Goal: Task Accomplishment & Management: Manage account settings

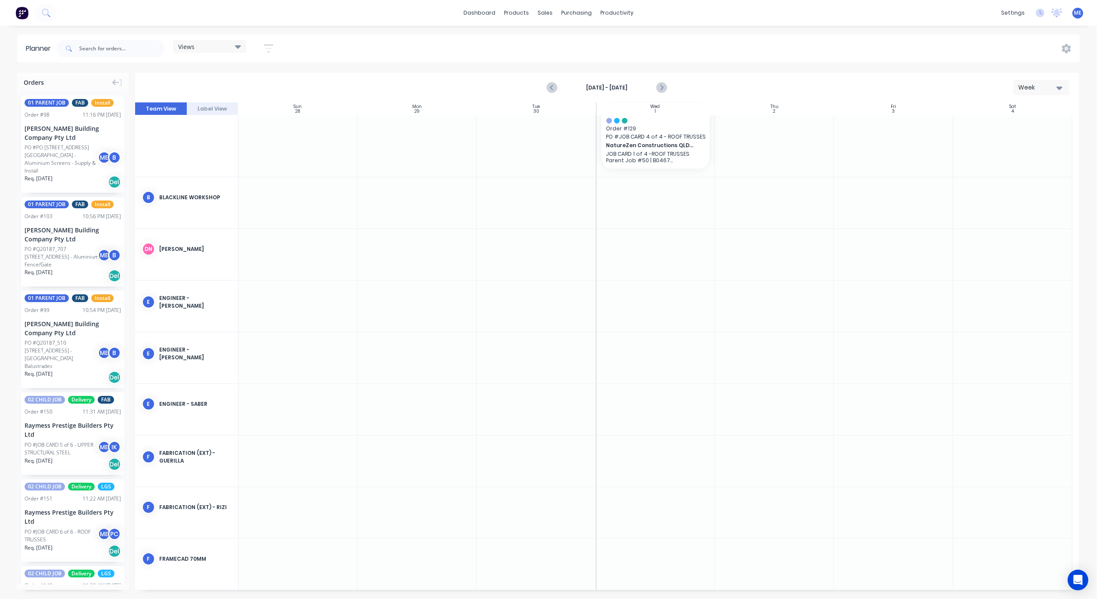
scroll to position [238, 0]
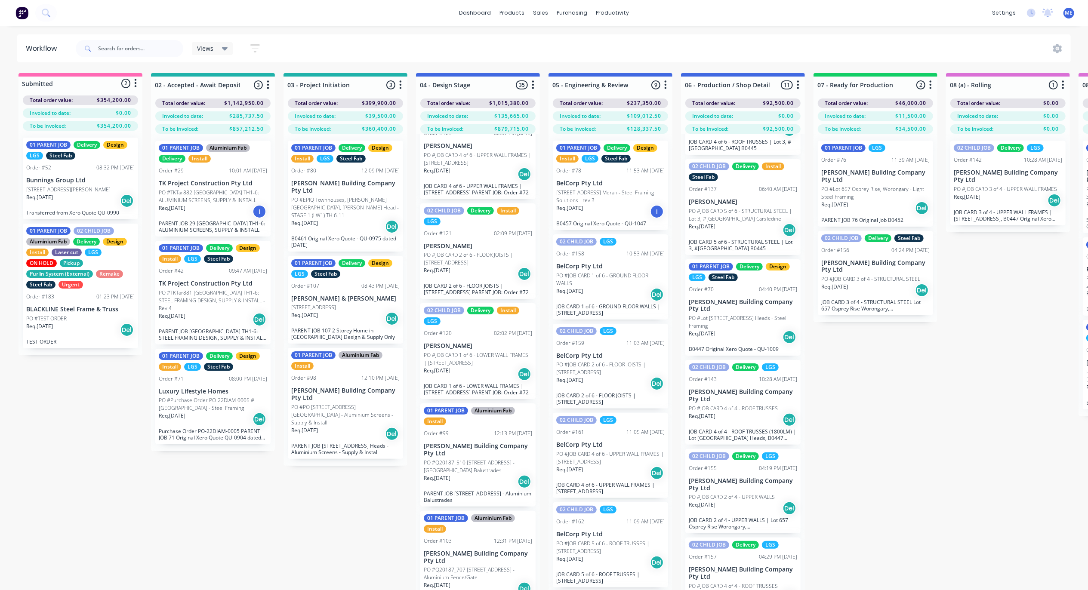
click at [331, 530] on div "Submitted 2 Status colour #FF69B4 hex #FF69B4 Save Cancel Summaries Total order…" at bounding box center [1085, 347] width 2183 height 548
click at [43, 14] on icon at bounding box center [45, 12] width 7 height 7
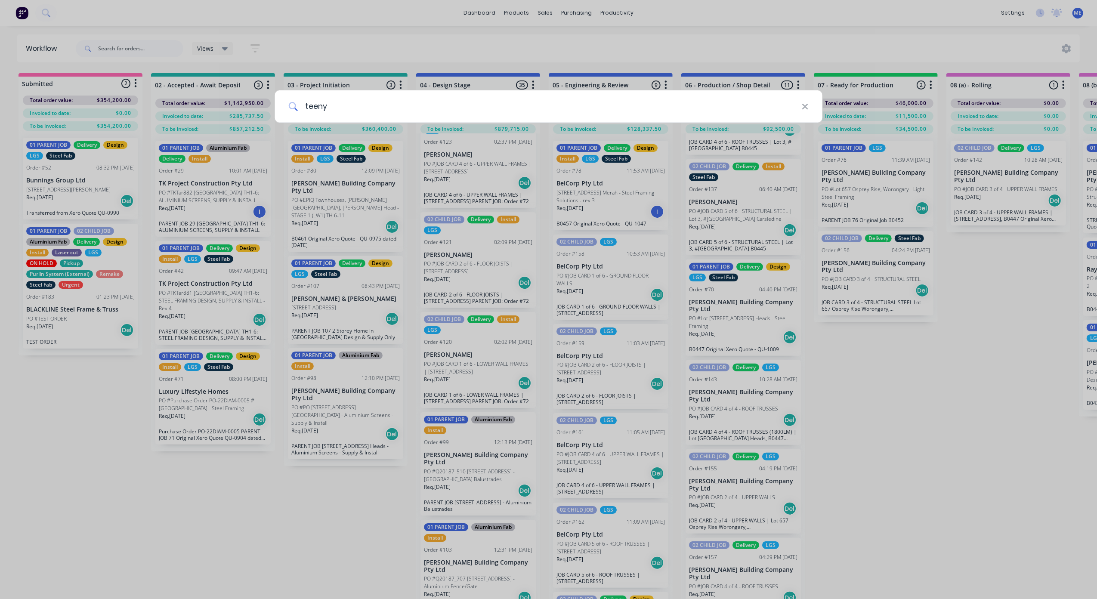
click at [315, 107] on input "teeny" at bounding box center [550, 106] width 504 height 32
type input "angel"
click at [407, 26] on div "angel" at bounding box center [548, 299] width 1097 height 599
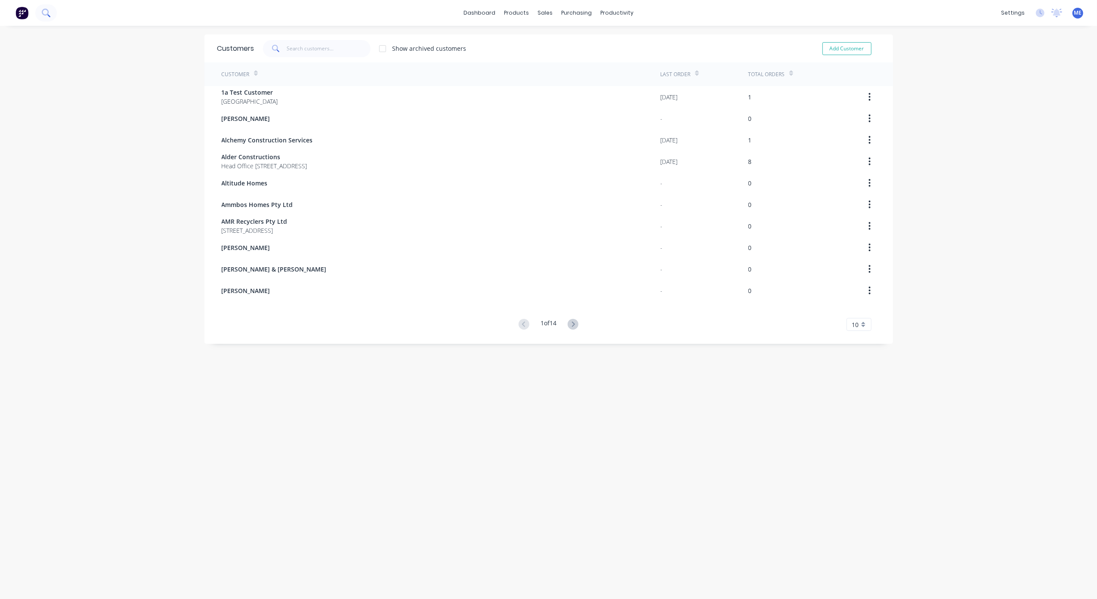
click at [52, 10] on button at bounding box center [46, 12] width 22 height 17
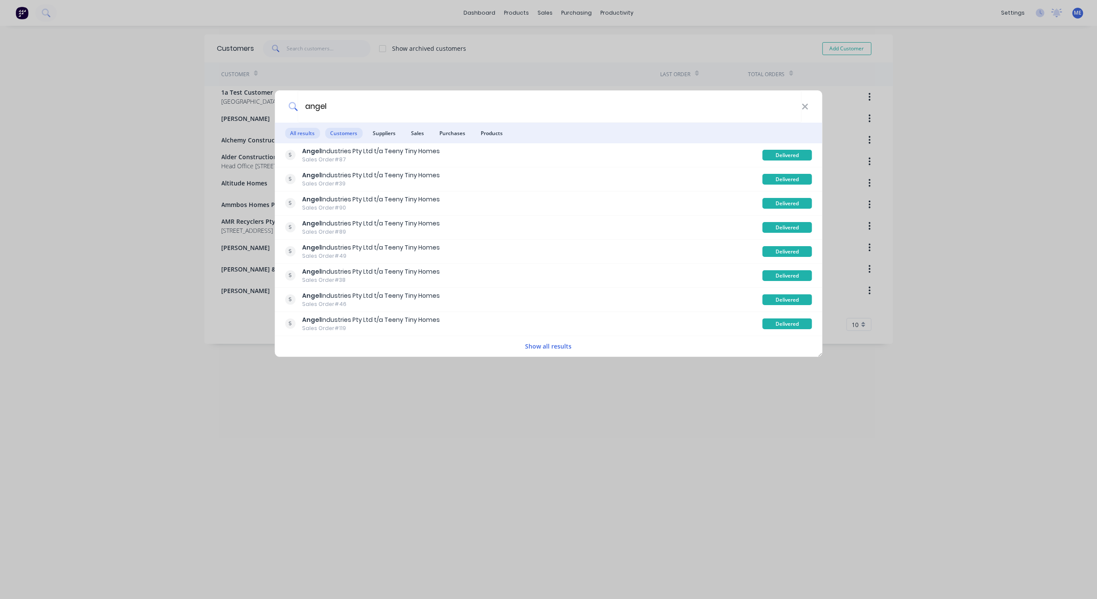
type input "angel"
click at [348, 134] on span "Customers" at bounding box center [343, 133] width 37 height 11
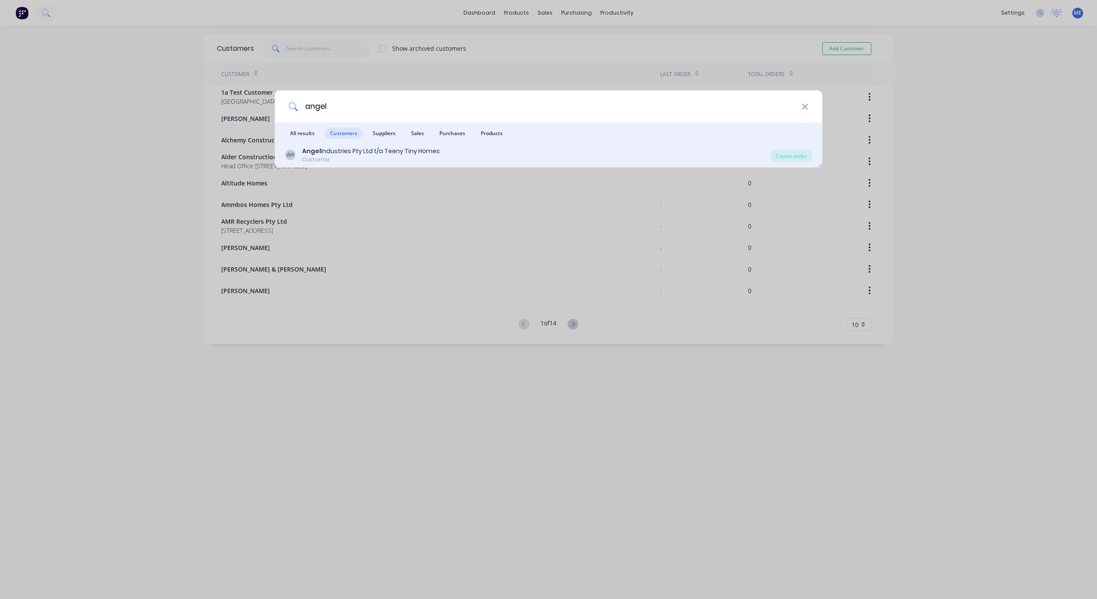
click at [360, 160] on div "Customer" at bounding box center [371, 160] width 138 height 8
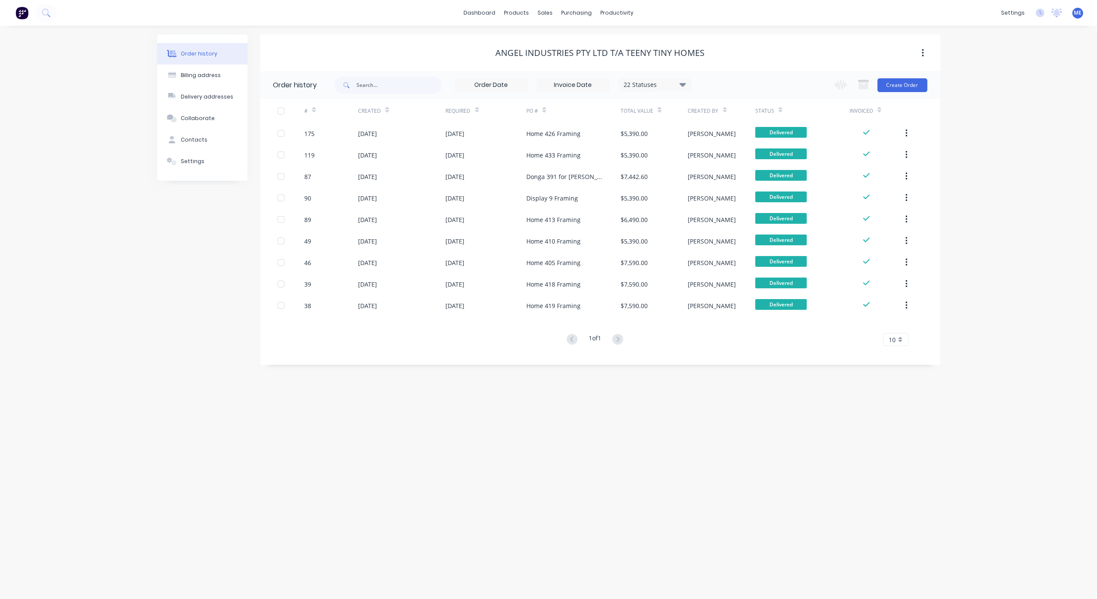
click at [453, 463] on div "Order history Billing address Delivery addresses Collaborate Contacts Settings …" at bounding box center [548, 312] width 1097 height 573
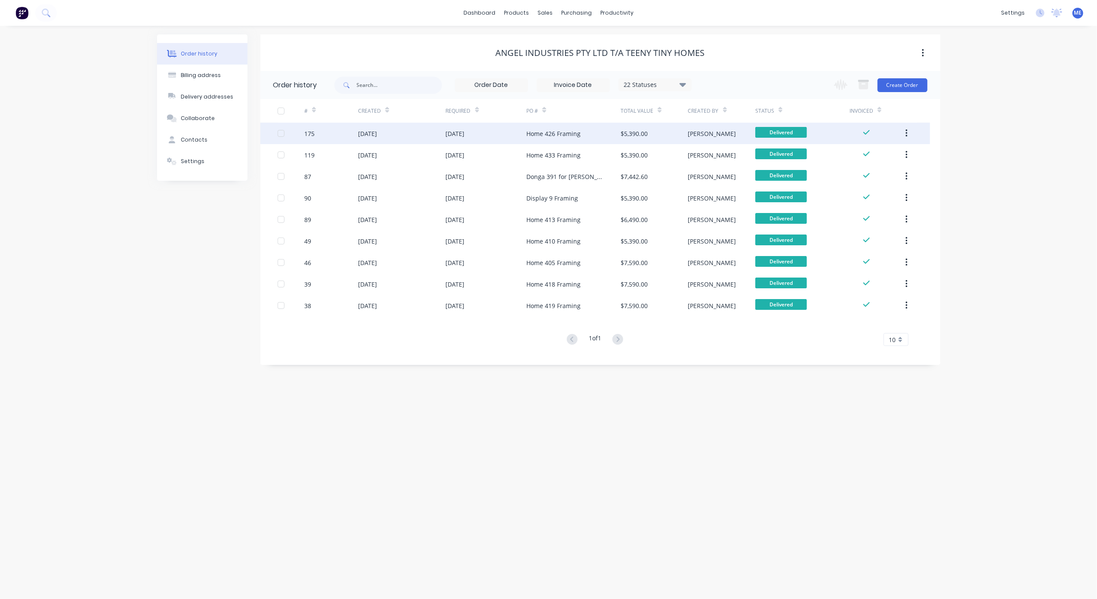
click at [903, 129] on button "button" at bounding box center [906, 133] width 20 height 15
click at [878, 168] on div "Duplicate" at bounding box center [875, 173] width 66 height 12
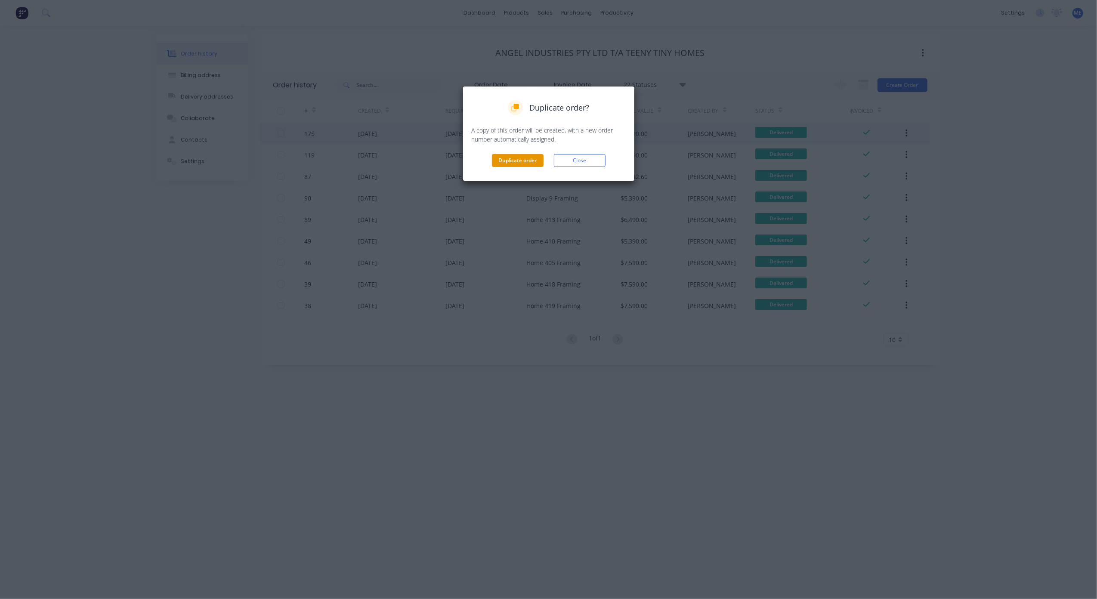
click at [516, 159] on button "Duplicate order" at bounding box center [518, 160] width 52 height 13
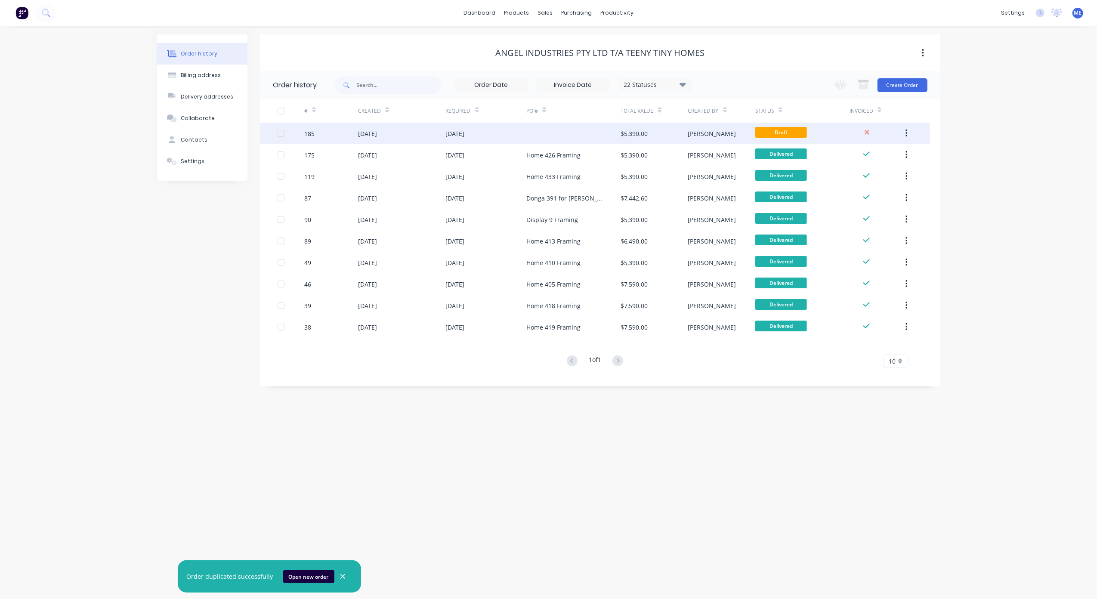
click at [587, 130] on div at bounding box center [573, 134] width 94 height 22
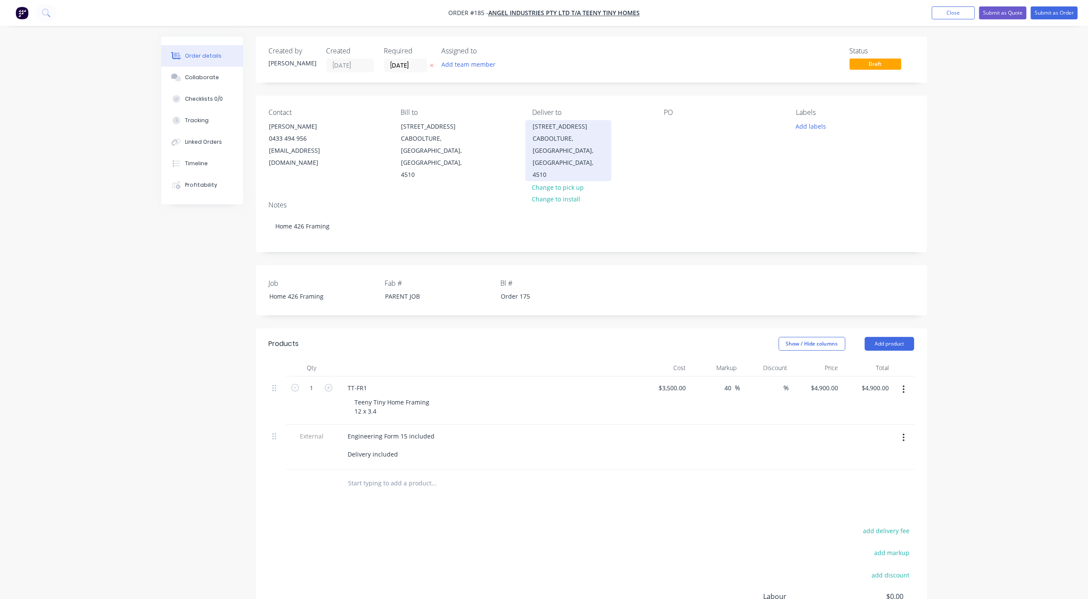
click at [573, 131] on div "[STREET_ADDRESS]" at bounding box center [568, 126] width 71 height 12
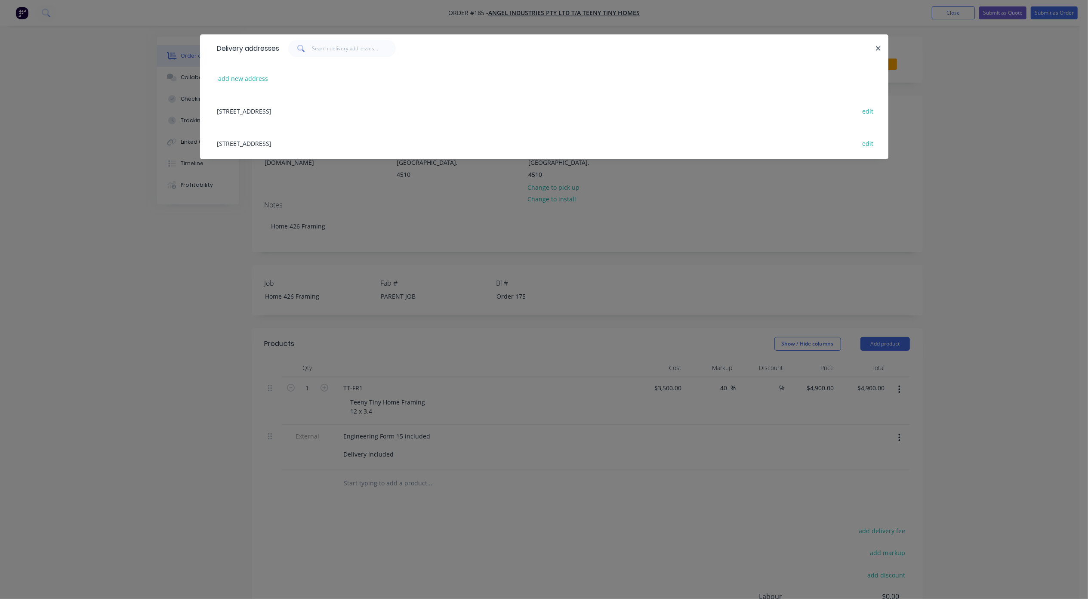
drag, startPoint x: 881, startPoint y: 46, endPoint x: 866, endPoint y: 52, distance: 16.2
click at [880, 46] on icon "button" at bounding box center [878, 49] width 6 height 8
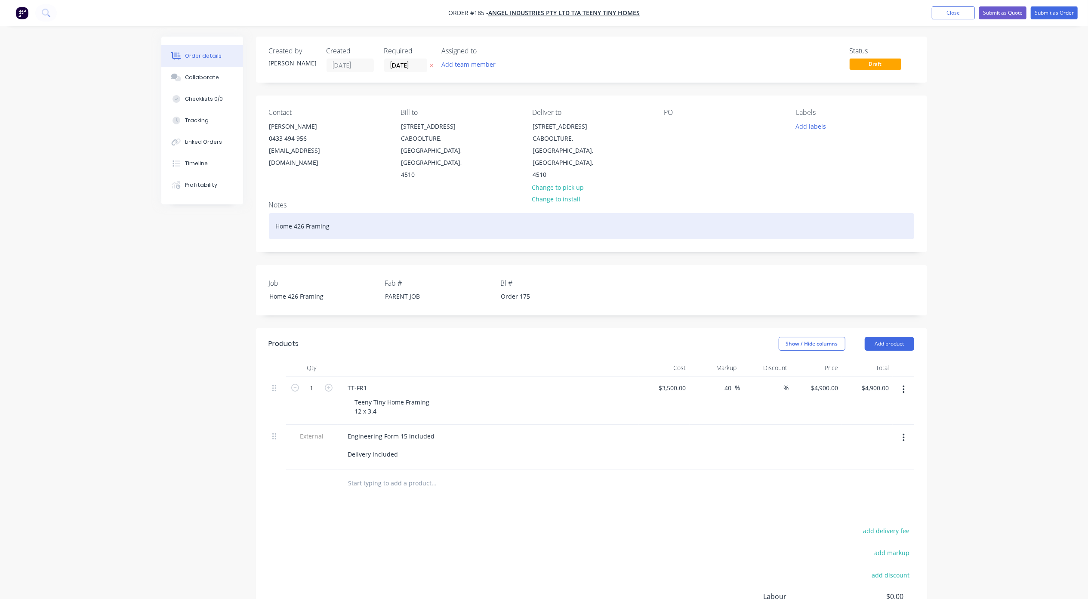
click at [305, 216] on div "Home 426 Framing" at bounding box center [591, 226] width 645 height 26
click at [302, 215] on div "Home 426 Framing" at bounding box center [591, 226] width 645 height 26
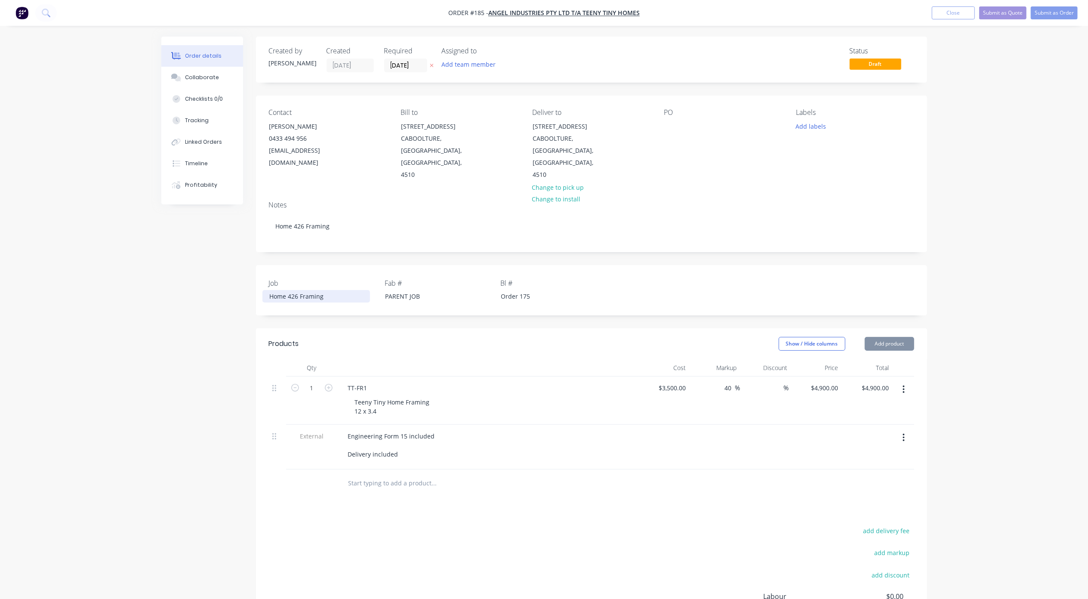
click at [295, 290] on div "Home 426 Framing" at bounding box center [316, 296] width 108 height 12
click at [427, 290] on div "PARENT JOB" at bounding box center [432, 296] width 108 height 12
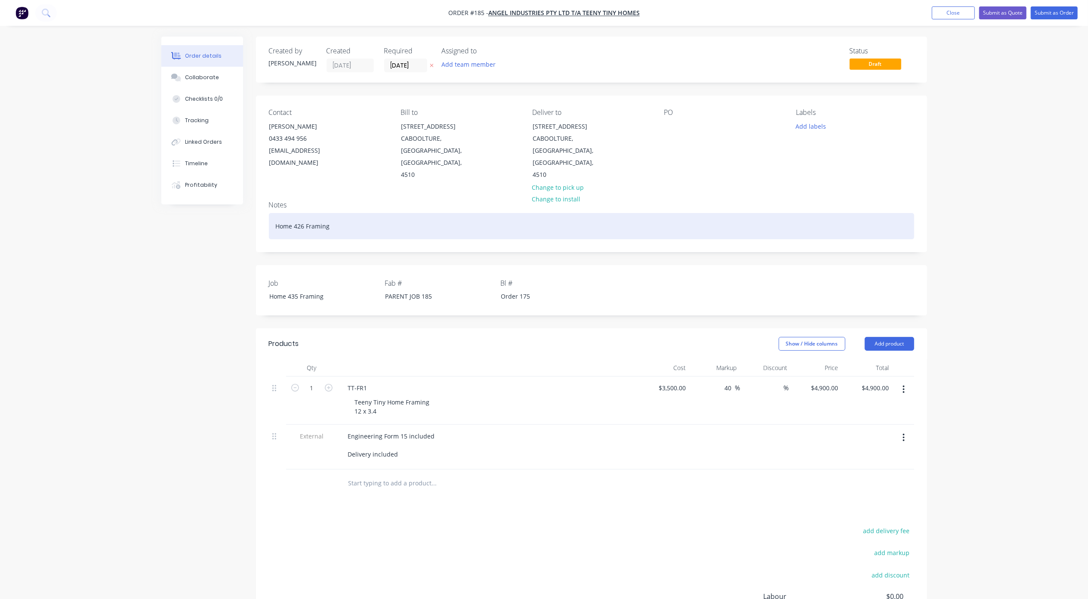
click at [320, 215] on div "Home 426 Framing" at bounding box center [591, 226] width 645 height 26
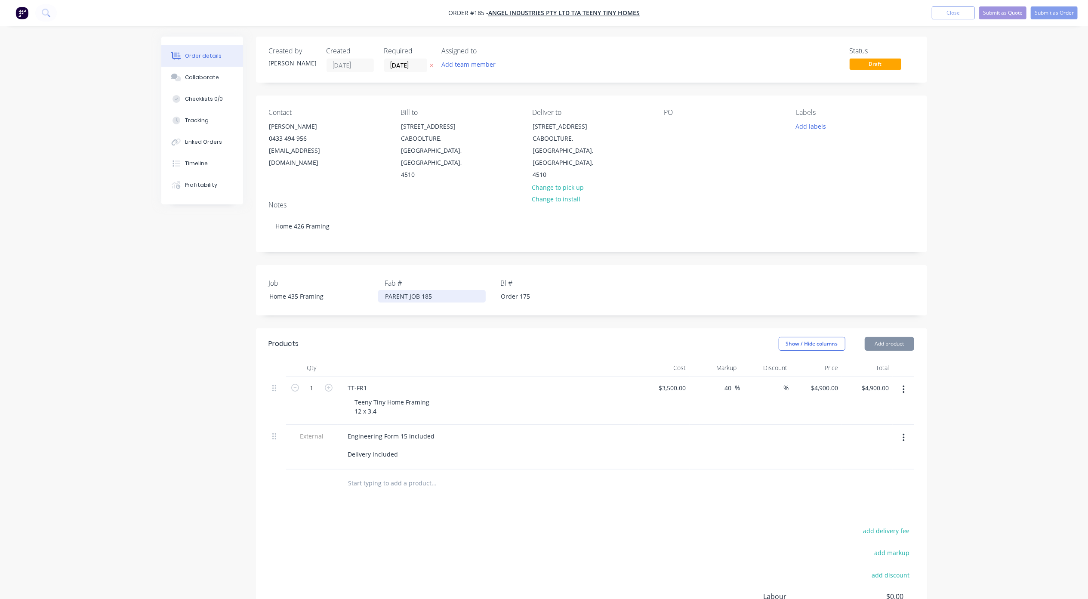
click at [412, 290] on div "PARENT JOB 185" at bounding box center [432, 296] width 108 height 12
copy div "PARENT JOB 185"
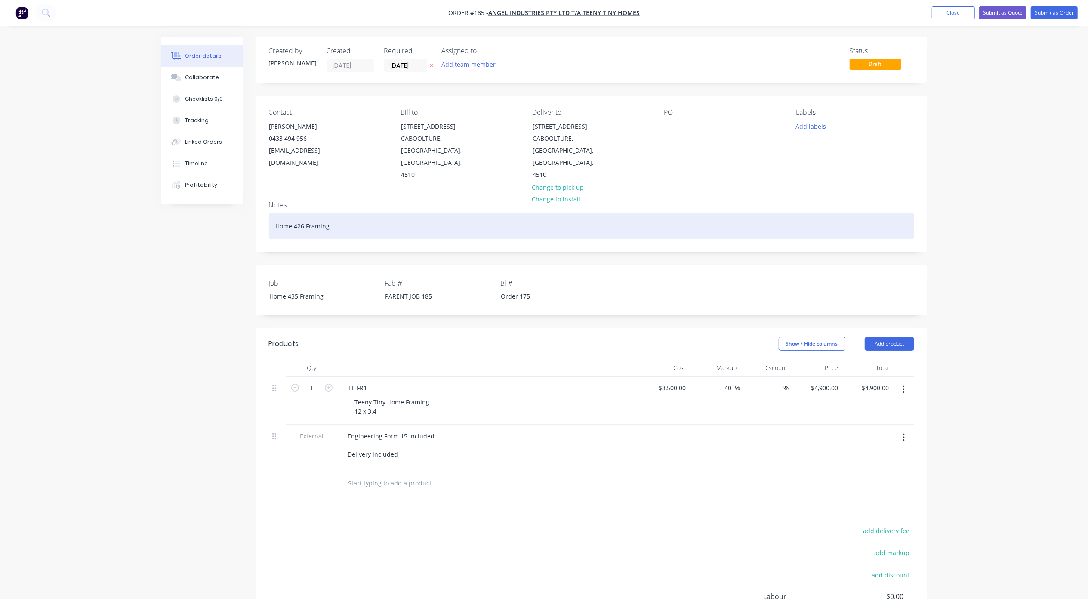
click at [282, 213] on div "Home 426 Framing" at bounding box center [591, 226] width 645 height 26
click at [275, 213] on div "Home 426 Framing" at bounding box center [591, 226] width 645 height 26
paste div
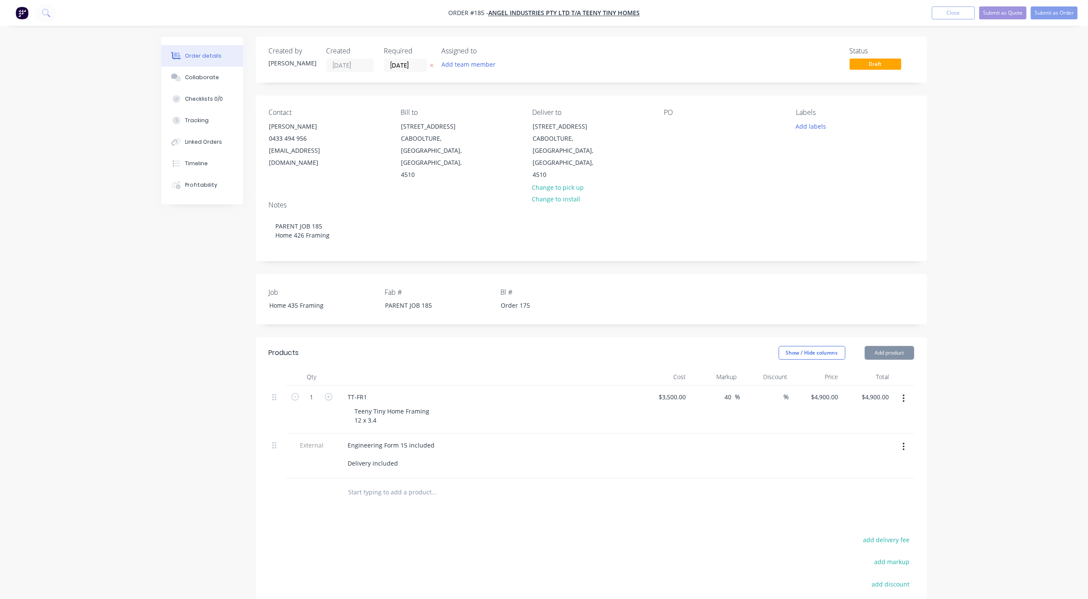
click at [713, 123] on div "PO" at bounding box center [723, 144] width 118 height 73
click at [689, 131] on div "PO" at bounding box center [723, 144] width 118 height 73
click at [670, 126] on div at bounding box center [671, 126] width 14 height 12
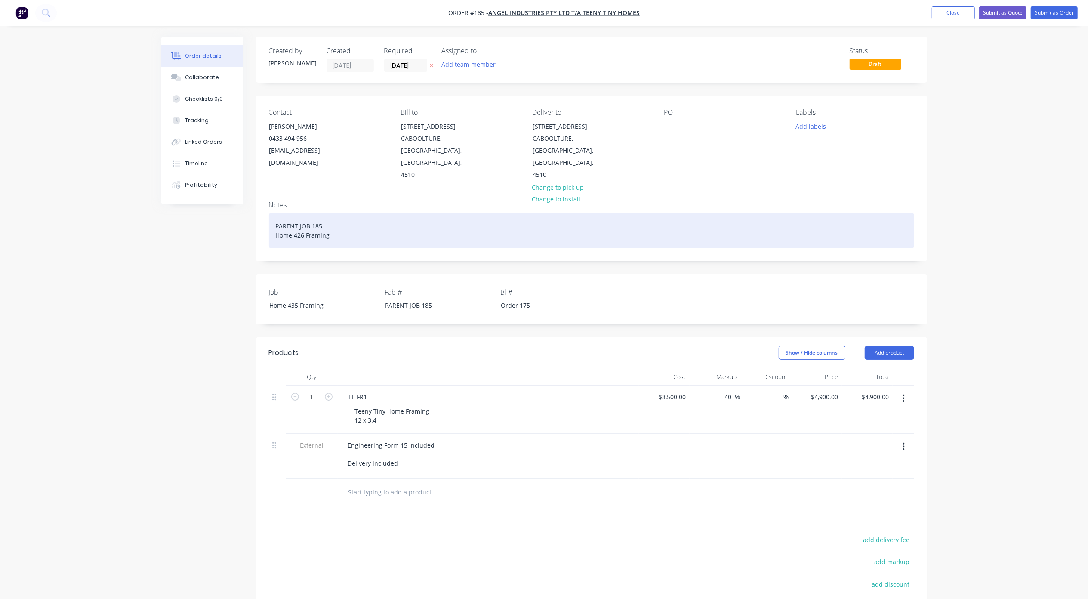
click at [305, 229] on div "PARENT JOB 185 Home 426 Framing" at bounding box center [591, 230] width 645 height 35
click at [304, 229] on div "PARENT JOB 185 Home 426 Framing" at bounding box center [591, 230] width 645 height 35
copy div "Home 426 Framing"
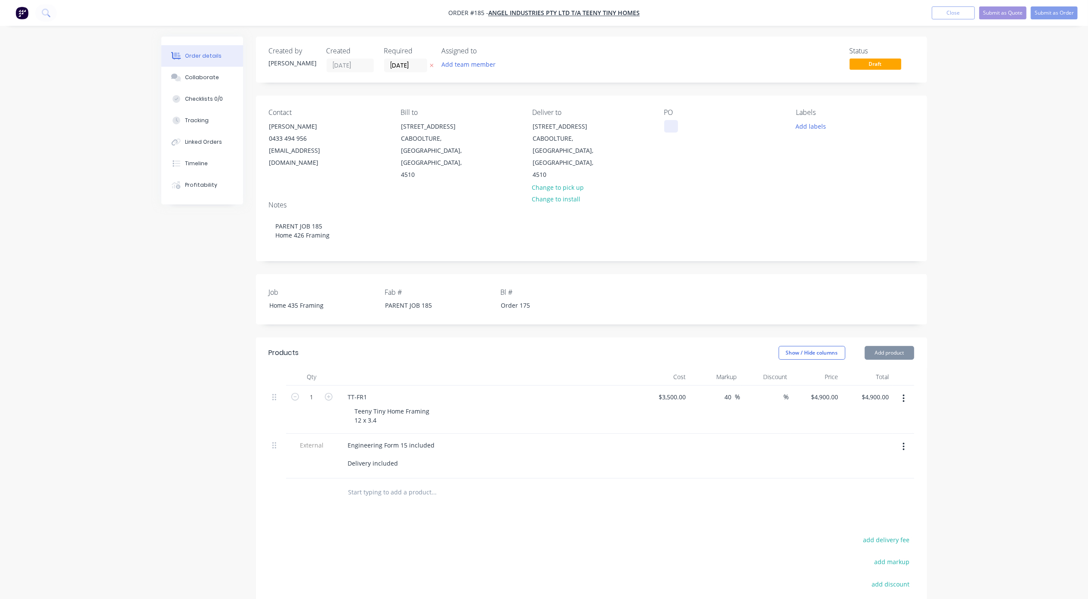
click at [666, 128] on div at bounding box center [671, 126] width 14 height 12
paste div
click at [379, 406] on div "Teeny Tiny Home Framing 12 x 3.4" at bounding box center [392, 416] width 89 height 22
click at [396, 412] on div "Teeny Tiny Home Framing 12 x 3.4" at bounding box center [392, 416] width 89 height 22
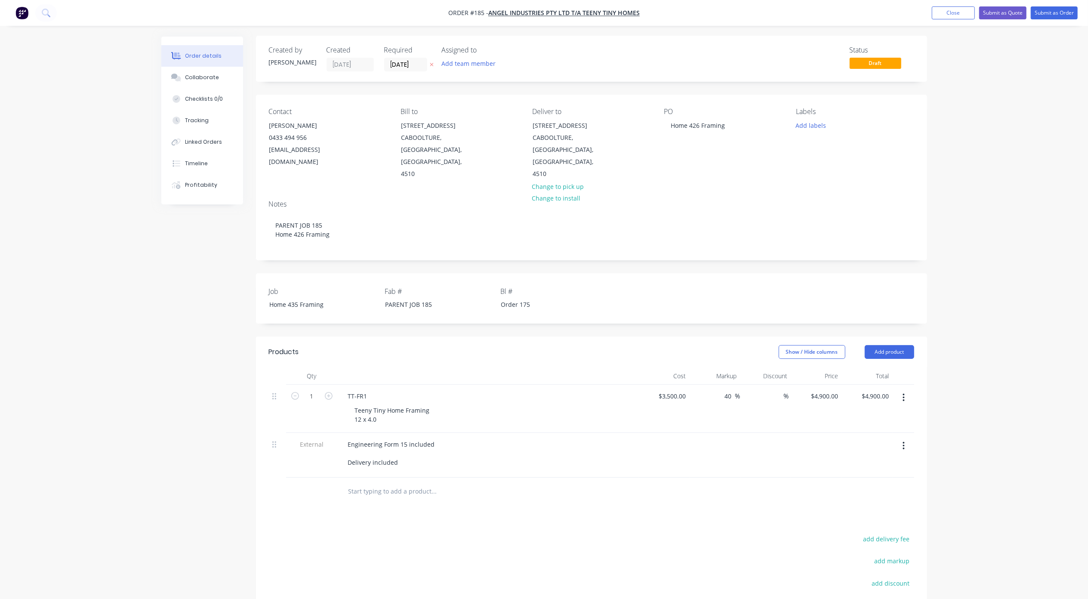
click at [702, 135] on div "PO Home 426 Framing" at bounding box center [723, 144] width 118 height 73
click at [701, 127] on div "Home 426 Framing" at bounding box center [698, 125] width 68 height 12
click at [508, 298] on div "Order 175" at bounding box center [548, 304] width 108 height 12
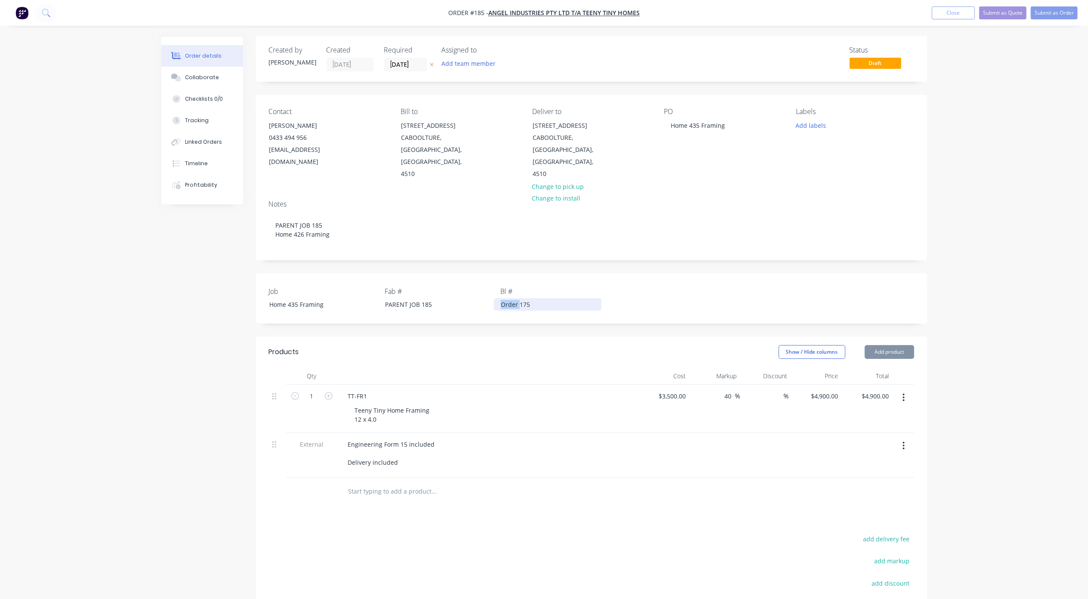
click at [508, 298] on div "Order 175" at bounding box center [548, 304] width 108 height 12
click at [144, 319] on div "Order details Collaborate Checklists 0/0 Tracking Linked Orders Timeline Profit…" at bounding box center [544, 362] width 1088 height 726
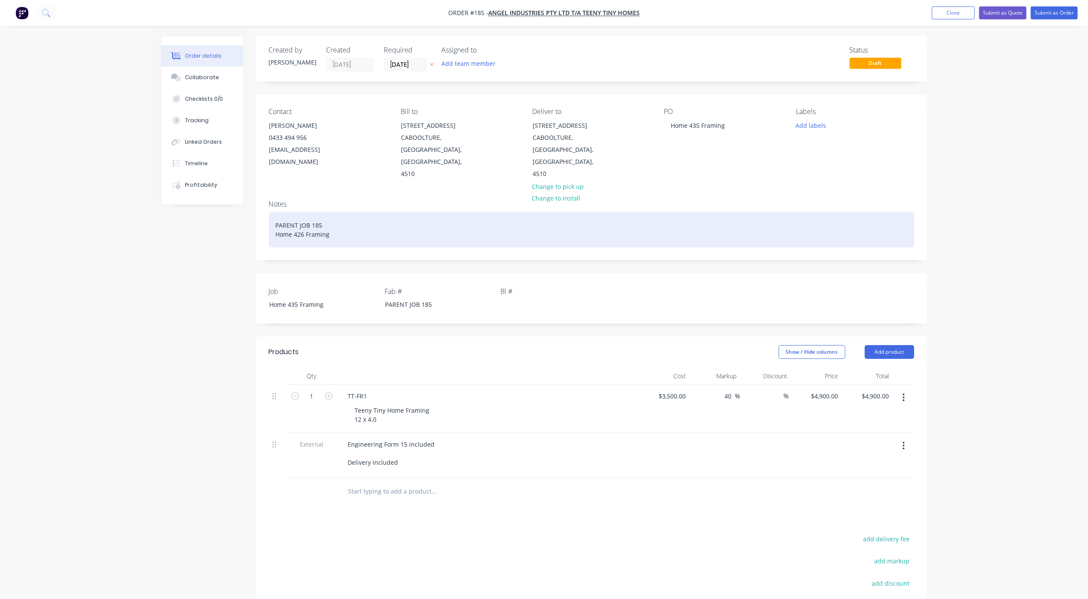
click at [297, 222] on div "PARENT JOB 185 Home 426 Framing" at bounding box center [591, 229] width 645 height 35
click at [301, 221] on div "PARENT JOB 185 Home 426 Framing" at bounding box center [591, 229] width 645 height 35
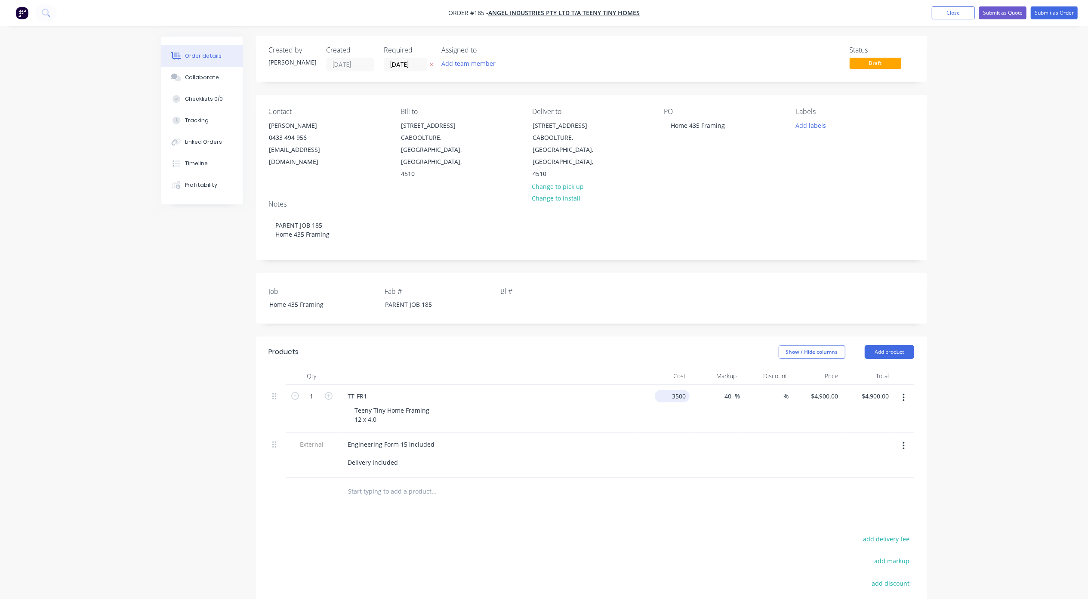
click at [673, 390] on div "3500 $3,500.00" at bounding box center [673, 396] width 31 height 12
type input "$4,200.00"
type input "$5,880.00"
click at [1012, 343] on div "Order details Collaborate Checklists 0/0 Tracking Linked Orders Timeline Profit…" at bounding box center [544, 362] width 1088 height 726
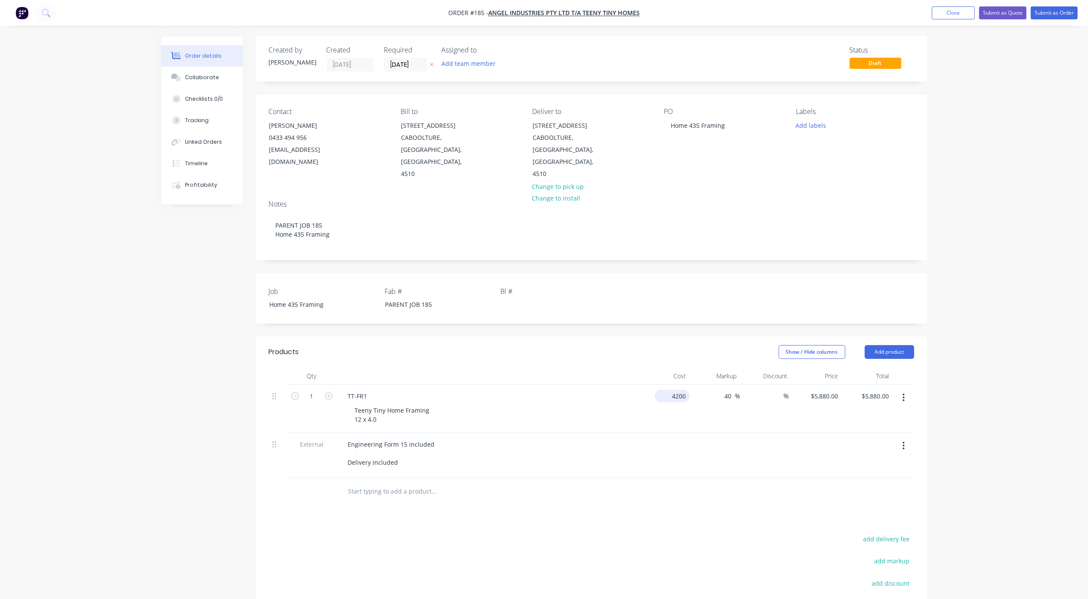
click at [672, 390] on input "4200" at bounding box center [673, 396] width 31 height 12
type input "$4,100.00"
type input "$5,740.00"
click at [968, 404] on div "Order details Collaborate Checklists 0/0 Tracking Linked Orders Timeline Profit…" at bounding box center [544, 362] width 1088 height 726
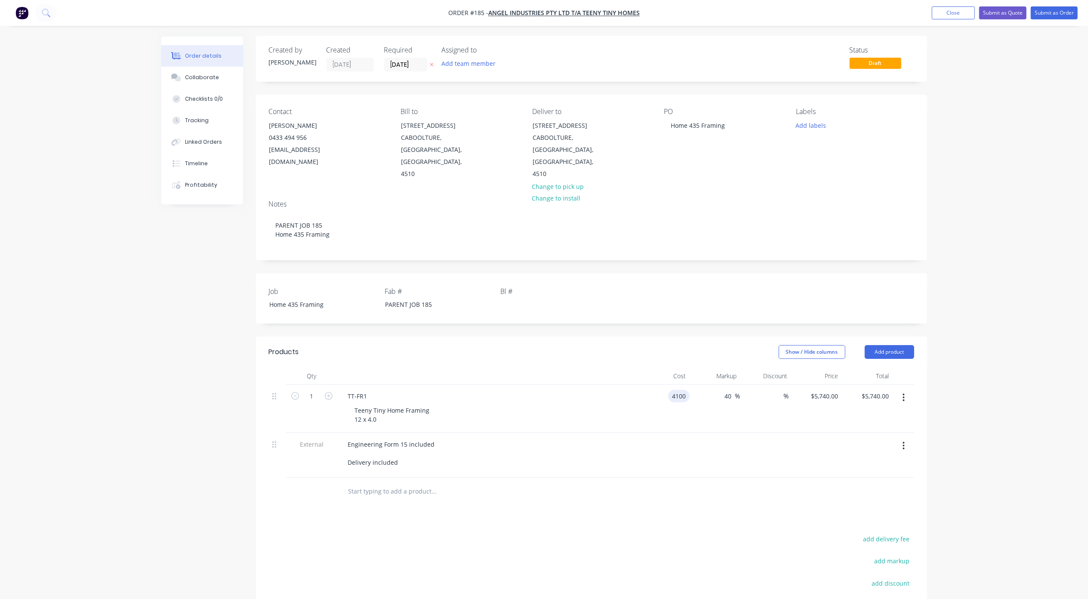
click at [677, 390] on input "4100" at bounding box center [681, 396] width 18 height 12
type input "$4,120.00"
type input "$5,768.00"
click at [969, 404] on div "Order details Collaborate Checklists 0/0 Tracking Linked Orders Timeline Profit…" at bounding box center [544, 362] width 1088 height 726
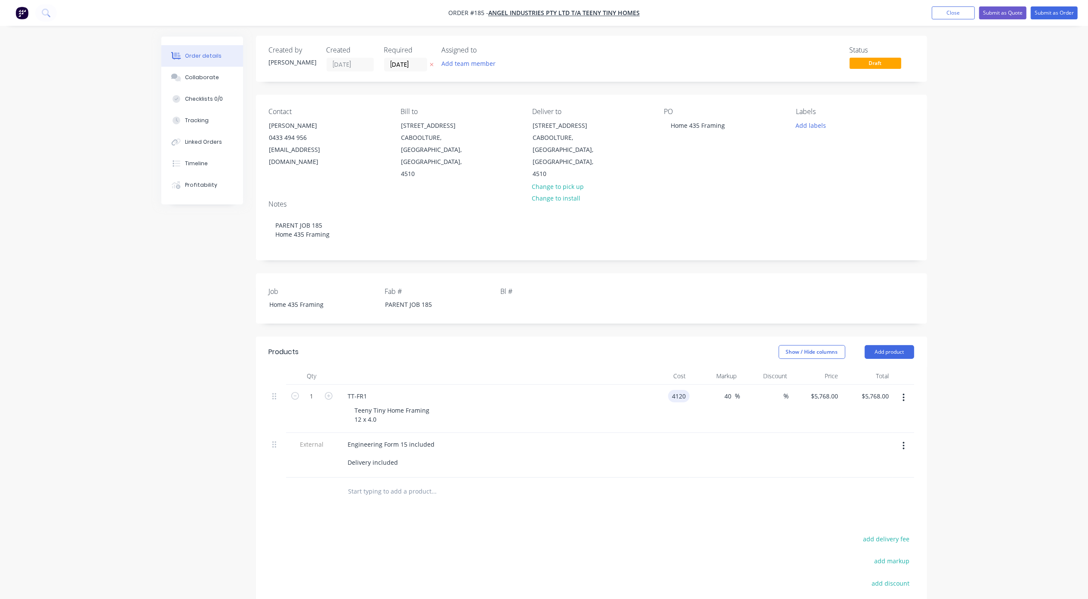
click at [673, 390] on input "4120" at bounding box center [681, 396] width 18 height 12
type input "$4,130.00"
type input "$5,782.00"
click at [941, 416] on div "Order details Collaborate Checklists 0/0 Tracking Linked Orders Timeline Profit…" at bounding box center [544, 362] width 1088 height 726
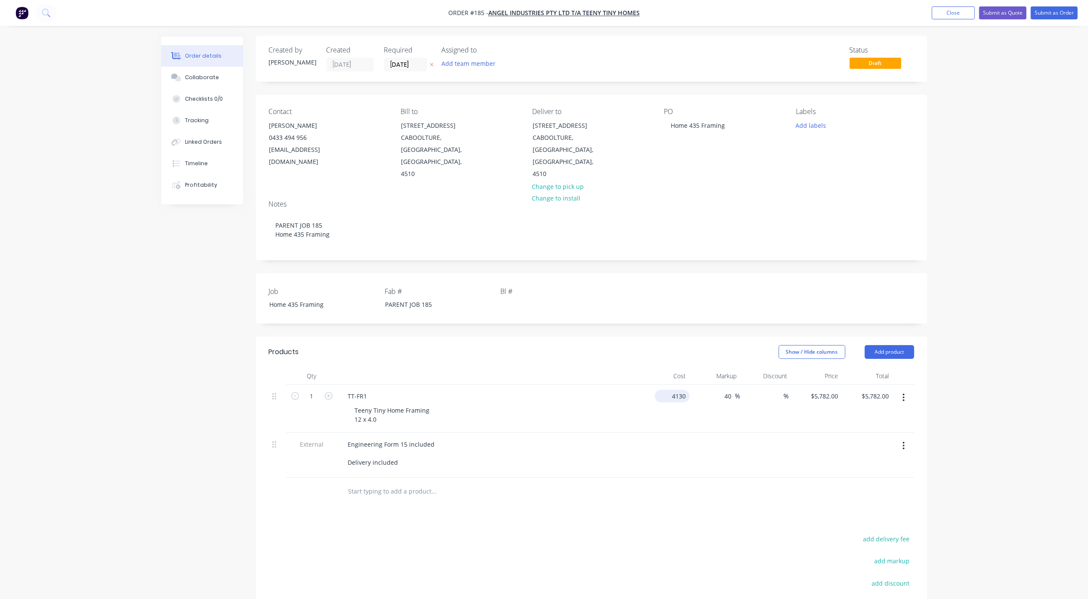
click at [683, 390] on input "4130" at bounding box center [673, 396] width 31 height 12
type input "$4,140.00"
type input "$5,796.00"
click at [980, 402] on div "Order details Collaborate Checklists 0/0 Tracking Linked Orders Timeline Profit…" at bounding box center [544, 362] width 1088 height 726
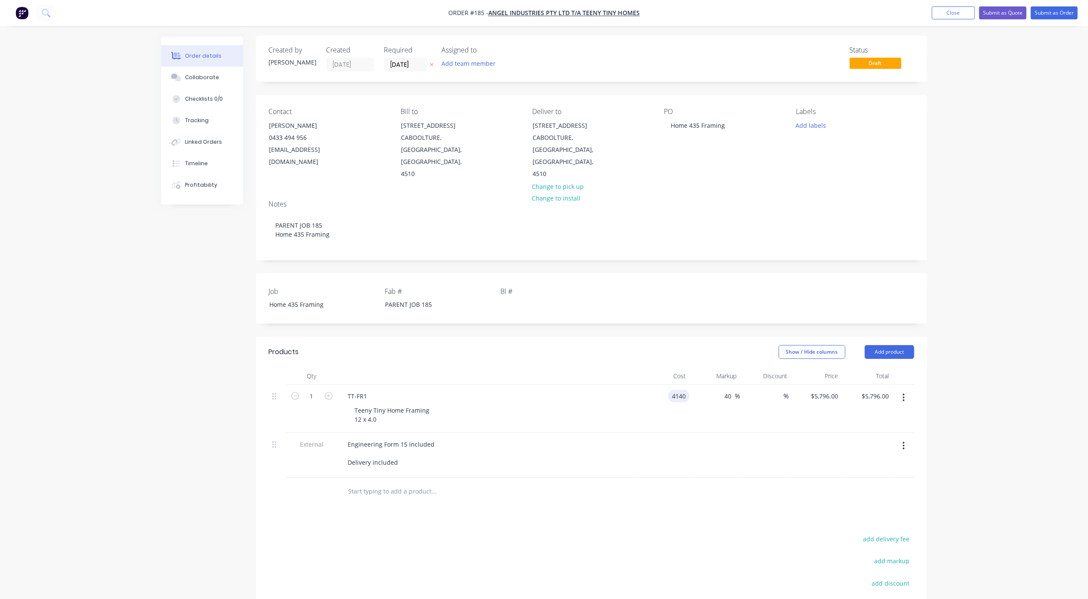
click at [668, 390] on div "4140 4140" at bounding box center [679, 396] width 22 height 12
type input "$4,142.00"
type input "$5,798.80"
drag, startPoint x: 967, startPoint y: 440, endPoint x: 964, endPoint y: 450, distance: 10.5
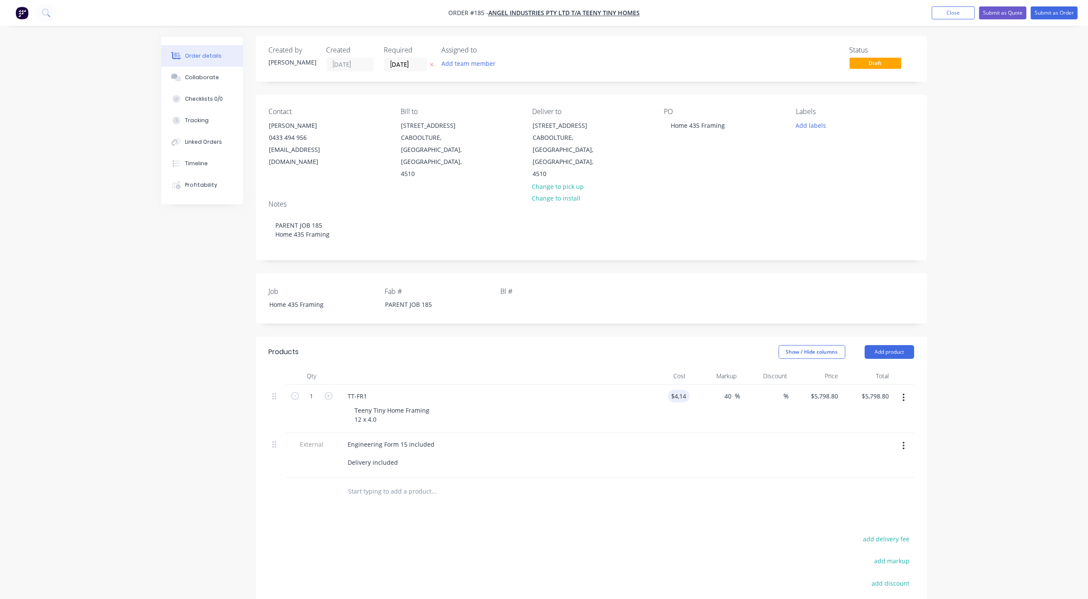
click at [967, 441] on div "Order details Collaborate Checklists 0/0 Tracking Linked Orders Timeline Profit…" at bounding box center [544, 362] width 1088 height 726
click at [661, 385] on div "4142 $4,142.00" at bounding box center [664, 409] width 51 height 48
type input "$4,141.00"
type input "$5,797.40"
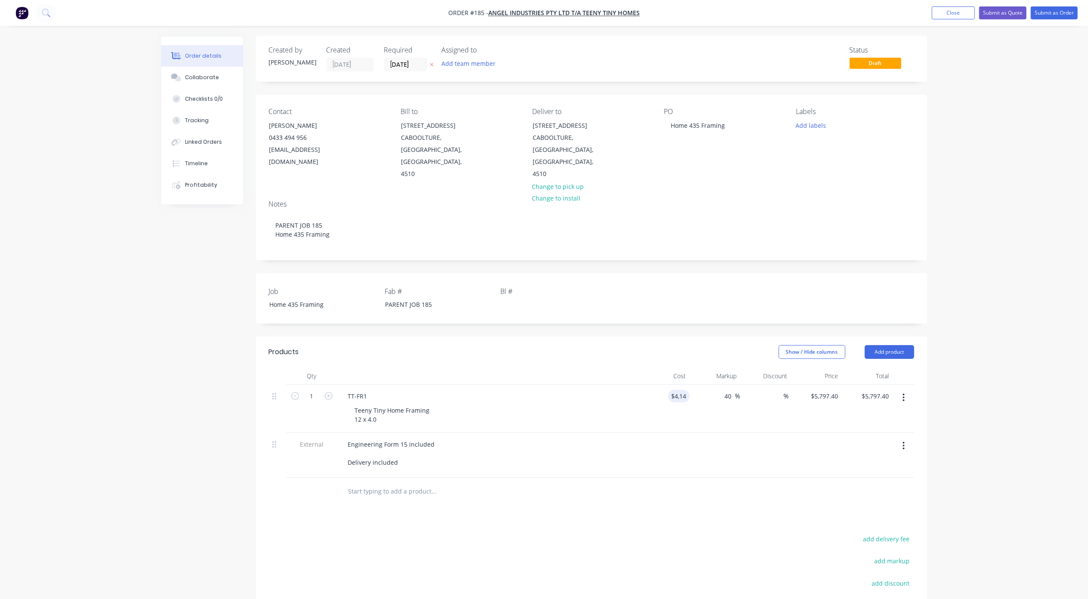
click at [1029, 432] on div "Order details Collaborate Checklists 0/0 Tracking Linked Orders Timeline Profit…" at bounding box center [544, 362] width 1088 height 726
click at [670, 390] on div "4141 $4,141.00" at bounding box center [672, 396] width 35 height 12
type input "$4,145.00"
type input "$5,803.00"
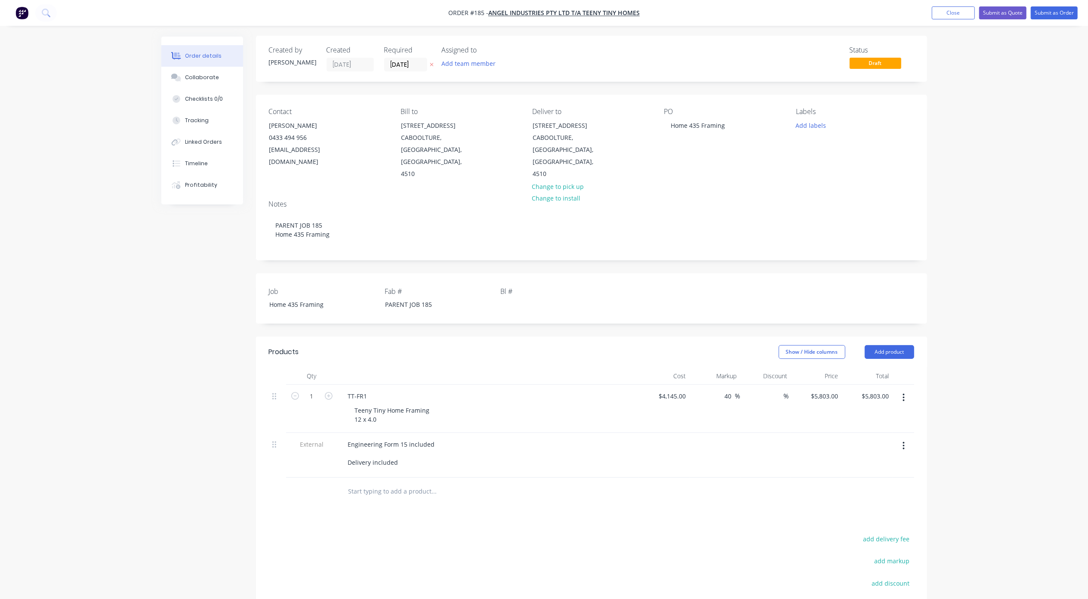
click at [1007, 401] on div "Order details Collaborate Checklists 0/0 Tracking Linked Orders Timeline Profit…" at bounding box center [544, 362] width 1088 height 726
click at [661, 385] on div "4145 4145" at bounding box center [664, 409] width 51 height 48
type input "$4,144.00"
type input "$5,801.60"
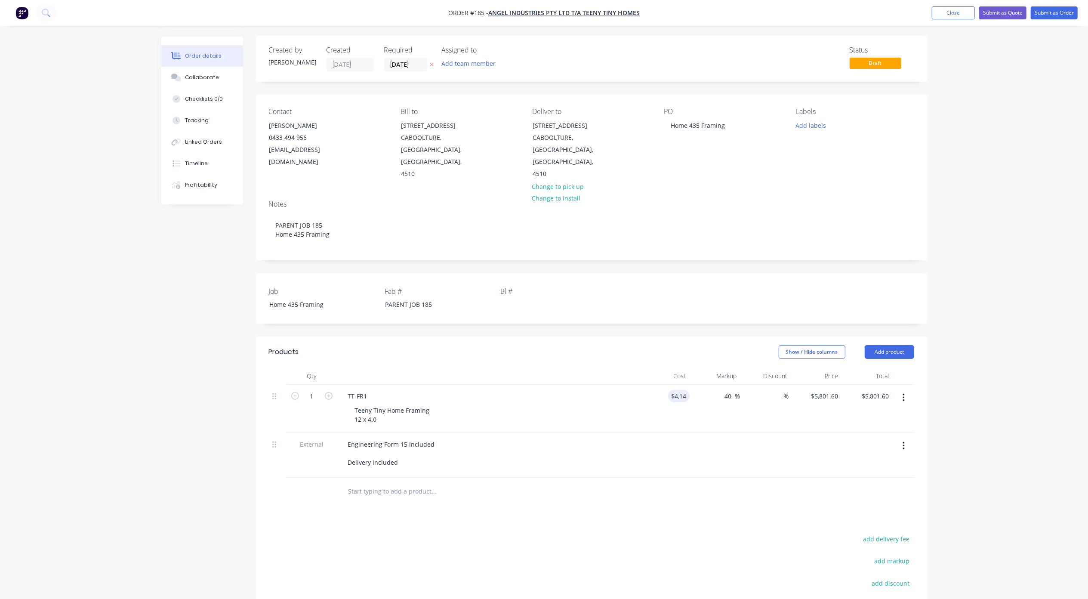
click at [1010, 422] on div "Order details Collaborate Checklists 0/0 Tracking Linked Orders Timeline Profit…" at bounding box center [544, 362] width 1088 height 726
drag, startPoint x: 674, startPoint y: 381, endPoint x: 678, endPoint y: 382, distance: 4.4
click at [675, 390] on input "4144" at bounding box center [673, 396] width 31 height 12
click at [682, 390] on input "4144" at bounding box center [673, 396] width 31 height 12
type input "$4,142.857"
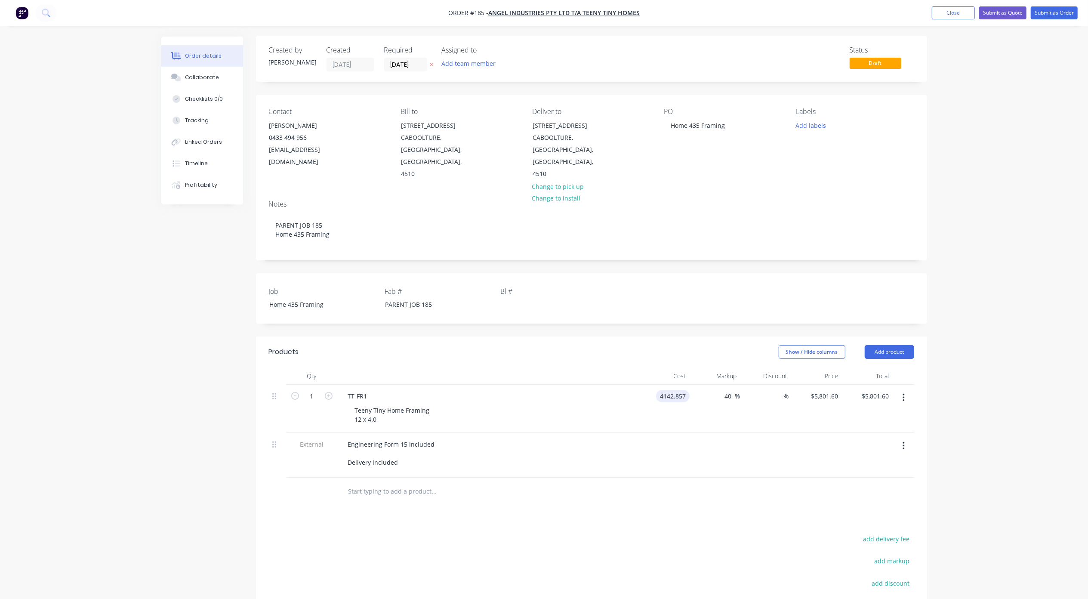
type input "$5,799.9998"
type input "$5,800.00"
drag, startPoint x: 950, startPoint y: 362, endPoint x: 965, endPoint y: 367, distance: 16.2
click at [950, 362] on div "Order details Collaborate Checklists 0/0 Tracking Linked Orders Timeline Profit…" at bounding box center [544, 362] width 1088 height 726
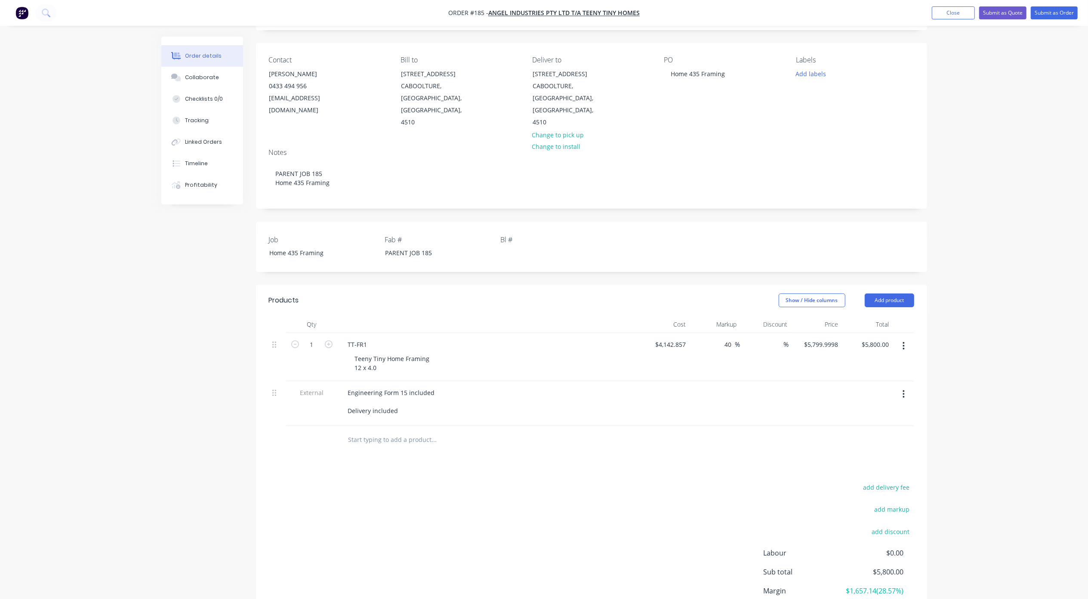
scroll to position [116, 0]
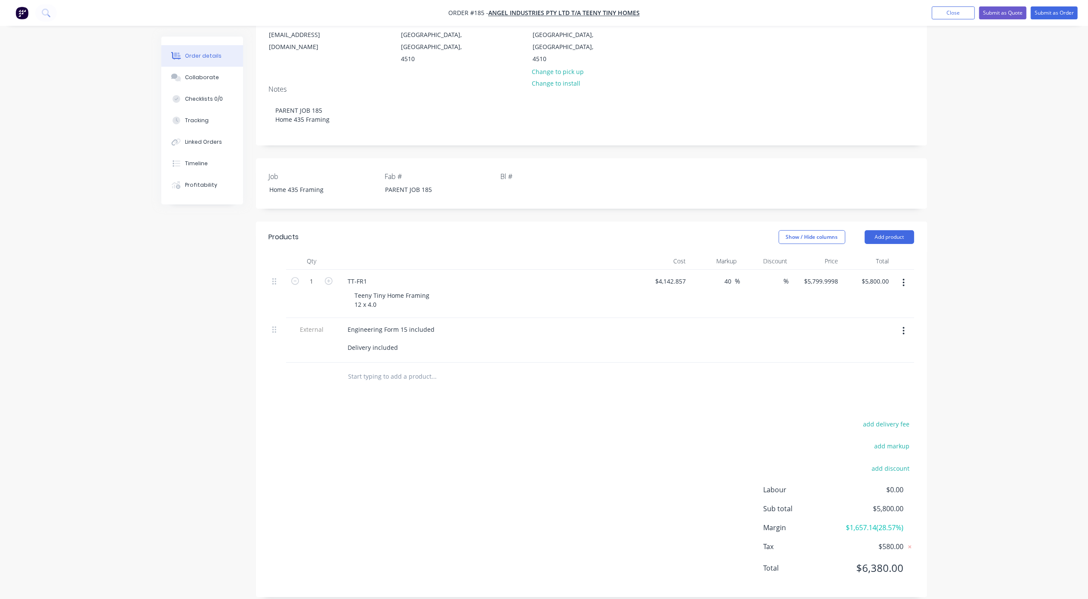
click at [1012, 374] on div "Order details Collaborate Checklists 0/0 Tracking Linked Orders Timeline Profit…" at bounding box center [544, 247] width 1088 height 726
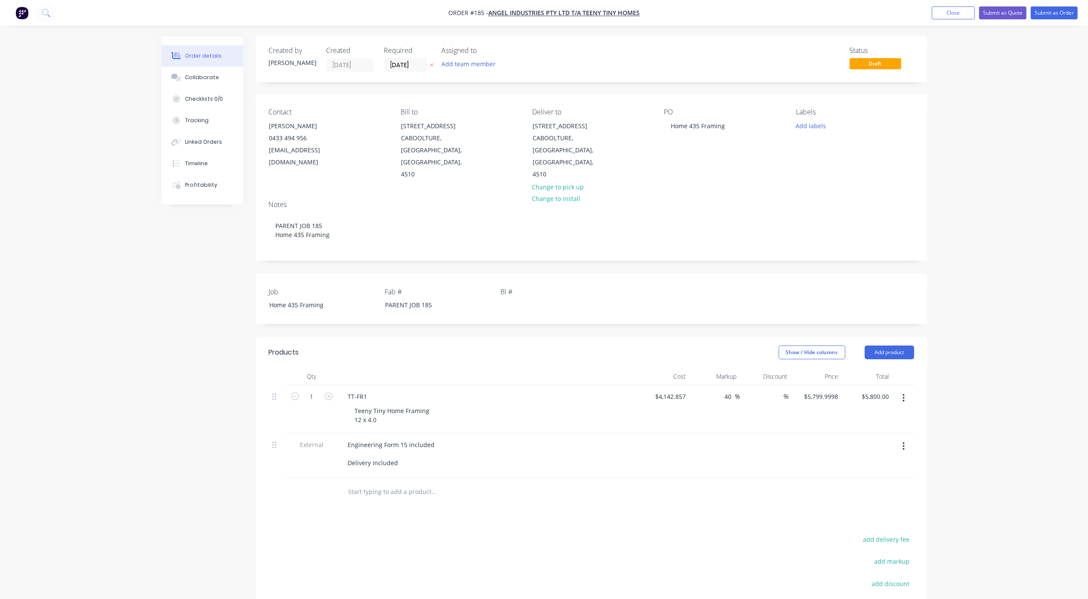
scroll to position [0, 0]
click at [483, 60] on button "Add team member" at bounding box center [468, 65] width 63 height 12
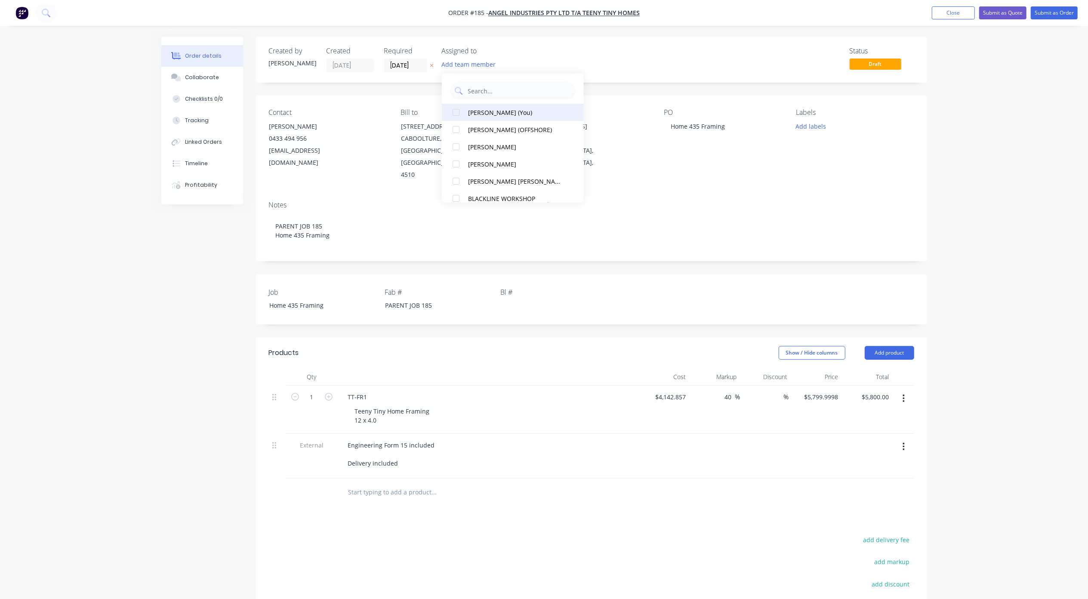
click at [461, 114] on div at bounding box center [455, 112] width 17 height 17
click at [1012, 121] on div "Order details Collaborate Checklists 0/0 Tracking Linked Orders Timeline Profit…" at bounding box center [544, 363] width 1088 height 726
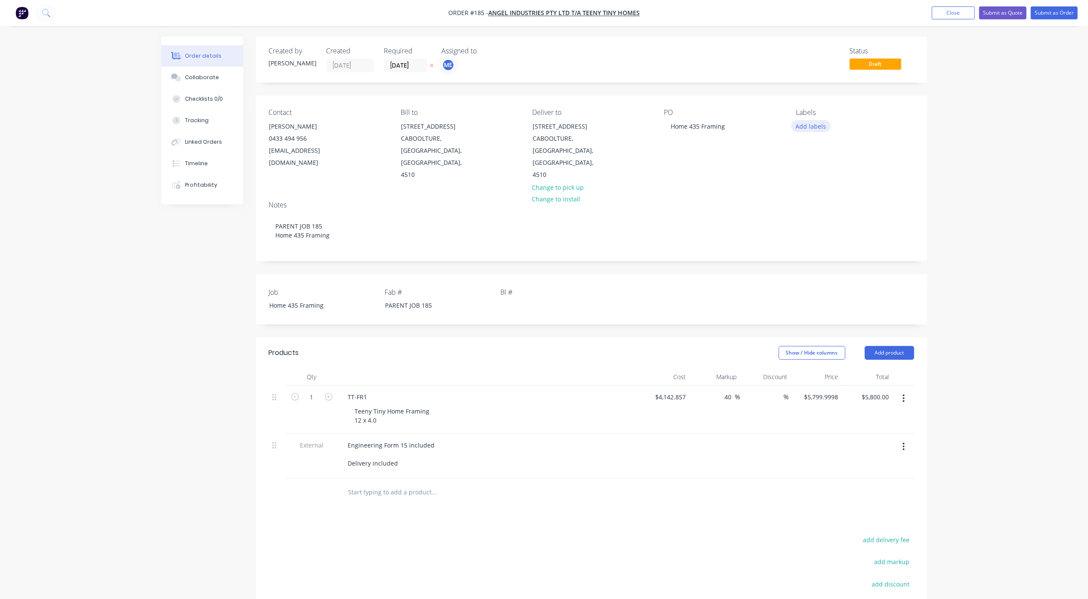
click at [806, 124] on button "Add labels" at bounding box center [811, 126] width 40 height 12
click at [811, 203] on div at bounding box center [811, 202] width 17 height 17
click at [809, 253] on div at bounding box center [811, 250] width 17 height 17
click at [811, 262] on div at bounding box center [811, 262] width 17 height 17
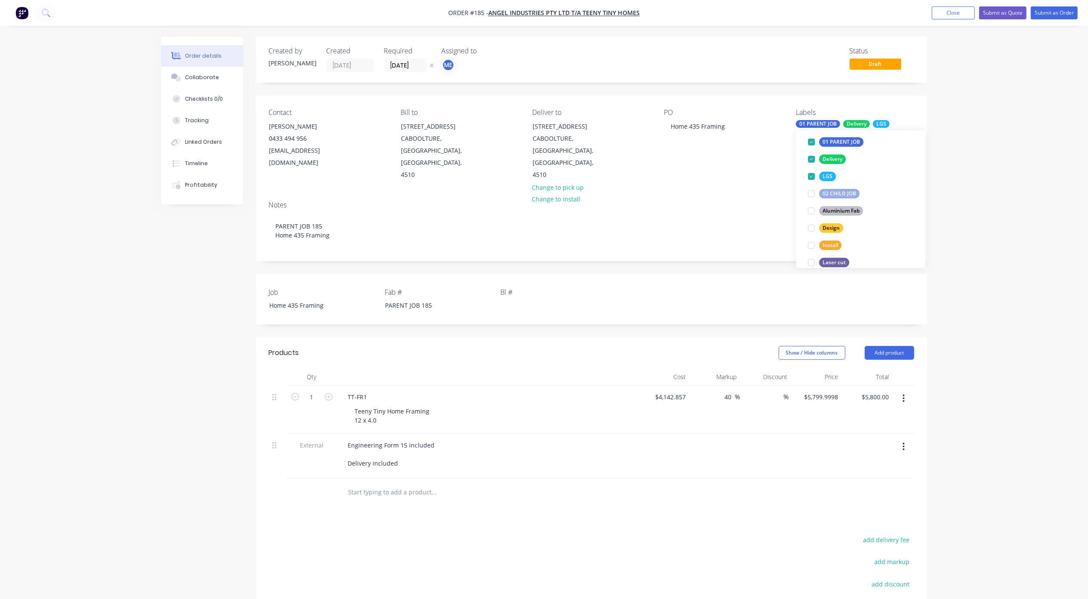
click at [1001, 186] on div "Order details Collaborate Checklists 0/0 Tracking Linked Orders Timeline Profit…" at bounding box center [544, 363] width 1088 height 726
click at [849, 126] on div "Delivery" at bounding box center [856, 124] width 27 height 8
click at [811, 226] on div at bounding box center [811, 227] width 17 height 17
click at [1008, 200] on div "Order details Collaborate Checklists 0/0 Tracking Linked Orders Timeline Profit…" at bounding box center [544, 363] width 1088 height 726
click at [415, 61] on input "[DATE]" at bounding box center [406, 65] width 42 height 13
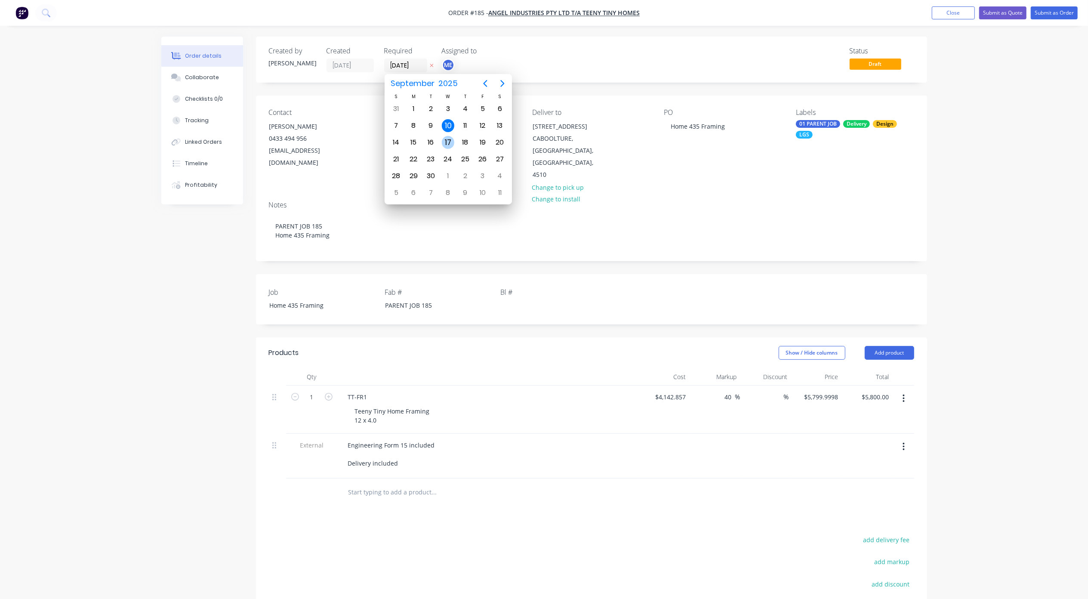
click at [446, 142] on div "17" at bounding box center [448, 142] width 13 height 13
type input "[DATE]"
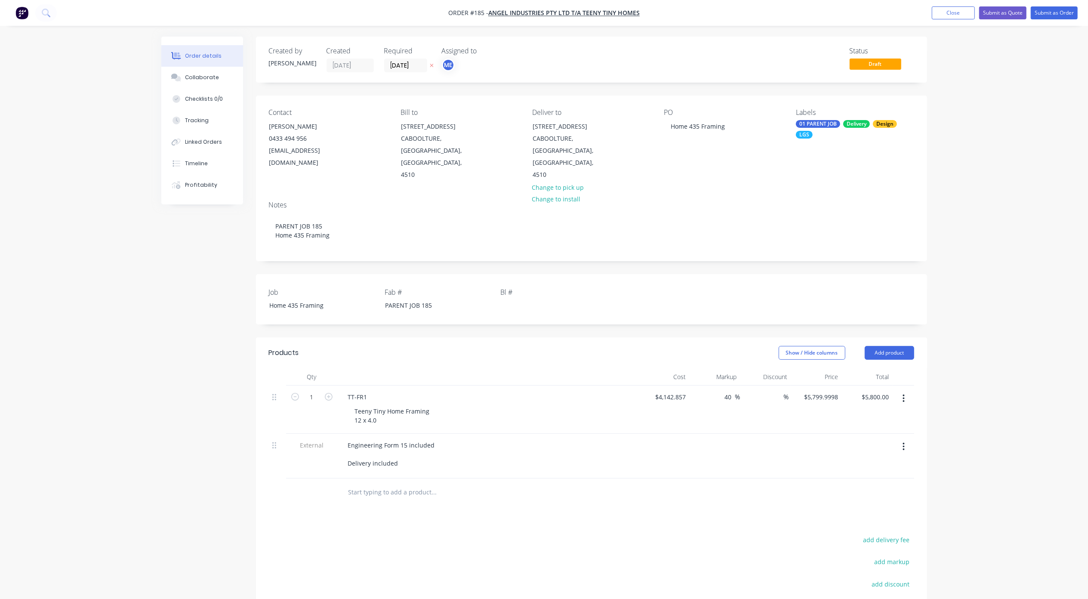
click at [176, 345] on div "Order details Collaborate Checklists 0/0 Tracking Linked Orders Timeline Profit…" at bounding box center [544, 363] width 1088 height 726
click at [1024, 175] on div "Order details Collaborate Checklists 0/0 Tracking Linked Orders Timeline Profit…" at bounding box center [544, 363] width 1088 height 726
click at [1016, 250] on div "Order details Collaborate Checklists 0/0 Tracking Linked Orders Timeline Profit…" at bounding box center [544, 363] width 1088 height 726
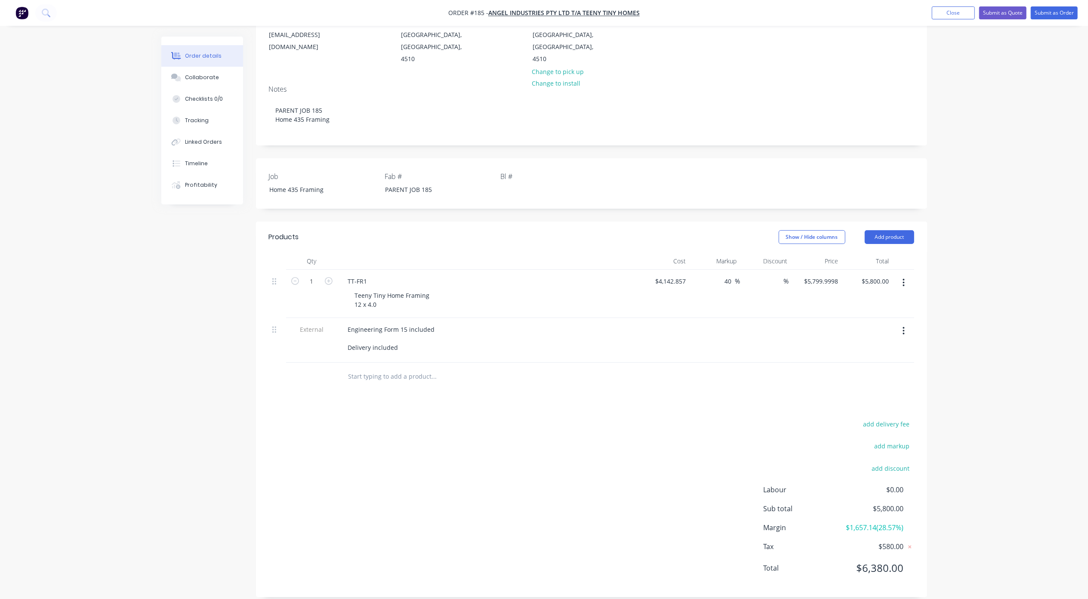
scroll to position [0, 0]
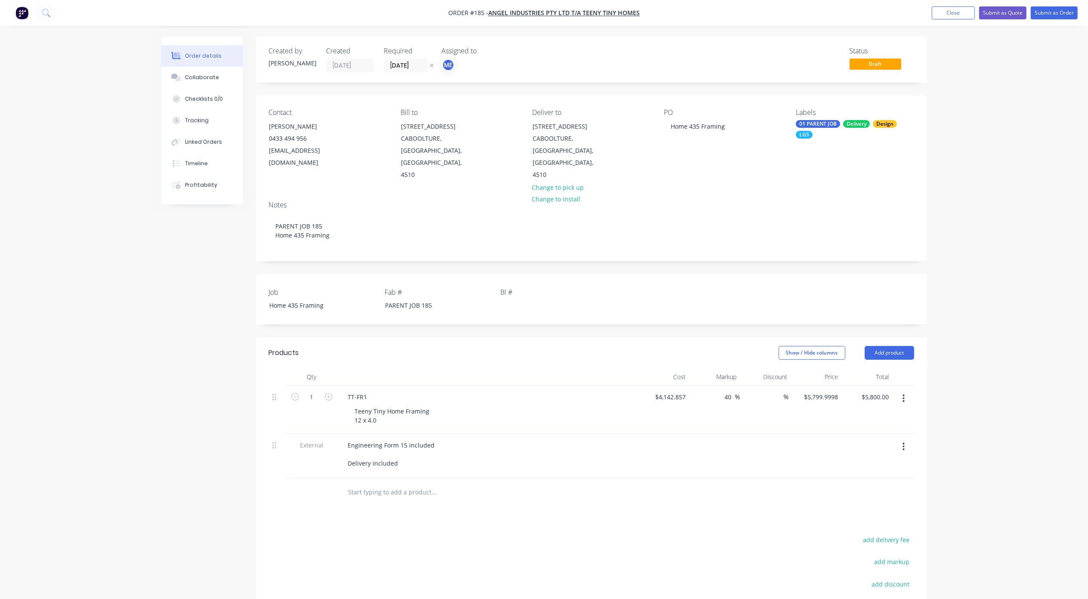
click at [1032, 147] on div "Order details Collaborate Checklists 0/0 Tracking Linked Orders Timeline Profit…" at bounding box center [544, 363] width 1088 height 726
click at [996, 12] on button "Submit as Quote" at bounding box center [1002, 12] width 47 height 13
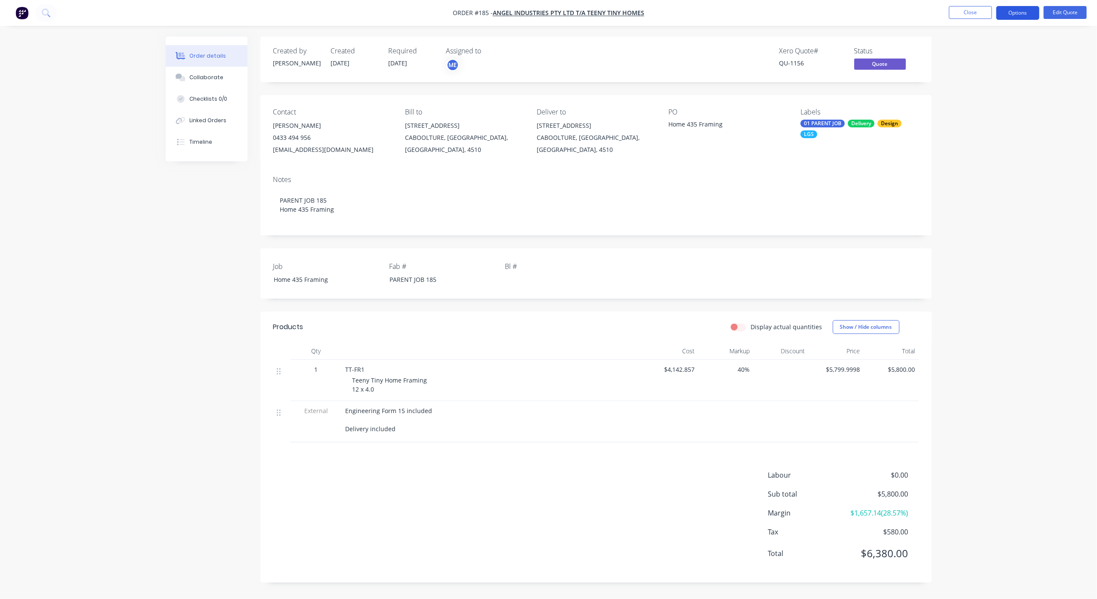
click at [1016, 12] on button "Options" at bounding box center [1017, 13] width 43 height 14
click at [992, 102] on div "Convert to Order" at bounding box center [991, 104] width 79 height 12
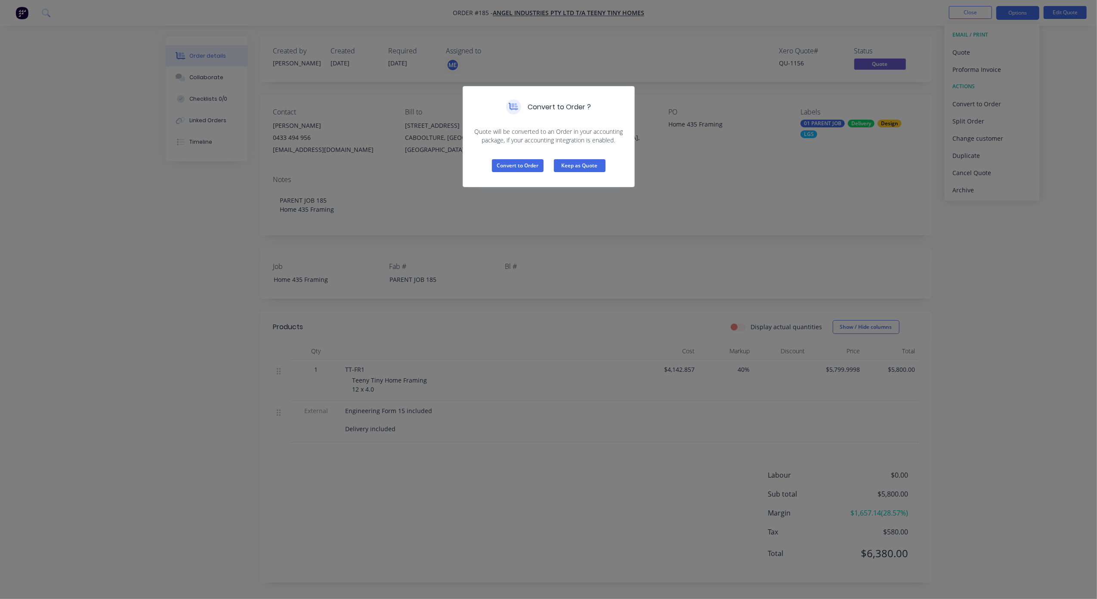
click at [582, 169] on button "Keep as Quote" at bounding box center [580, 165] width 52 height 13
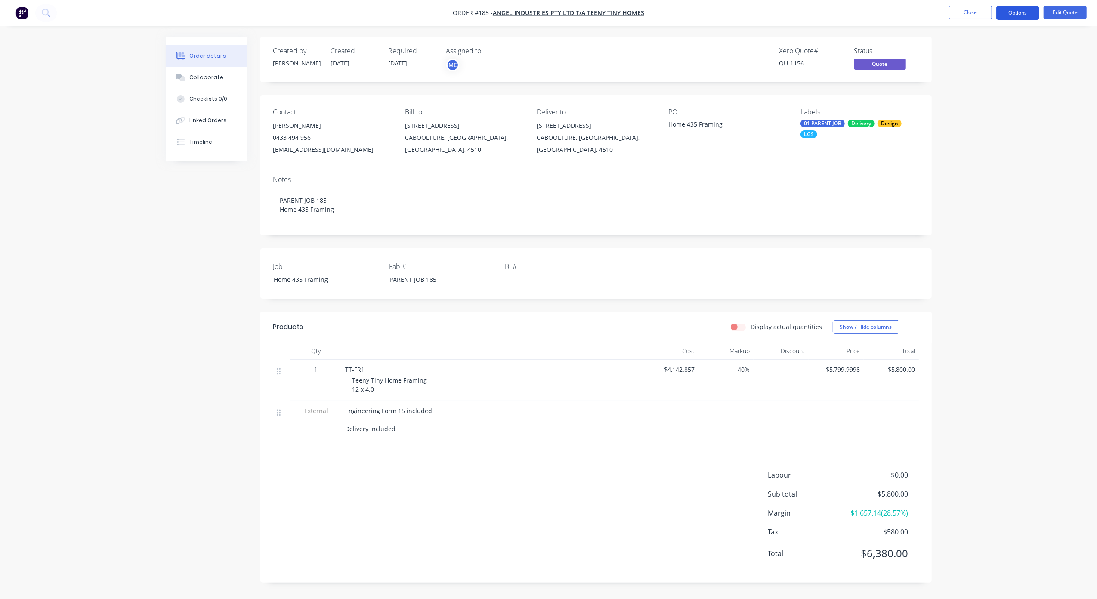
click at [1013, 12] on button "Options" at bounding box center [1017, 13] width 43 height 14
click at [978, 52] on div "Quote" at bounding box center [991, 52] width 79 height 12
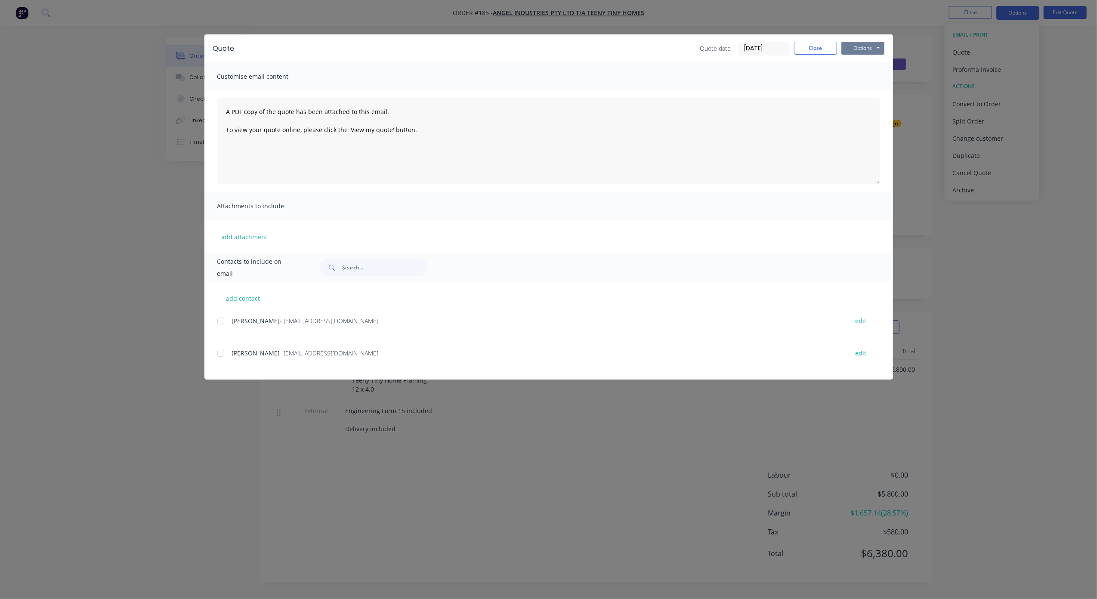
click at [860, 45] on button "Options" at bounding box center [862, 48] width 43 height 13
click at [864, 77] on button "Print" at bounding box center [868, 78] width 55 height 14
click at [813, 49] on button "Close" at bounding box center [815, 48] width 43 height 13
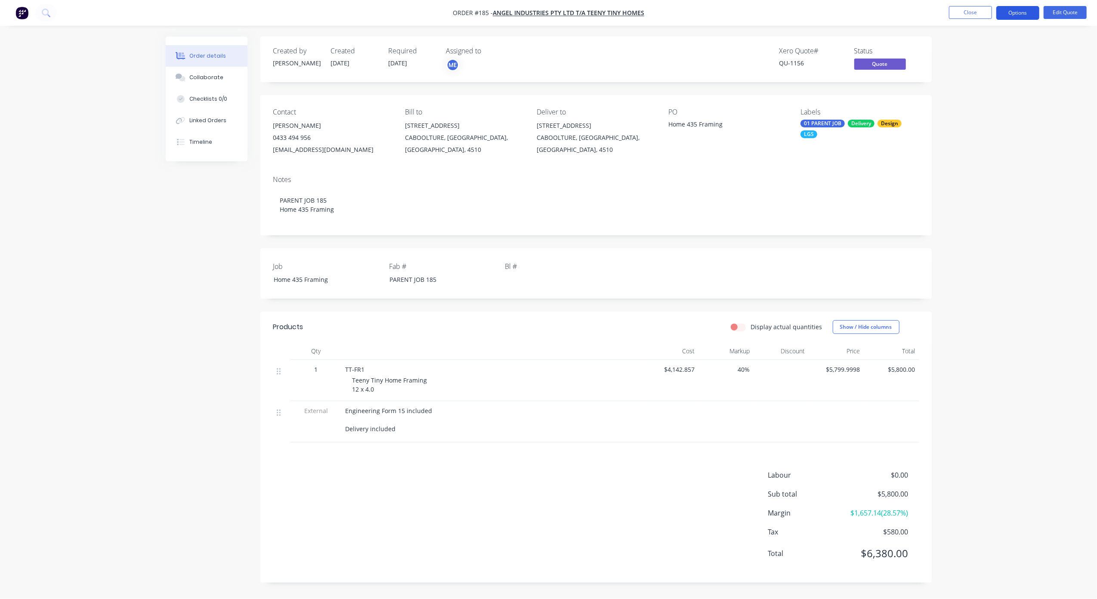
click at [1008, 14] on button "Options" at bounding box center [1017, 13] width 43 height 14
click at [1000, 100] on div "Convert to Order" at bounding box center [991, 104] width 79 height 12
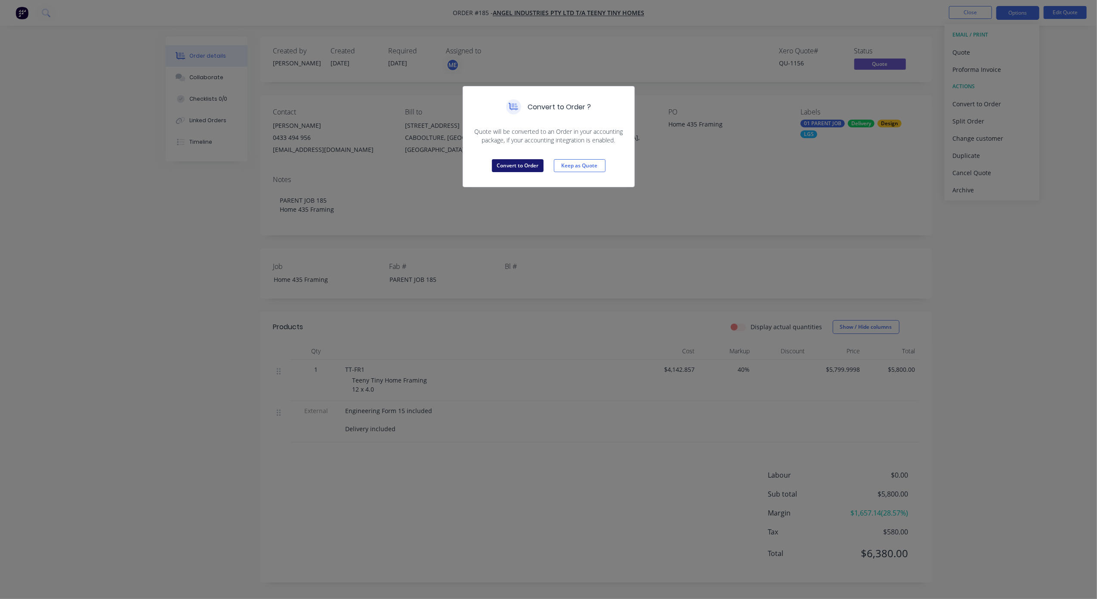
click at [501, 166] on button "Convert to Order" at bounding box center [518, 165] width 52 height 13
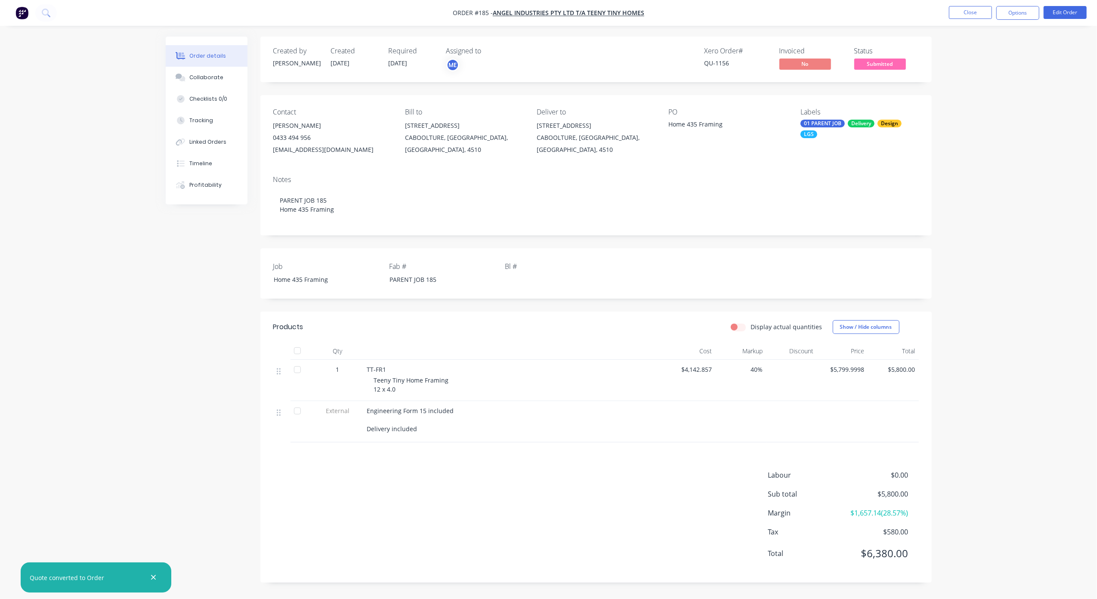
click at [993, 169] on div "Order details Collaborate Checklists 0/0 Tracking Linked Orders Timeline Profit…" at bounding box center [548, 299] width 1097 height 599
click at [884, 62] on span "Submitted" at bounding box center [880, 64] width 52 height 11
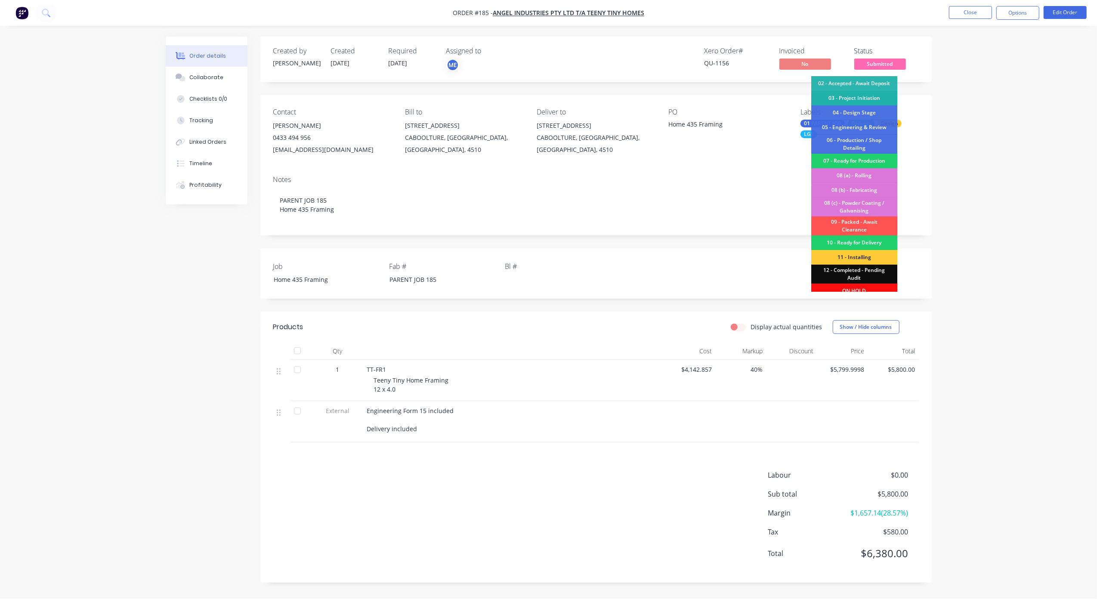
click at [854, 97] on div "03 - Project Initiation" at bounding box center [854, 98] width 86 height 15
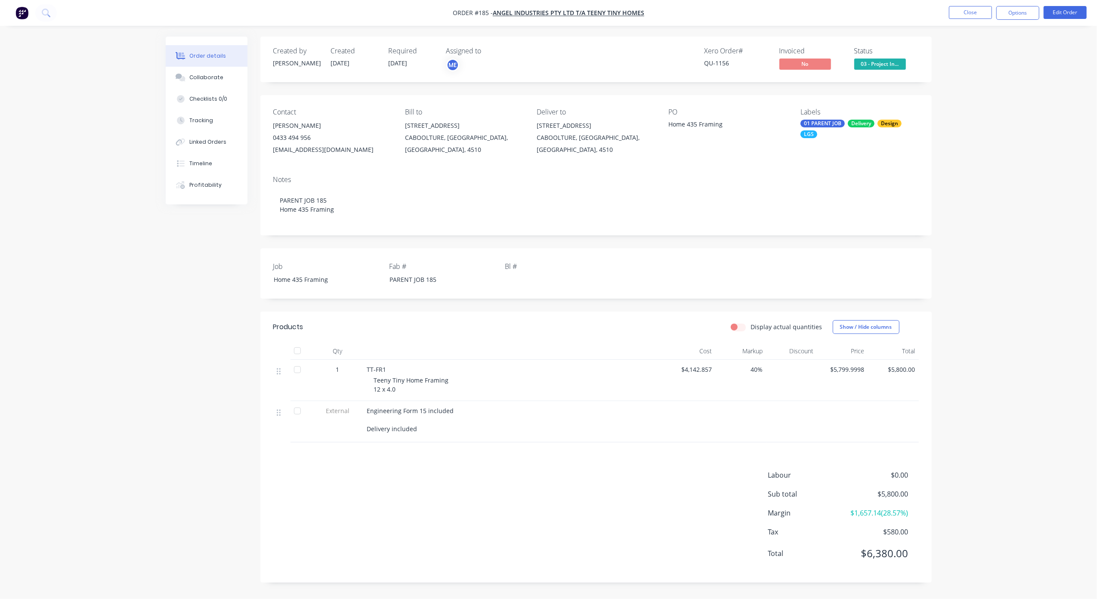
click at [1007, 111] on div "Order details Collaborate Checklists 0/0 Tracking Linked Orders Timeline Profit…" at bounding box center [548, 299] width 1097 height 599
click at [216, 75] on div "Collaborate" at bounding box center [206, 78] width 34 height 8
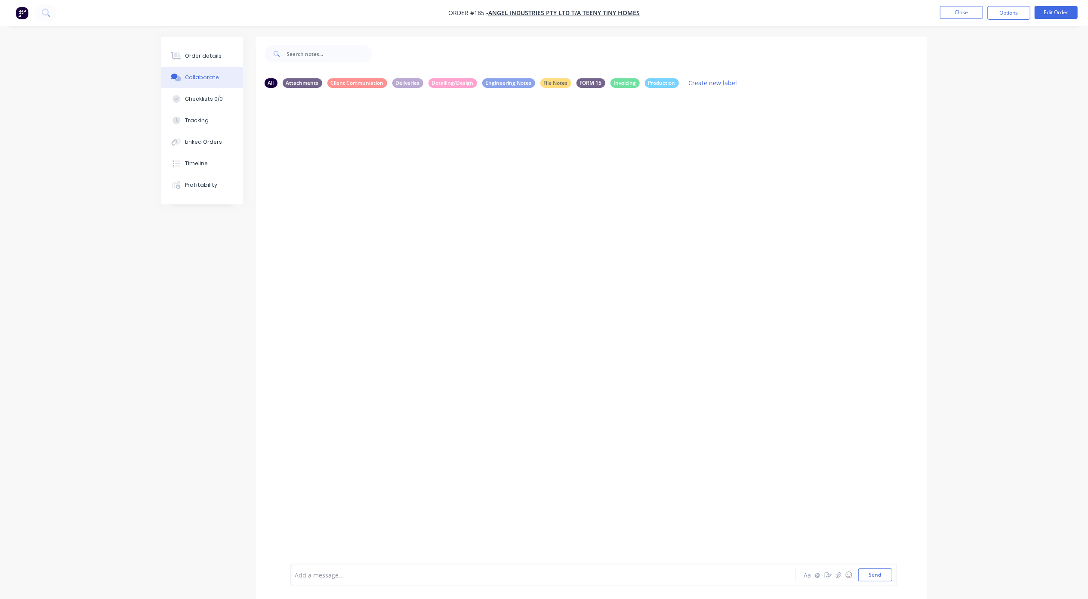
click at [395, 565] on div "Add a message... Aa @ ☺ Send" at bounding box center [593, 575] width 607 height 22
click at [397, 569] on div "Add a message..." at bounding box center [519, 574] width 448 height 13
click at [397, 570] on div "@Marlon @Demi @lil" at bounding box center [519, 574] width 447 height 9
click at [556, 569] on div "@Marlon @Demi @Micah Liezel Hi Team, new project for Teeny Tiny. Home 435." at bounding box center [519, 574] width 448 height 13
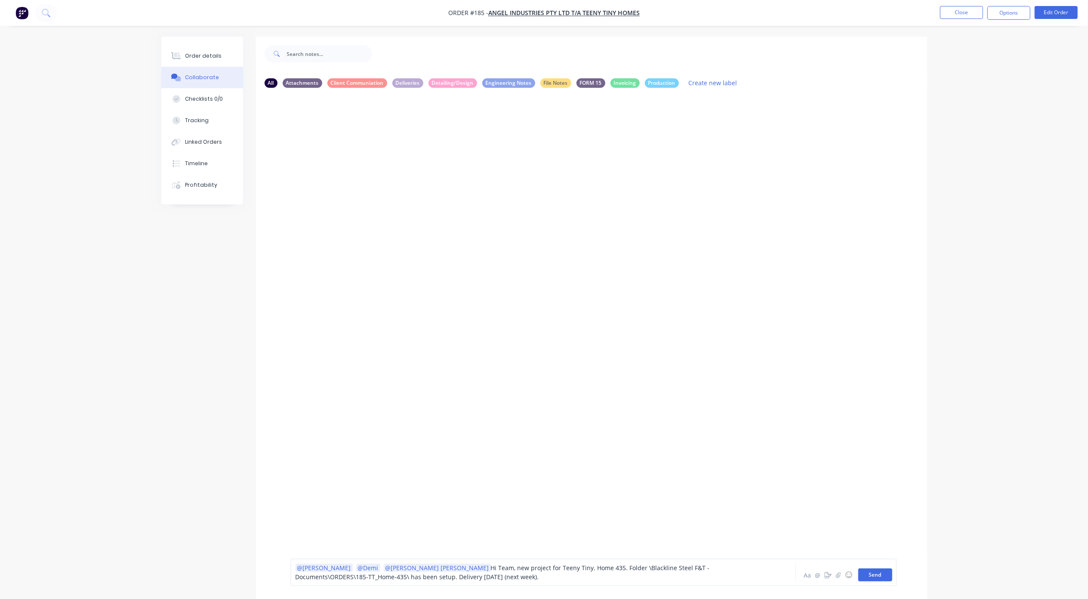
click at [870, 574] on button "Send" at bounding box center [875, 574] width 34 height 13
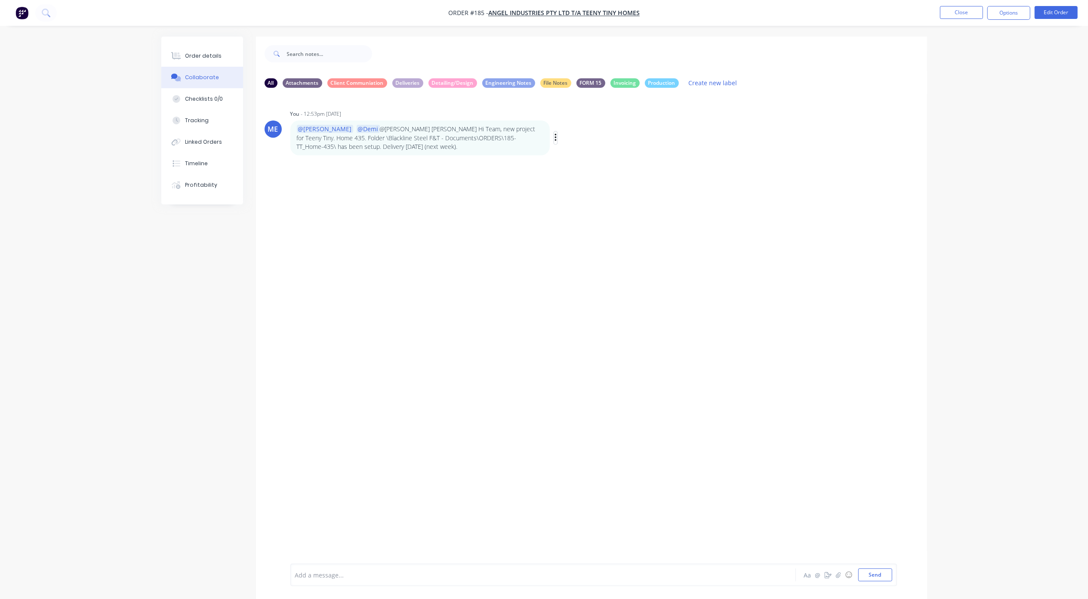
click at [554, 137] on icon "button" at bounding box center [555, 138] width 3 height 10
click at [579, 155] on button "Edit" at bounding box center [587, 153] width 54 height 14
click at [379, 567] on span "Liezel Hi Team, new project for Teeny Tiny. Home 435. Folder \Blackline Steel F…" at bounding box center [516, 572] width 441 height 17
click at [373, 565] on span "@Micah" at bounding box center [384, 568] width 23 height 8
click at [351, 564] on span "@Demi" at bounding box center [361, 568] width 21 height 8
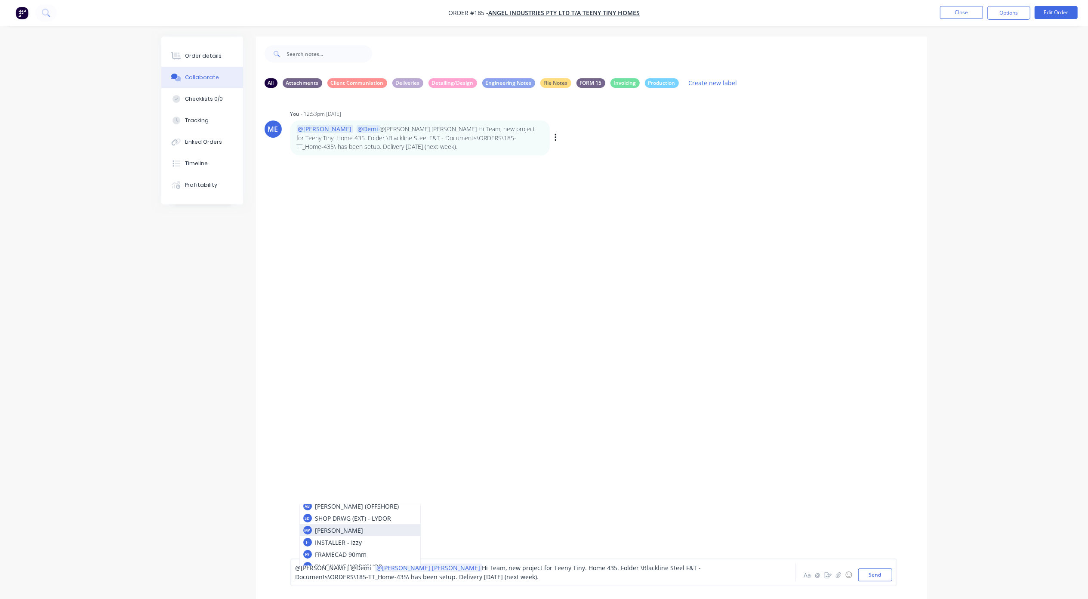
scroll to position [2, 0]
click at [336, 578] on span "Hi Team, new project for Teeny Tiny. Home 435. Folder \Blackline Steel F&T - Do…" at bounding box center [499, 572] width 407 height 17
click at [351, 567] on span "@Demi" at bounding box center [361, 568] width 21 height 8
click at [306, 570] on span "@Marlon" at bounding box center [323, 568] width 54 height 8
click at [353, 568] on span "arlon" at bounding box center [377, 568] width 48 height 8
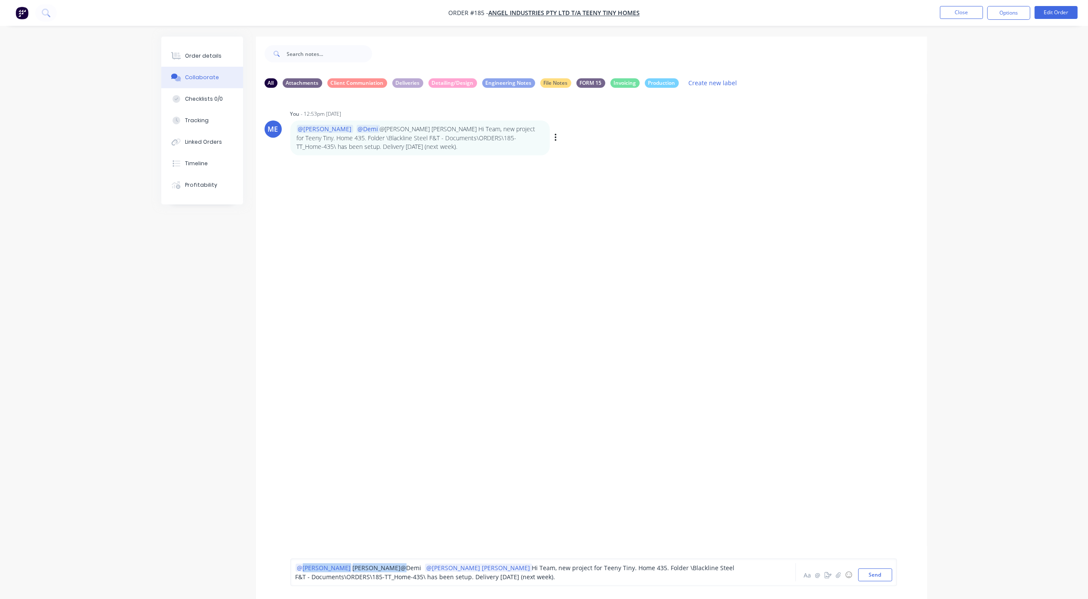
drag, startPoint x: 333, startPoint y: 568, endPoint x: 358, endPoint y: 572, distance: 26.2
click at [353, 568] on span "arlon" at bounding box center [377, 568] width 48 height 8
click at [352, 578] on span "Hi Team, new project for Teeny Tiny. Home 435. Folder \Blackline Steel F&T - Do…" at bounding box center [516, 572] width 441 height 17
drag, startPoint x: 363, startPoint y: 566, endPoint x: 292, endPoint y: 567, distance: 71.8
click at [292, 567] on div "@Marlon arlon @Demi @Micah Liezel Hi Team, new project for Teeny Tiny. Home 435…" at bounding box center [593, 572] width 607 height 28
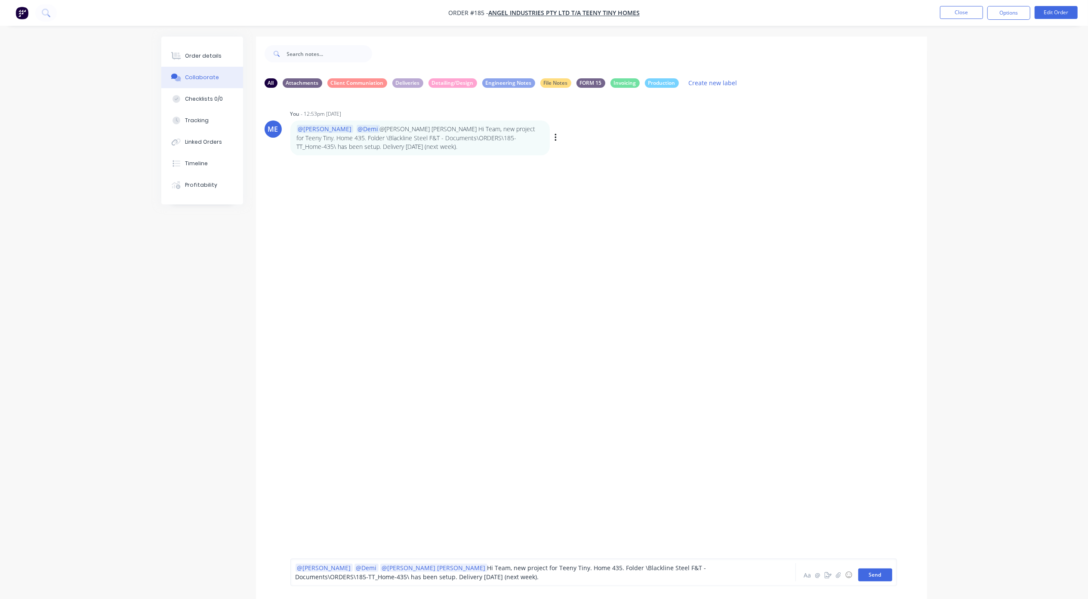
click at [871, 576] on button "Send" at bounding box center [875, 574] width 34 height 13
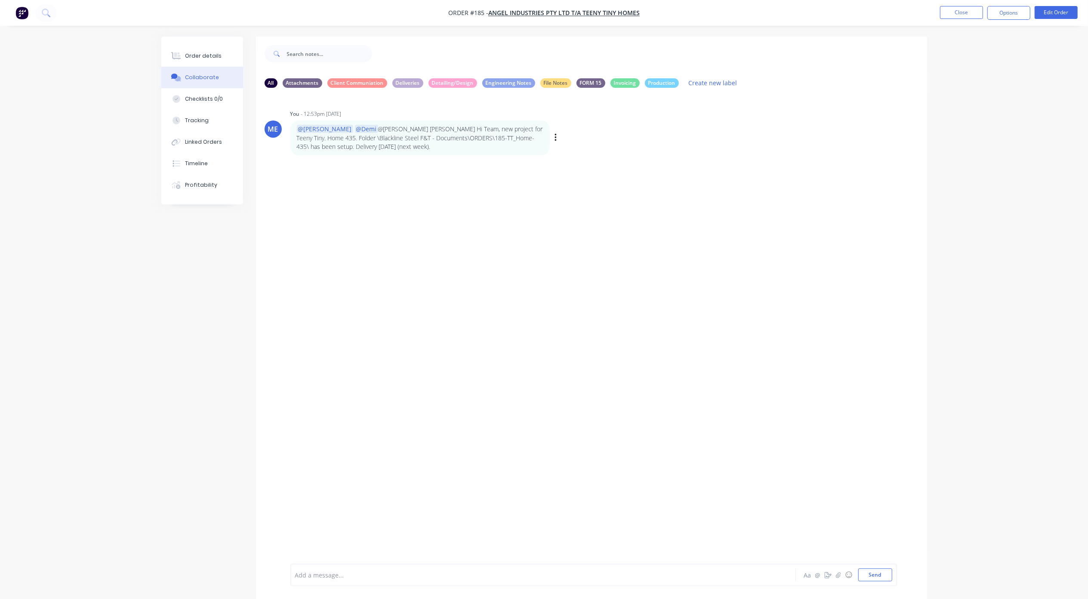
click at [603, 356] on div "ME You - 12:53pm 10/09/25 @Marlon @Demi @Micah Liezel Hi Team, new project for …" at bounding box center [591, 329] width 671 height 469
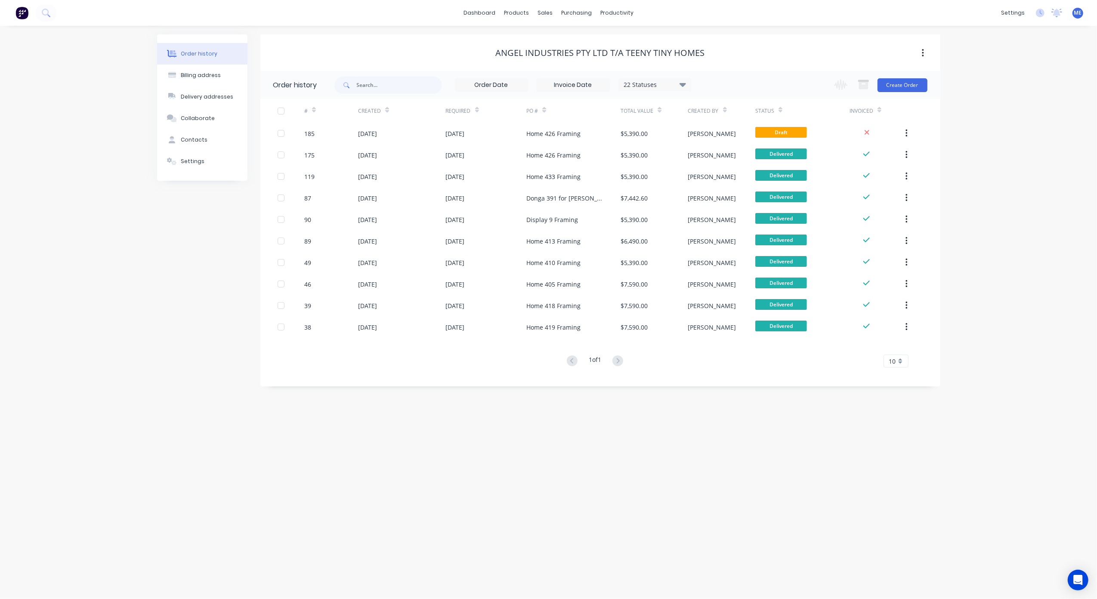
click at [603, 446] on div "Order history Billing address Delivery addresses Collaborate Contacts Settings …" at bounding box center [548, 312] width 1097 height 573
click at [630, 51] on link "Planner" at bounding box center [650, 58] width 114 height 17
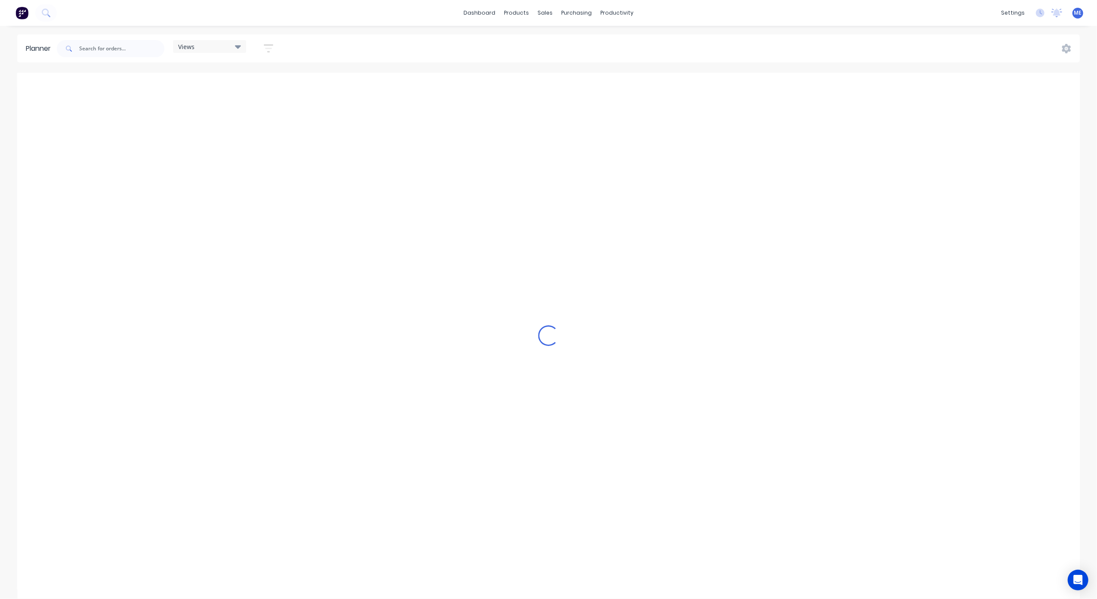
scroll to position [0, 333]
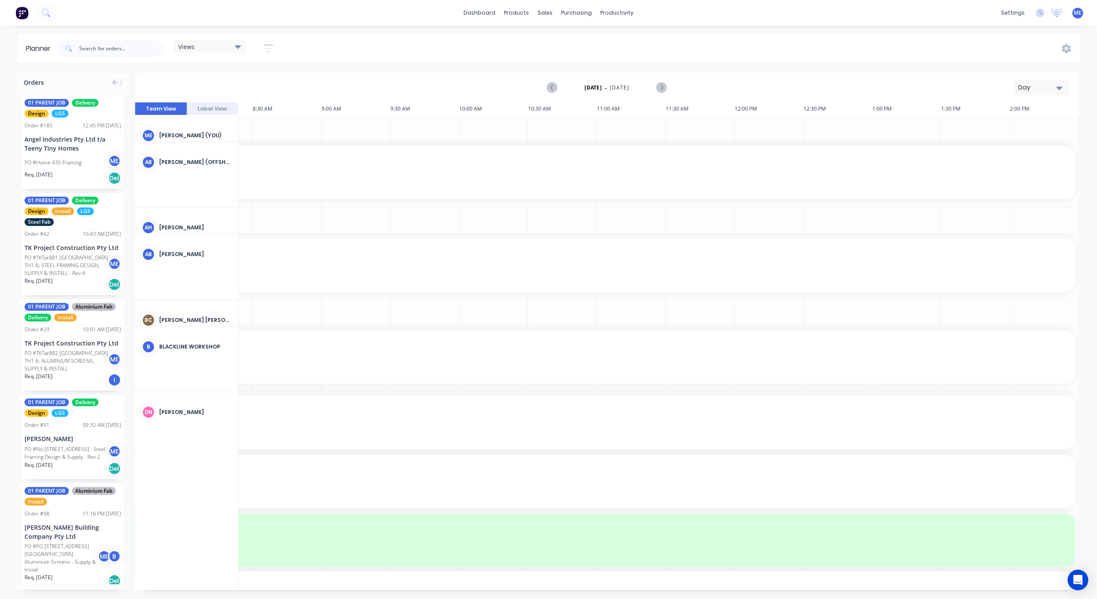
click at [1046, 89] on div "Day" at bounding box center [1038, 87] width 40 height 9
click at [1037, 121] on div "Week" at bounding box center [1025, 127] width 85 height 17
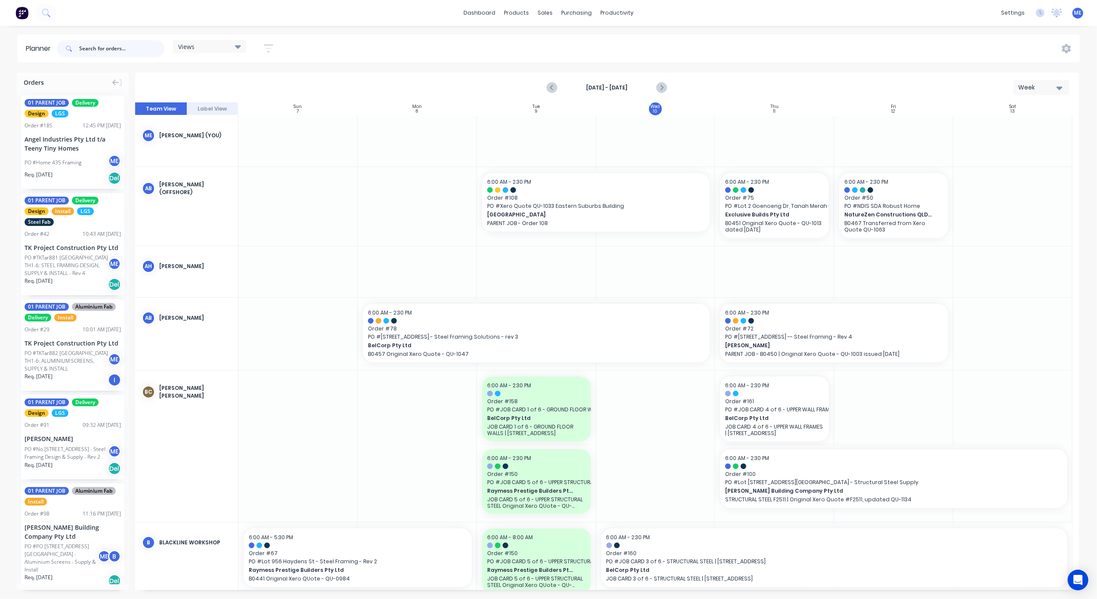
click at [129, 49] on input "text" at bounding box center [121, 48] width 85 height 17
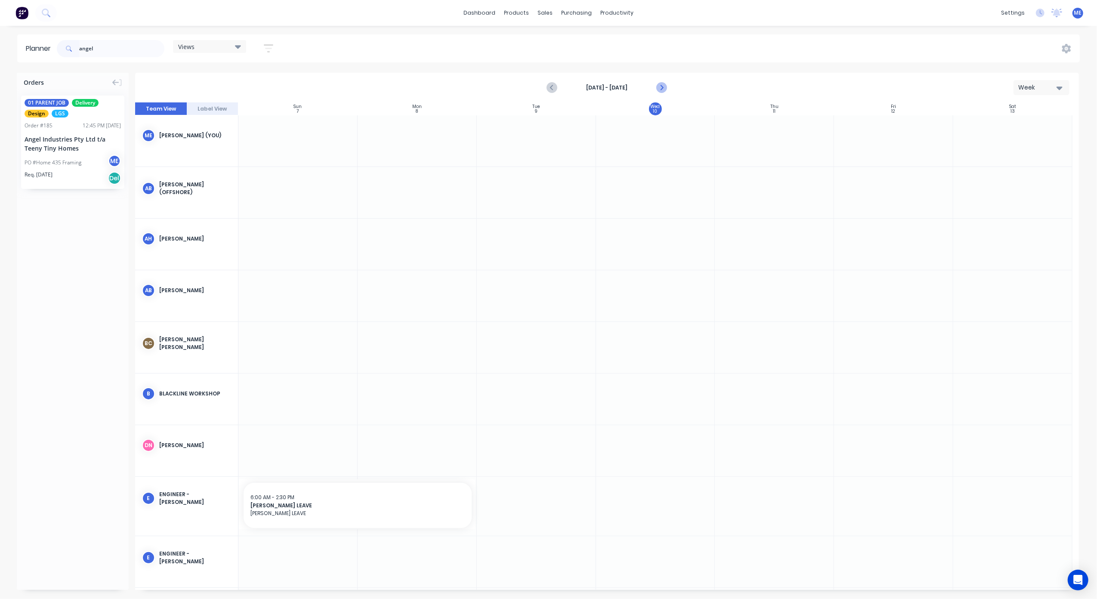
click at [662, 86] on icon "Next page" at bounding box center [661, 88] width 10 height 10
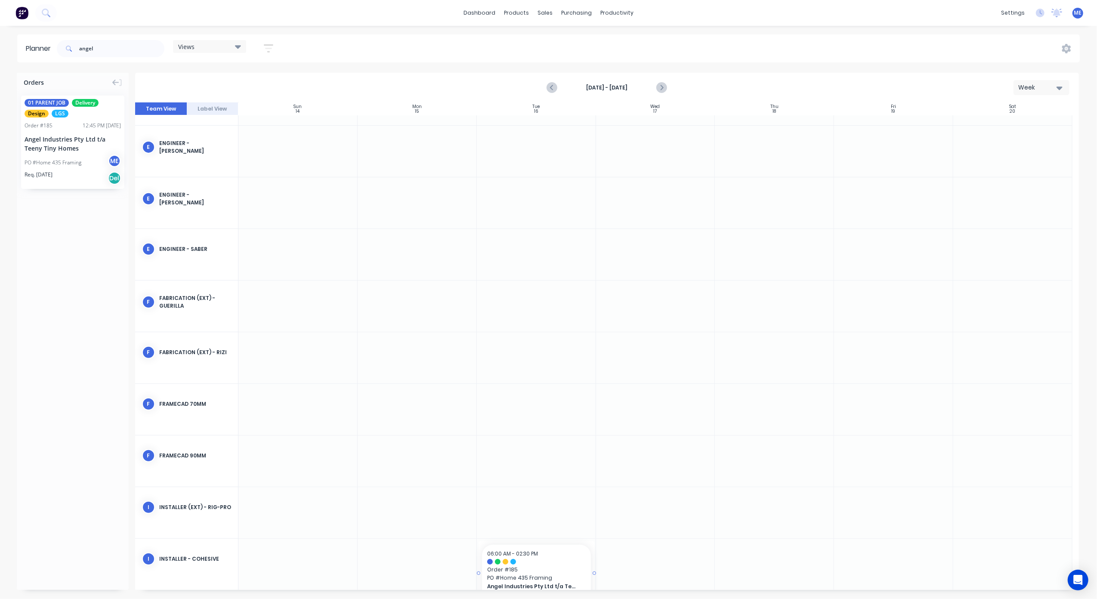
scroll to position [358, 0]
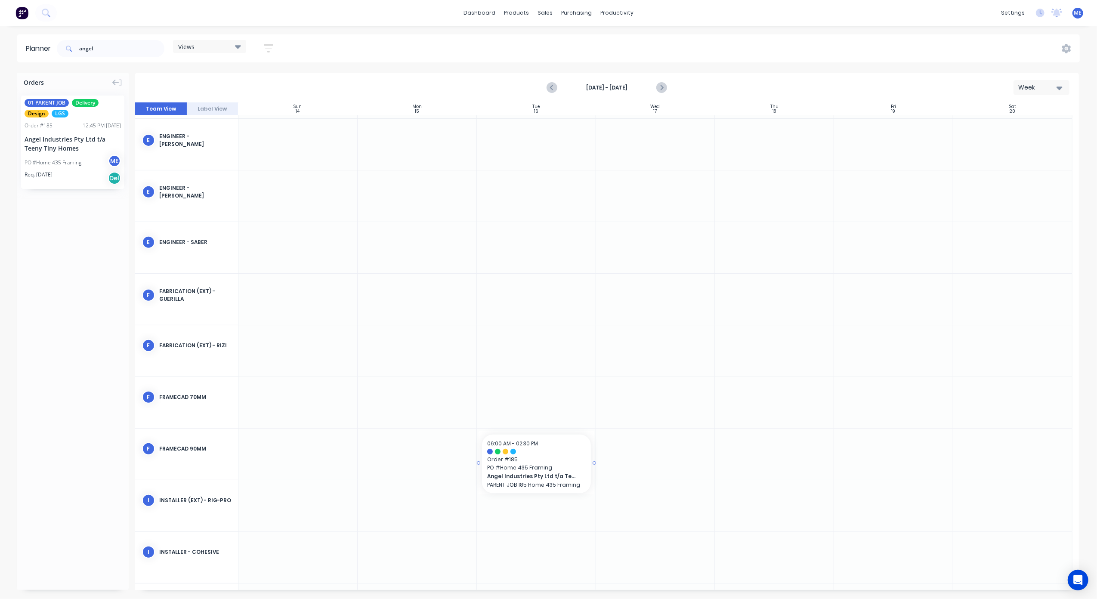
drag, startPoint x: 77, startPoint y: 159, endPoint x: 533, endPoint y: 455, distance: 543.6
drag, startPoint x: 105, startPoint y: 54, endPoint x: 31, endPoint y: 57, distance: 74.0
click at [101, 54] on input "angel" at bounding box center [121, 48] width 85 height 17
type input "a"
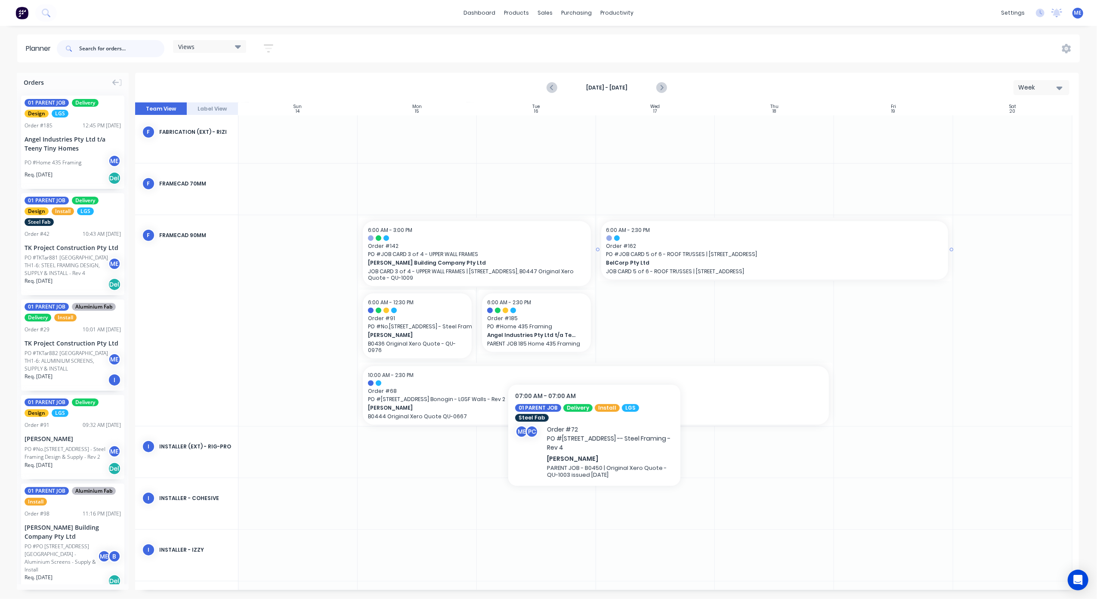
scroll to position [665, 0]
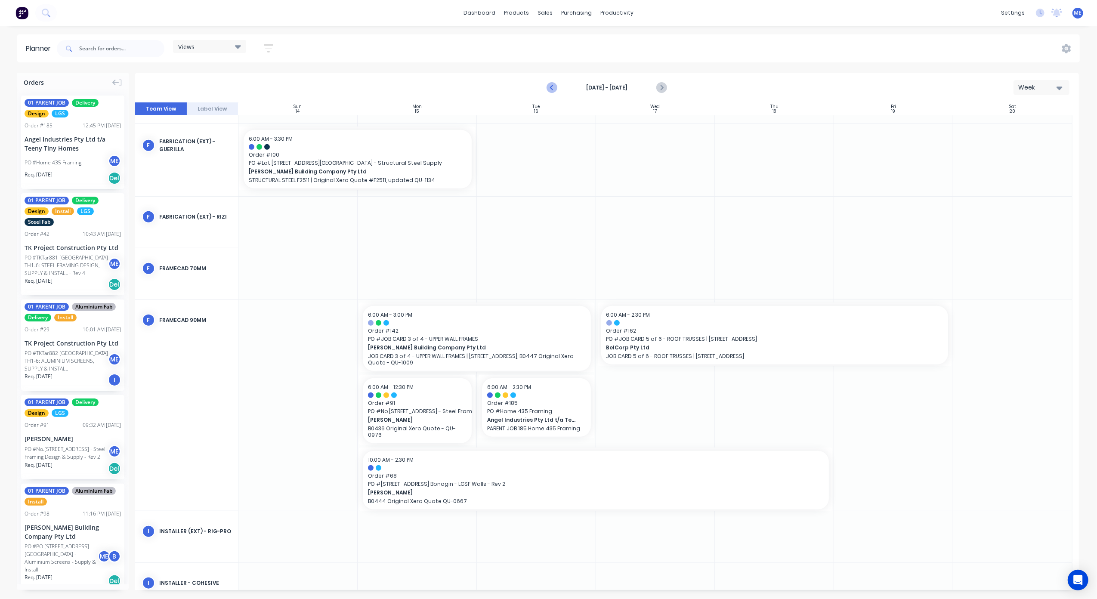
click at [550, 86] on icon "Previous page" at bounding box center [552, 88] width 10 height 10
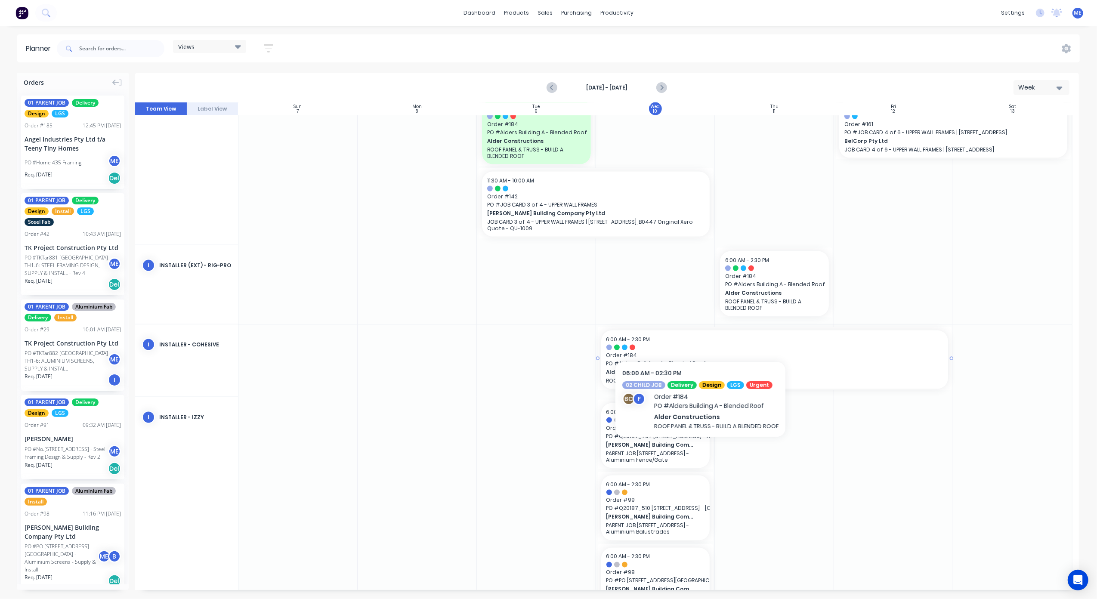
scroll to position [1129, 0]
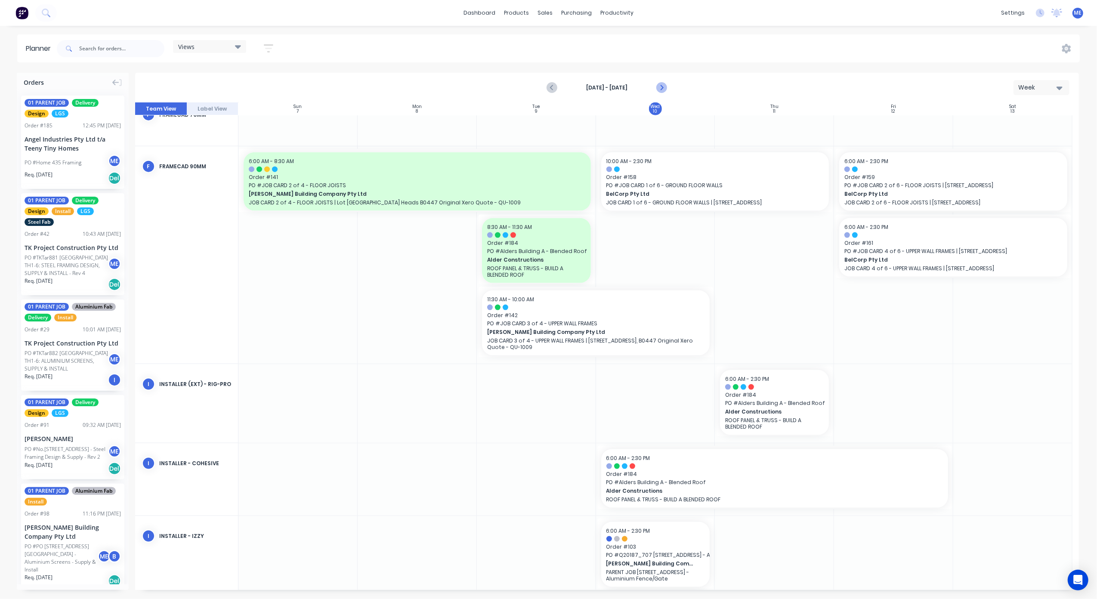
click at [663, 83] on icon "Next page" at bounding box center [661, 88] width 10 height 10
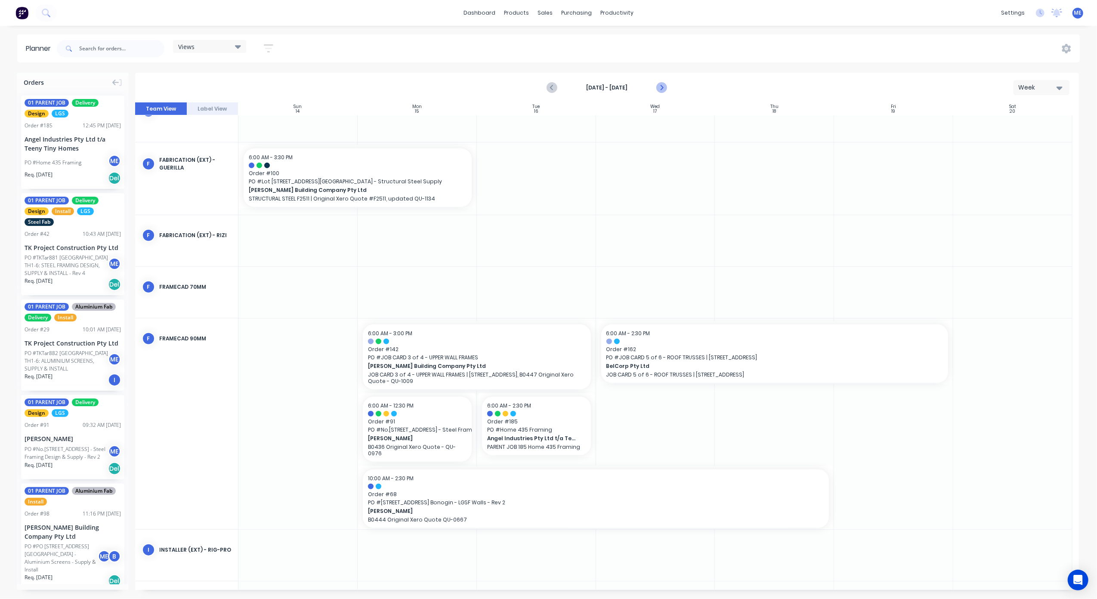
click at [661, 86] on icon "Next page" at bounding box center [661, 87] width 4 height 7
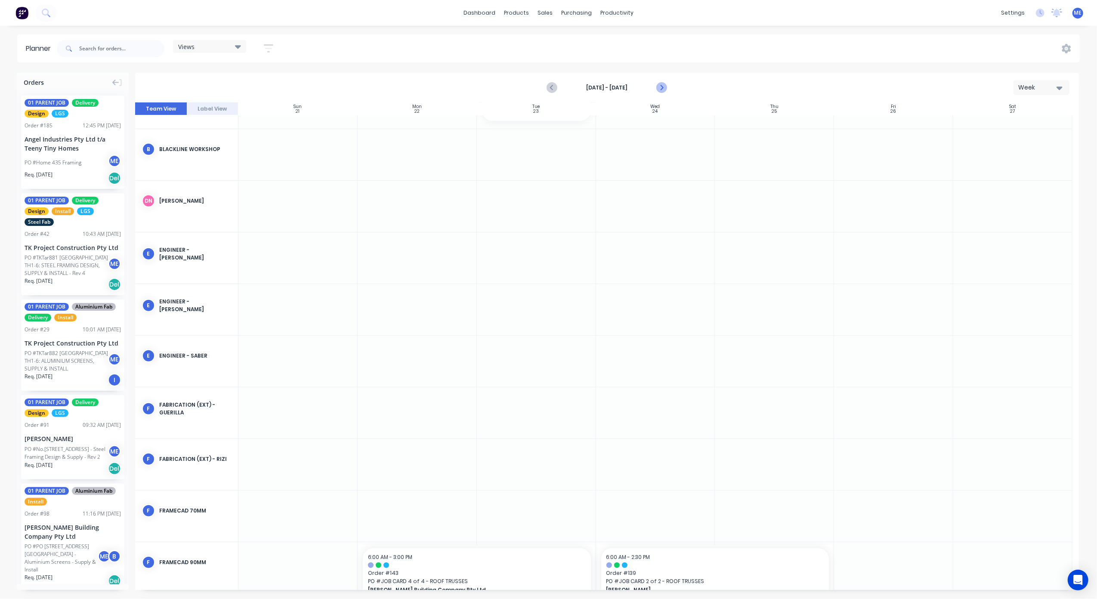
scroll to position [755, 0]
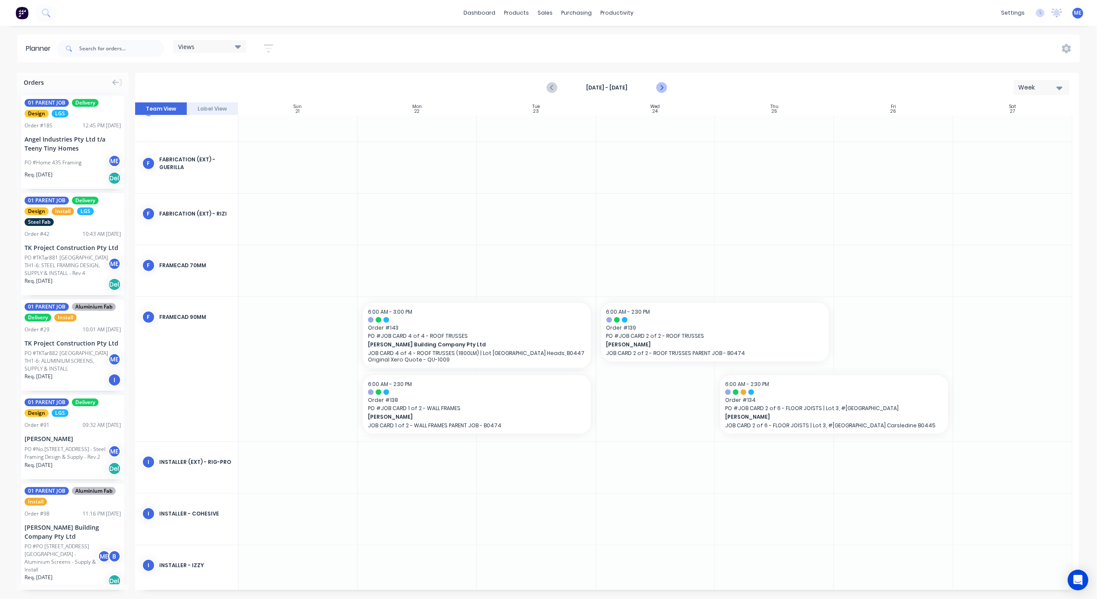
click at [662, 86] on icon "Next page" at bounding box center [661, 88] width 10 height 10
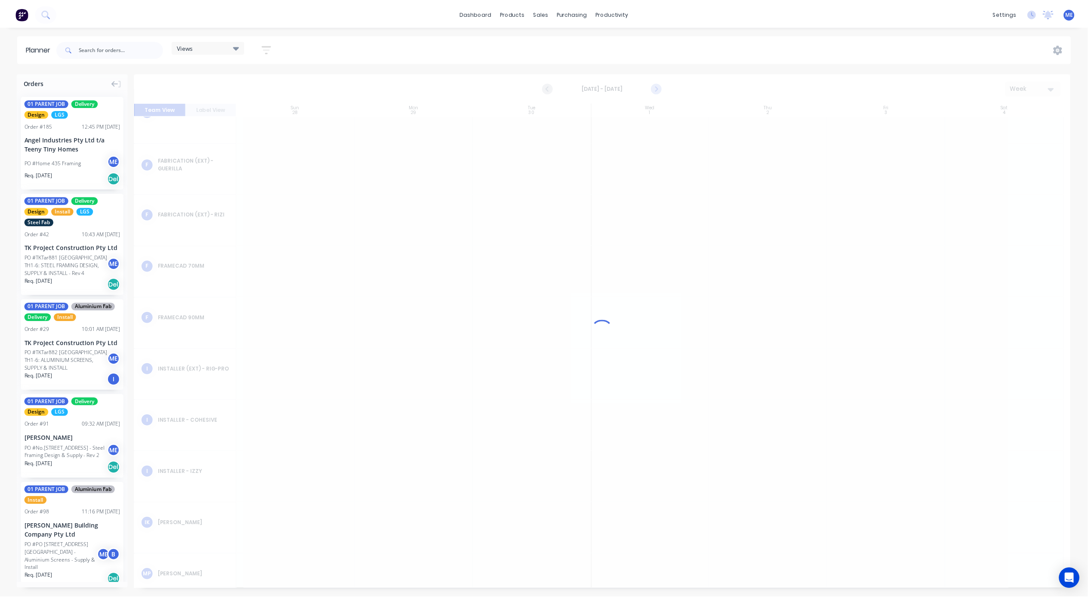
scroll to position [682, 0]
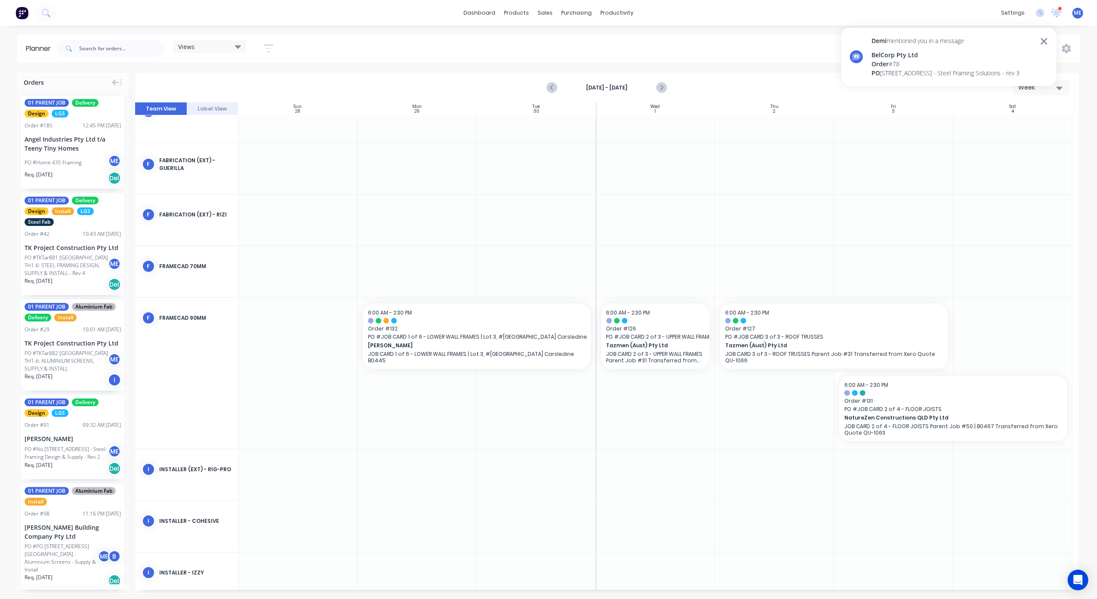
click at [909, 65] on div "Order # 78" at bounding box center [945, 63] width 148 height 9
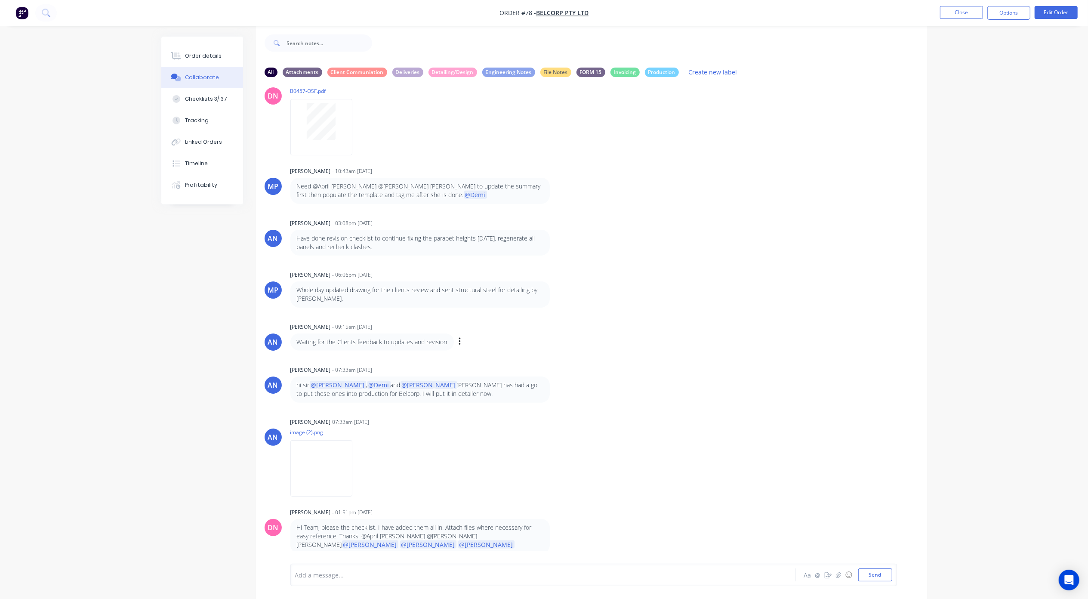
scroll to position [14, 0]
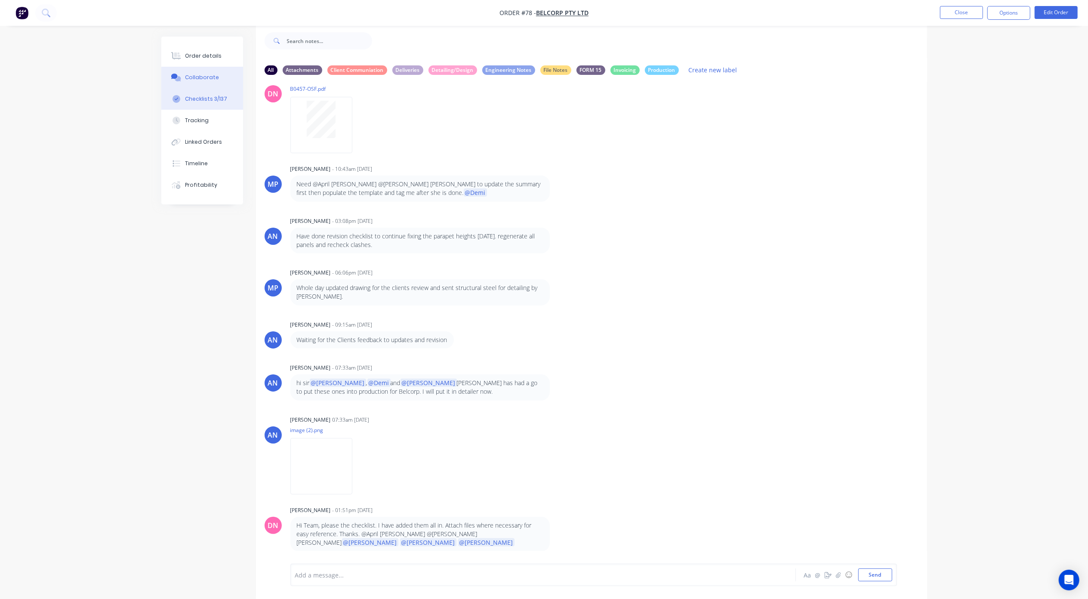
click at [206, 98] on div "Checklists 3/137" at bounding box center [206, 99] width 42 height 8
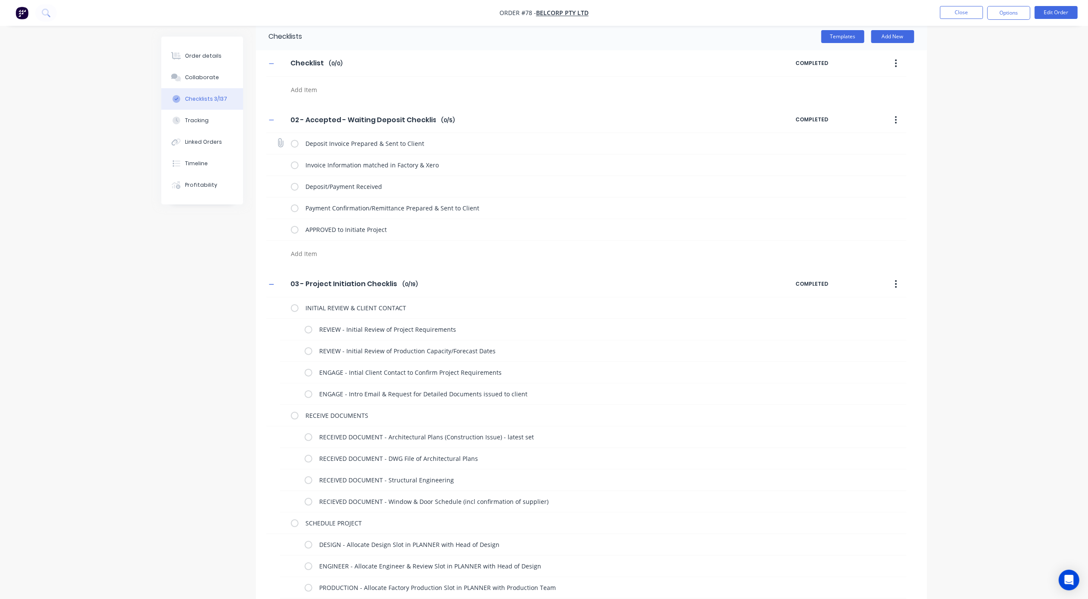
click at [296, 145] on label at bounding box center [295, 143] width 8 height 9
click at [0, 0] on input "checkbox" at bounding box center [0, 0] width 0 height 0
click at [294, 169] on label at bounding box center [295, 164] width 8 height 9
click at [0, 0] on input "checkbox" at bounding box center [0, 0] width 0 height 0
click at [293, 190] on label at bounding box center [295, 186] width 8 height 9
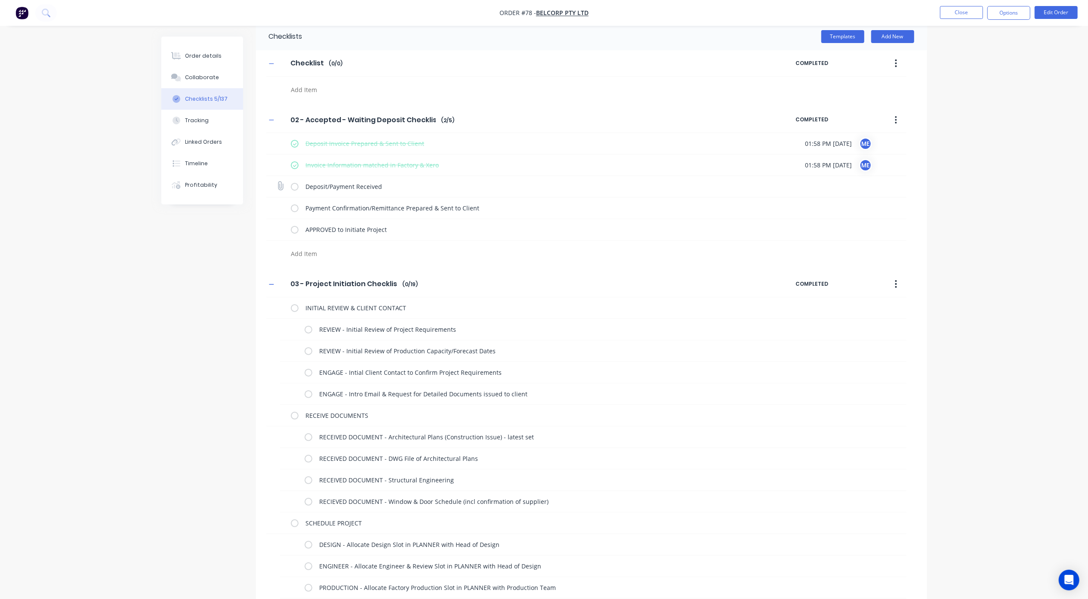
click at [0, 0] on input "checkbox" at bounding box center [0, 0] width 0 height 0
click at [299, 211] on div "Payment Confirmation/Remittance Prepared & Sent to Client" at bounding box center [522, 208] width 462 height 17
click at [295, 211] on label at bounding box center [295, 207] width 8 height 9
click at [0, 0] on input "checkbox" at bounding box center [0, 0] width 0 height 0
click at [294, 231] on label at bounding box center [295, 229] width 8 height 9
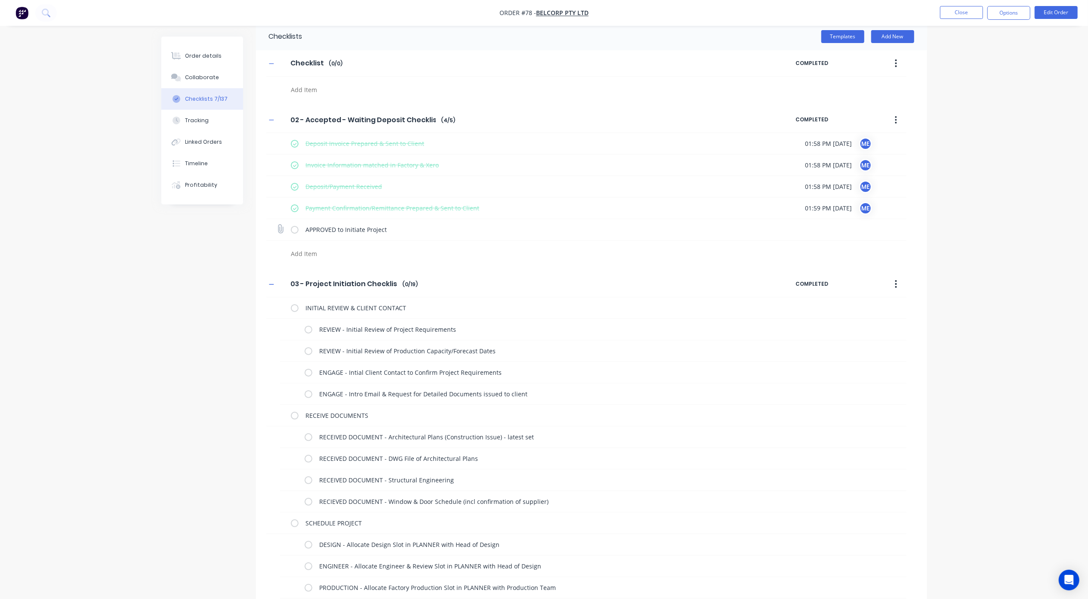
click at [0, 0] on input "checkbox" at bounding box center [0, 0] width 0 height 0
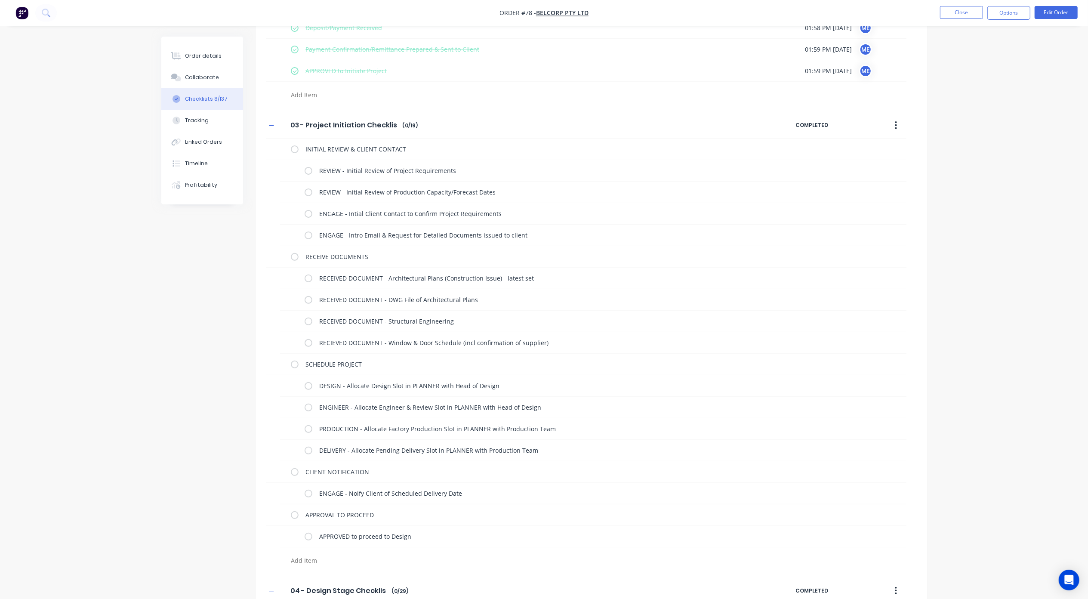
scroll to position [186, 0]
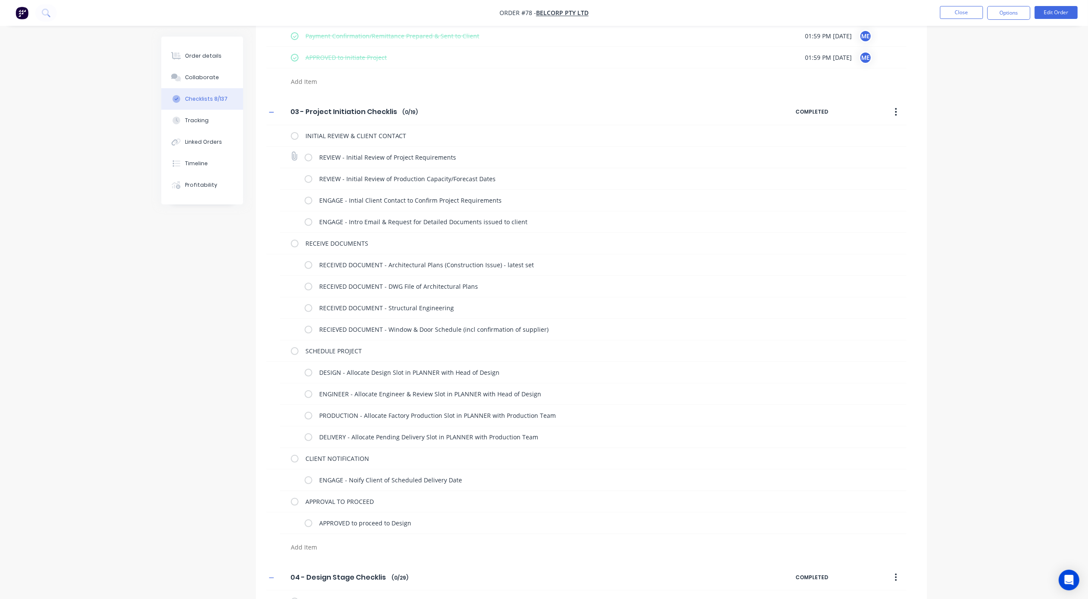
click at [309, 161] on label at bounding box center [309, 157] width 8 height 9
click at [0, 0] on input "checkbox" at bounding box center [0, 0] width 0 height 0
click at [308, 182] on label at bounding box center [309, 178] width 8 height 9
click at [0, 0] on input "checkbox" at bounding box center [0, 0] width 0 height 0
click at [306, 203] on label at bounding box center [309, 200] width 8 height 9
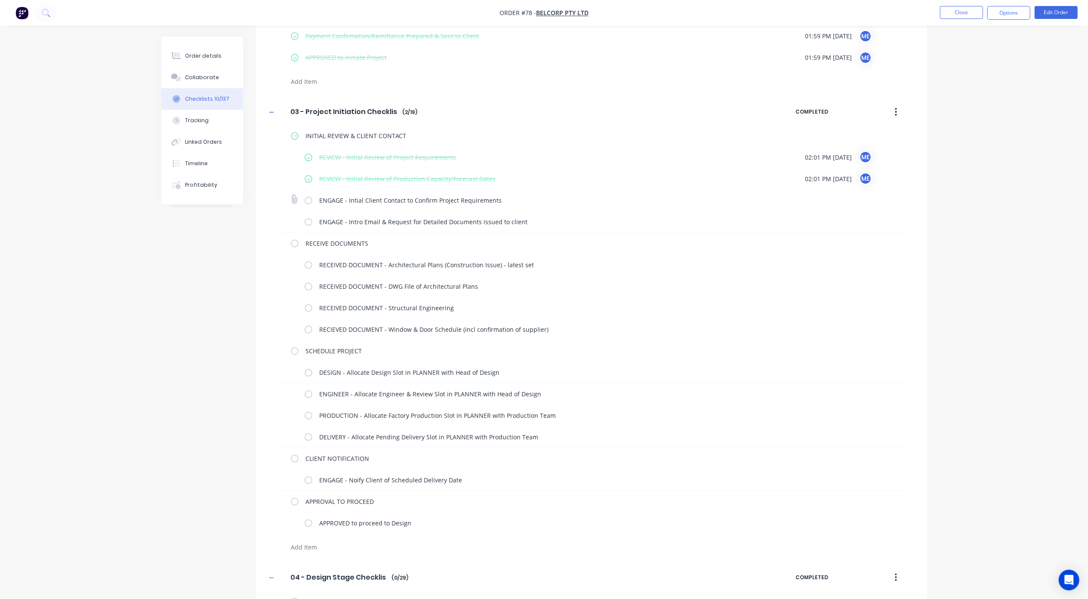
click at [0, 0] on input "checkbox" at bounding box center [0, 0] width 0 height 0
click at [308, 223] on label at bounding box center [309, 221] width 8 height 9
click at [0, 0] on input "checkbox" at bounding box center [0, 0] width 0 height 0
click at [307, 265] on label at bounding box center [309, 264] width 8 height 9
click at [0, 0] on input "checkbox" at bounding box center [0, 0] width 0 height 0
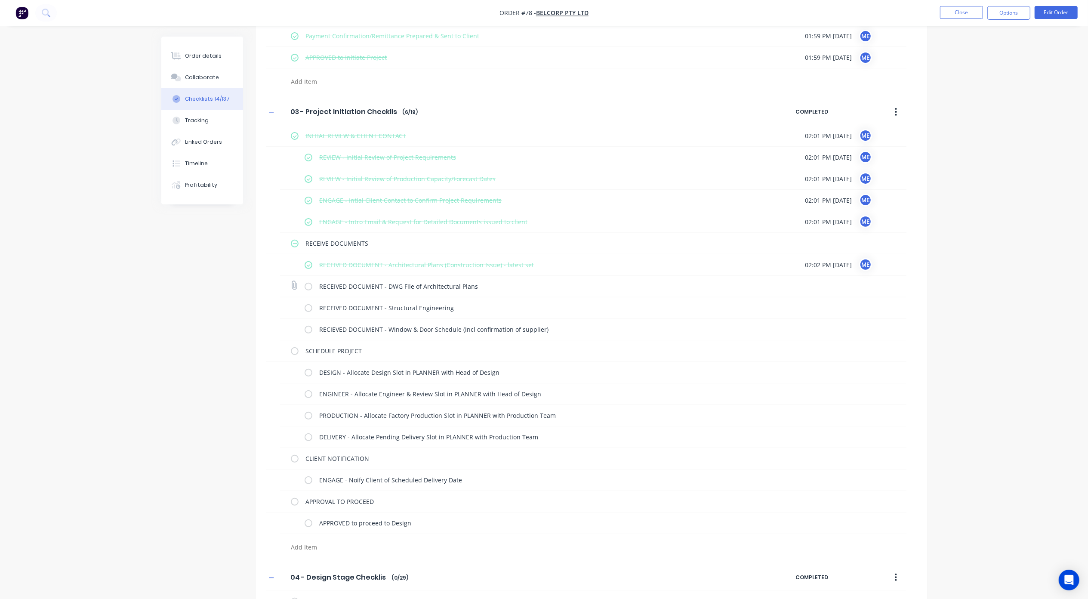
click at [308, 286] on label at bounding box center [309, 286] width 8 height 9
click at [0, 0] on input "checkbox" at bounding box center [0, 0] width 0 height 0
click at [309, 309] on label at bounding box center [309, 307] width 8 height 9
click at [0, 0] on input "checkbox" at bounding box center [0, 0] width 0 height 0
click at [310, 331] on label at bounding box center [309, 329] width 8 height 9
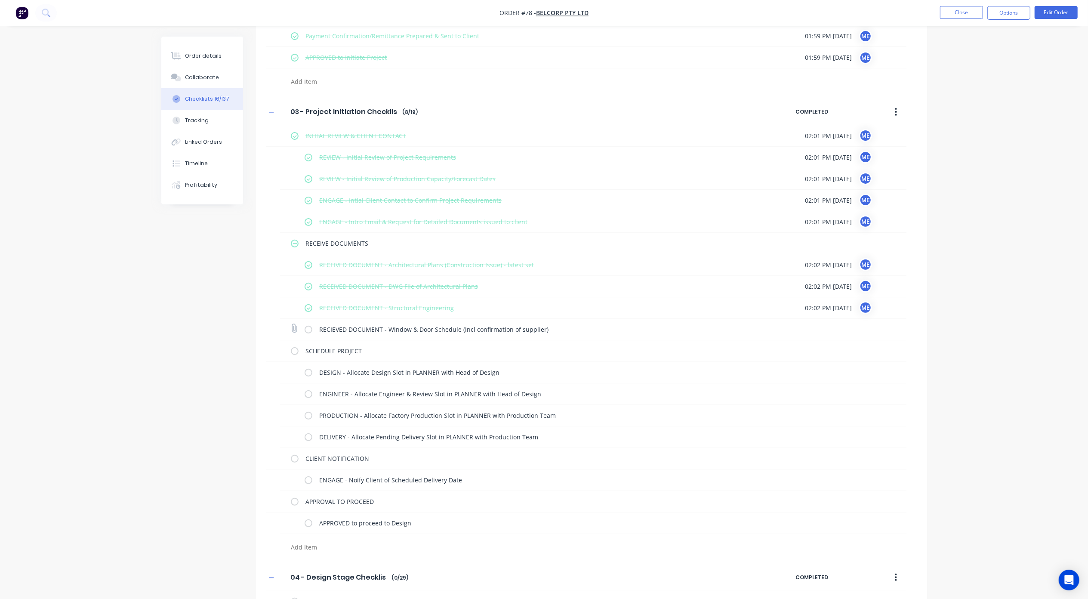
click at [0, 0] on input "checkbox" at bounding box center [0, 0] width 0 height 0
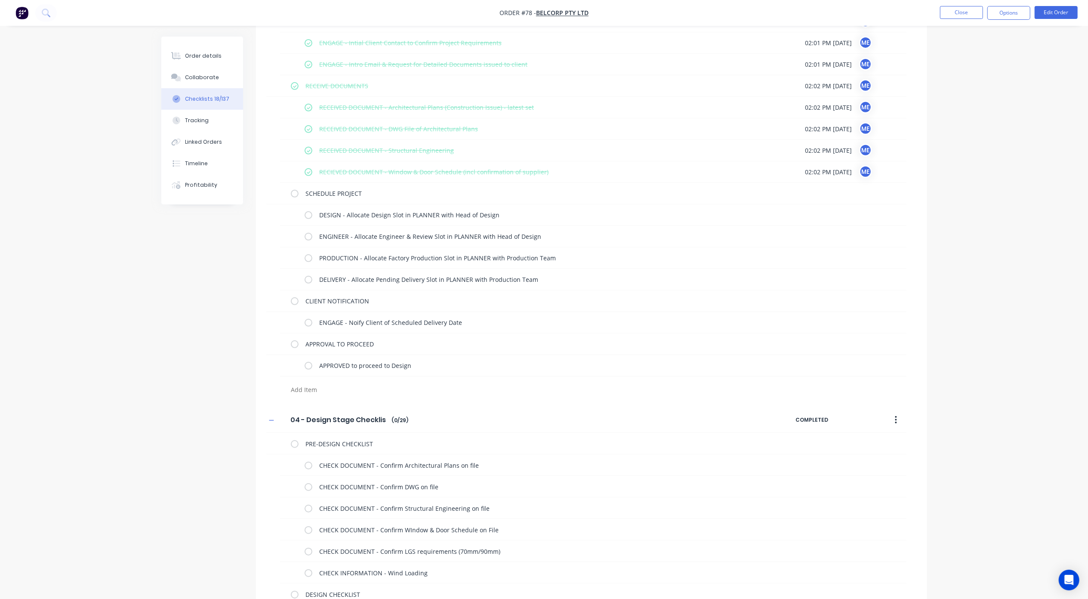
scroll to position [344, 0]
click at [309, 323] on label at bounding box center [309, 321] width 8 height 9
click at [0, 0] on input "checkbox" at bounding box center [0, 0] width 0 height 0
click at [310, 214] on label at bounding box center [309, 213] width 8 height 9
click at [0, 0] on input "checkbox" at bounding box center [0, 0] width 0 height 0
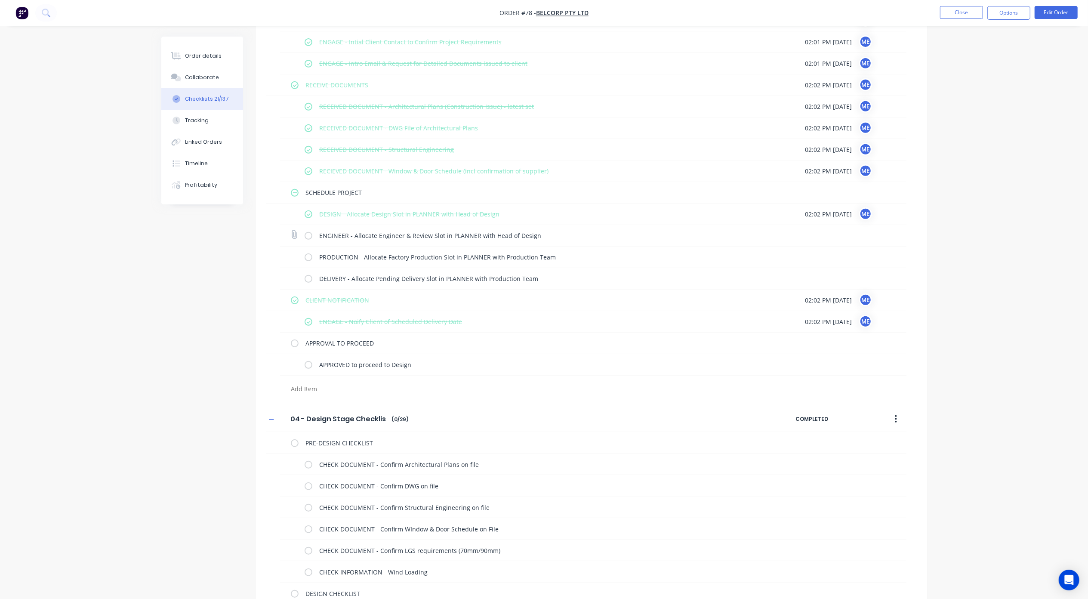
drag, startPoint x: 310, startPoint y: 237, endPoint x: 310, endPoint y: 243, distance: 6.9
click at [310, 239] on label at bounding box center [309, 235] width 8 height 9
click at [0, 0] on input "checkbox" at bounding box center [0, 0] width 0 height 0
drag, startPoint x: 310, startPoint y: 261, endPoint x: 312, endPoint y: 283, distance: 22.1
click at [310, 262] on label at bounding box center [309, 257] width 8 height 9
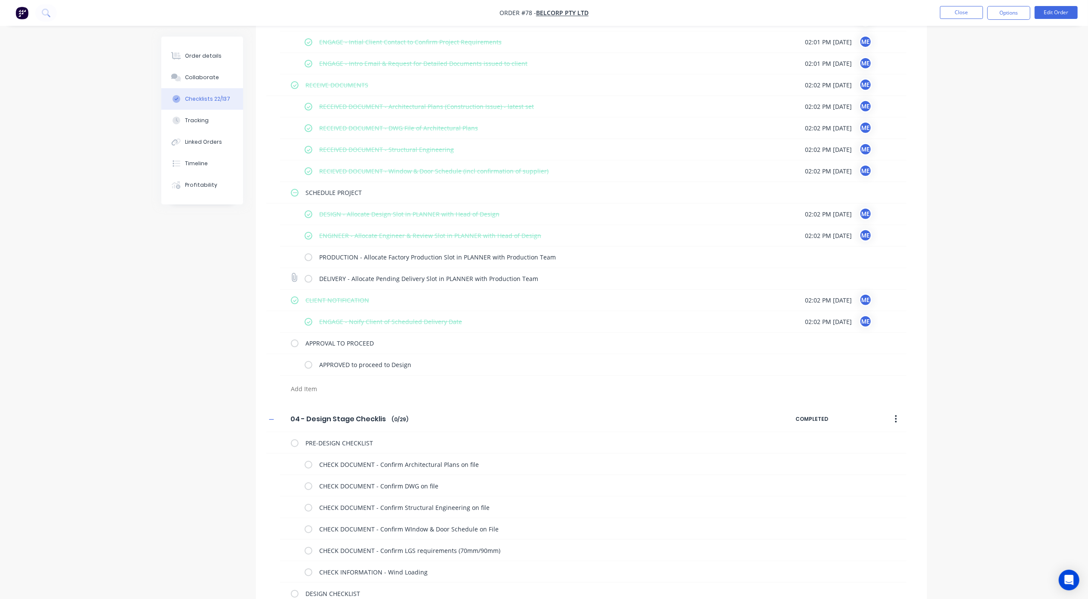
click at [0, 0] on input "checkbox" at bounding box center [0, 0] width 0 height 0
click at [307, 280] on label at bounding box center [309, 278] width 8 height 9
click at [0, 0] on input "checkbox" at bounding box center [0, 0] width 0 height 0
click at [307, 366] on label at bounding box center [309, 364] width 8 height 9
click at [0, 0] on input "checkbox" at bounding box center [0, 0] width 0 height 0
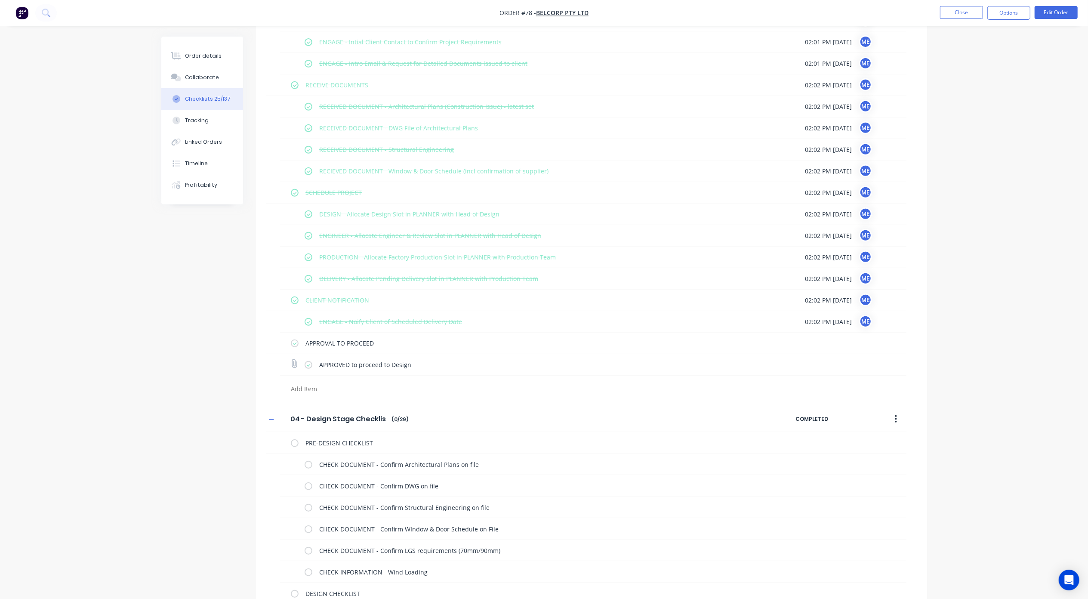
type textarea "x"
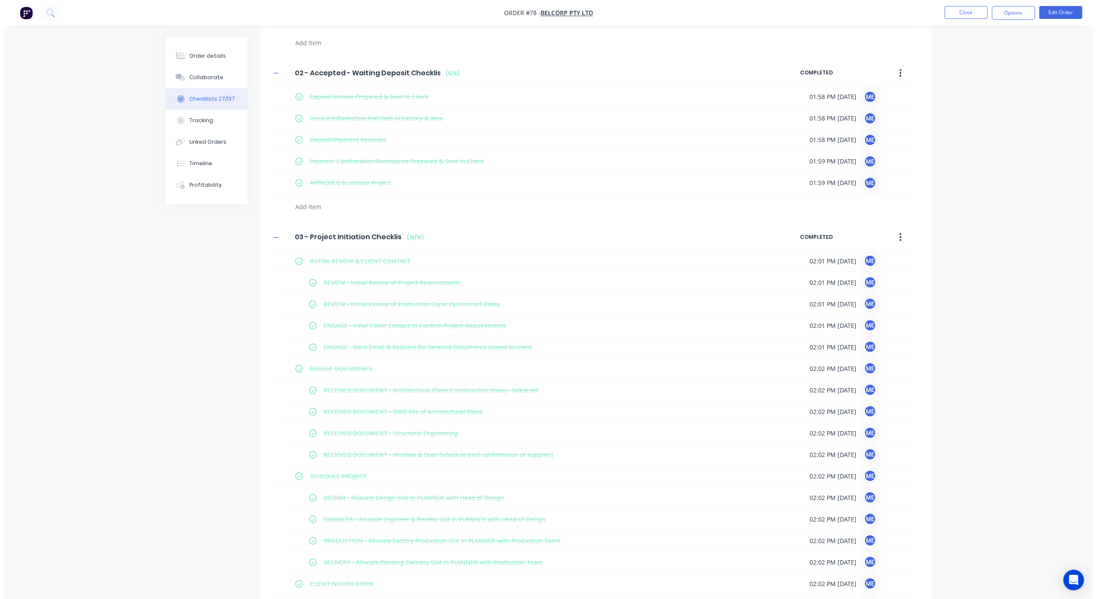
scroll to position [0, 0]
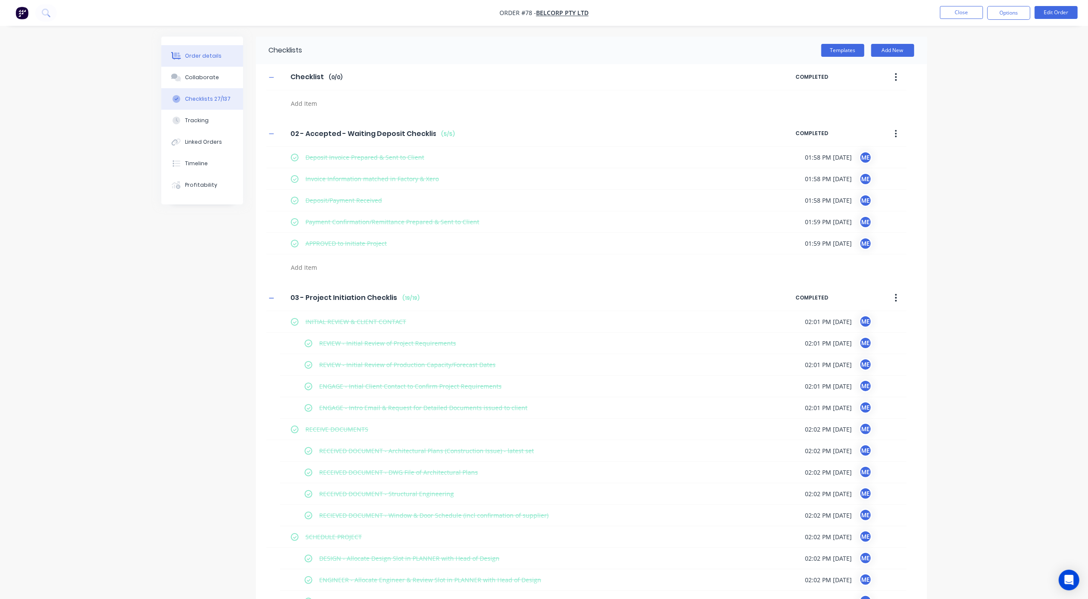
click at [200, 57] on div "Order details" at bounding box center [203, 56] width 37 height 8
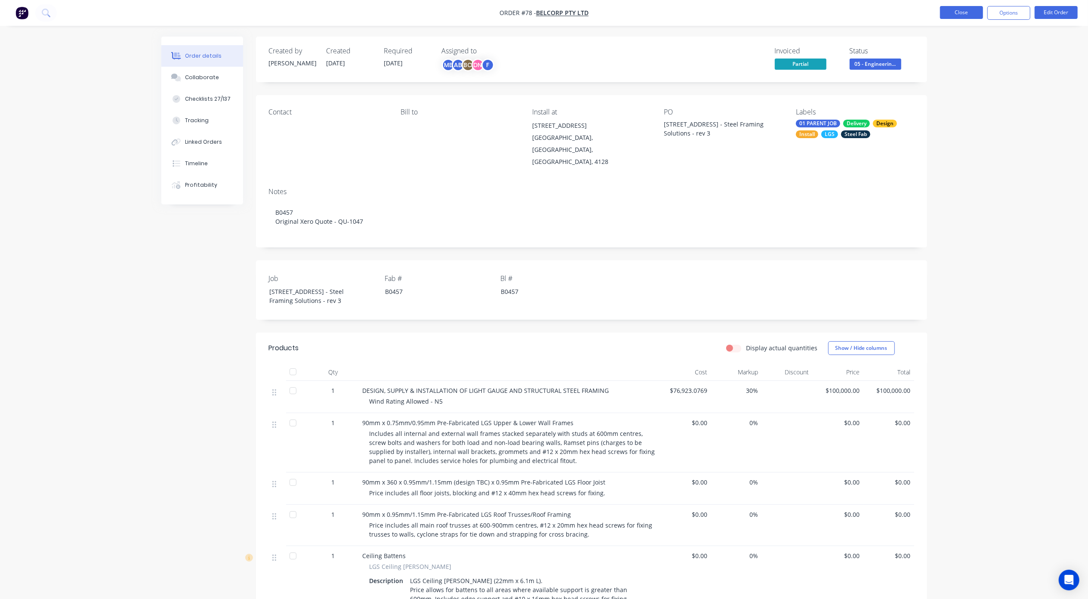
click at [958, 14] on button "Close" at bounding box center [961, 12] width 43 height 13
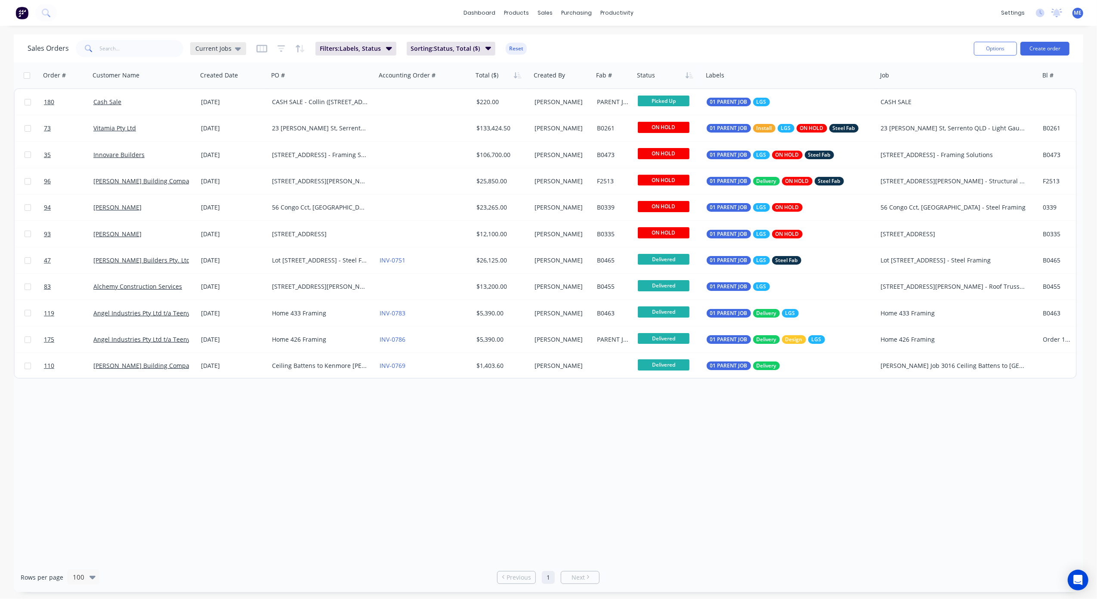
click at [218, 45] on span "Current Jobs" at bounding box center [213, 48] width 36 height 9
click at [200, 121] on button "None" at bounding box center [242, 122] width 98 height 10
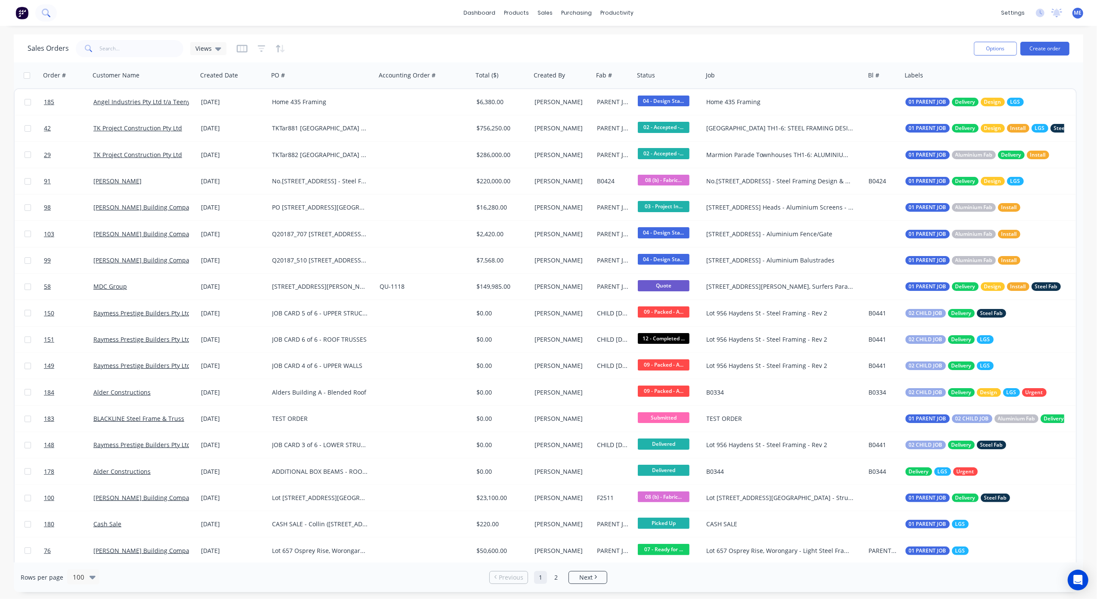
click at [54, 15] on button at bounding box center [46, 12] width 22 height 17
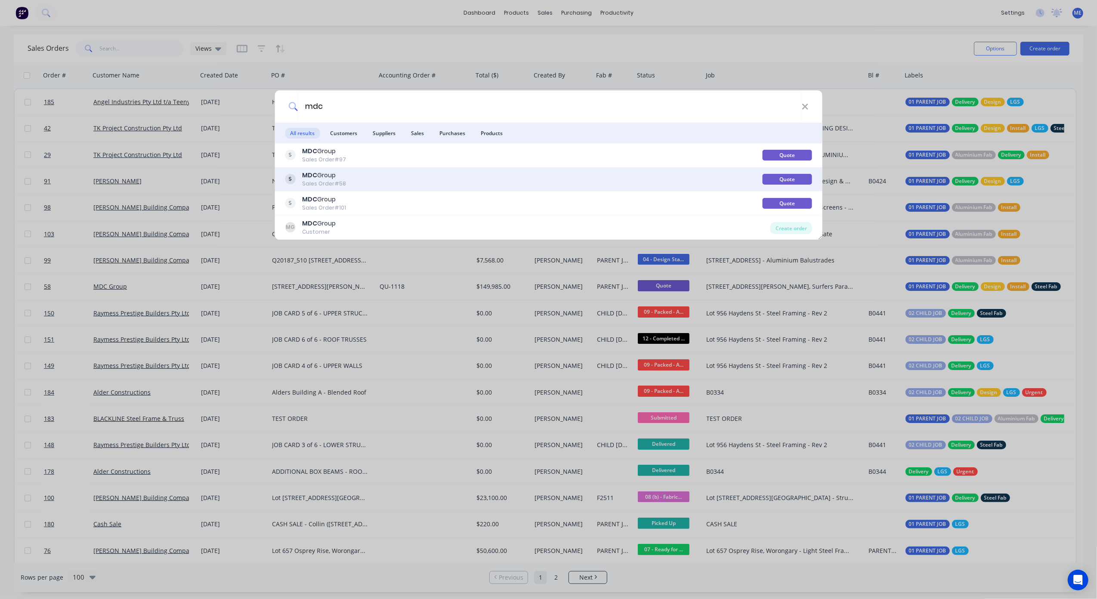
type input "mdc"
click at [366, 175] on div "MDC Group Sales Order #58" at bounding box center [523, 179] width 477 height 17
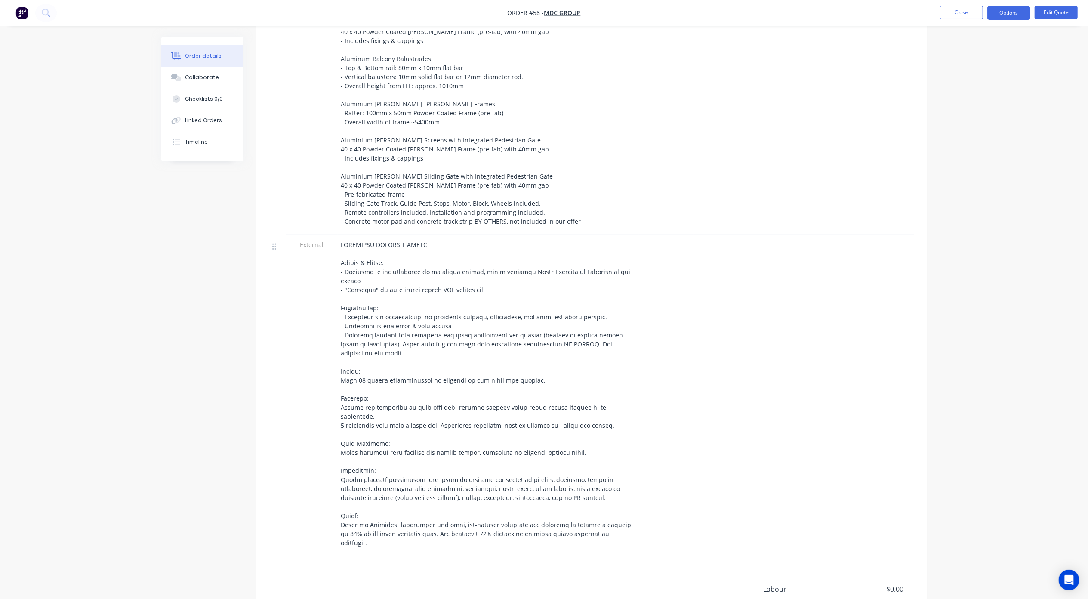
scroll to position [564, 0]
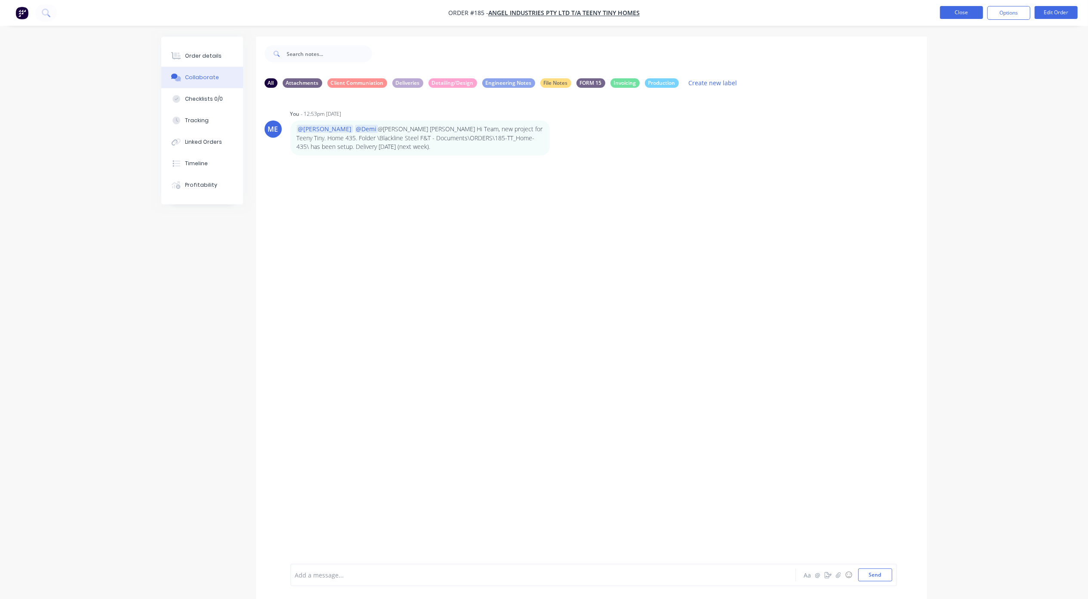
click at [956, 11] on button "Close" at bounding box center [961, 12] width 43 height 13
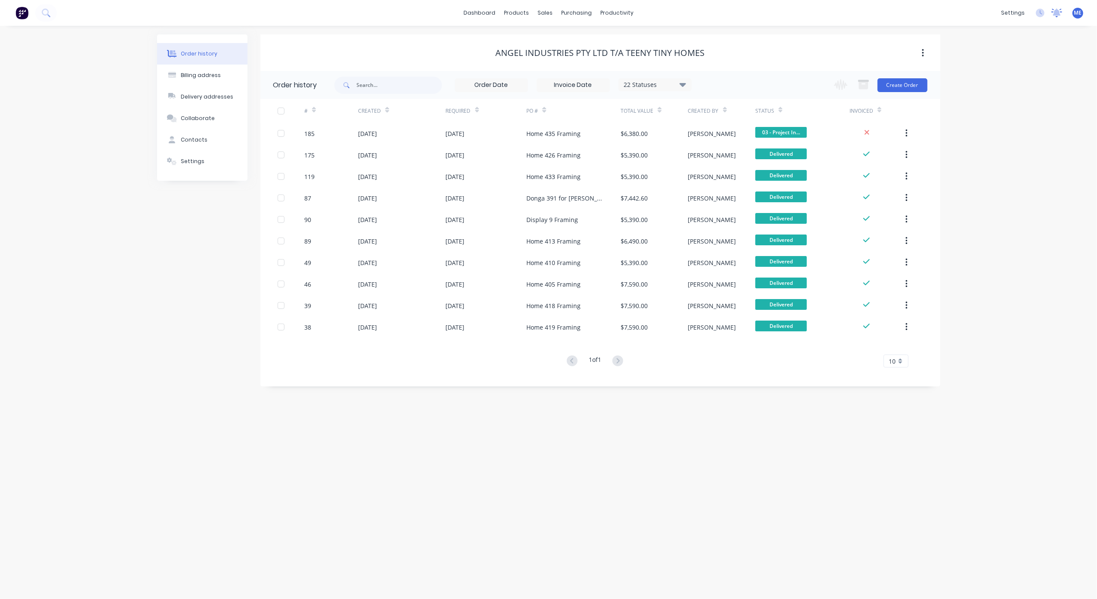
click at [1055, 12] on icon at bounding box center [1057, 12] width 8 height 7
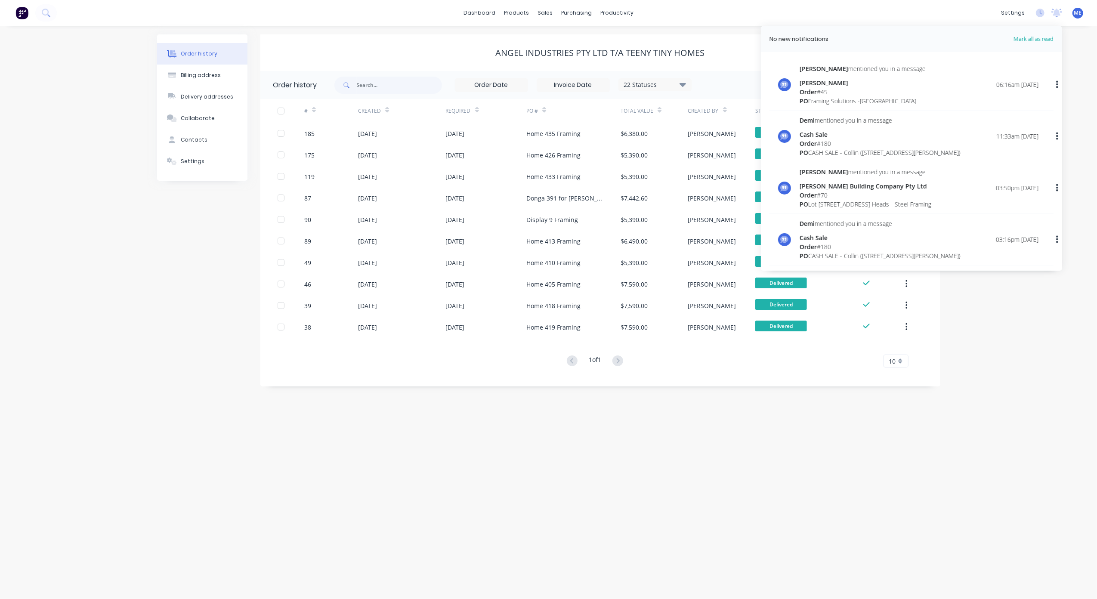
click at [728, 436] on div "Order history Billing address Delivery addresses Collaborate Contacts Settings …" at bounding box center [548, 312] width 1097 height 573
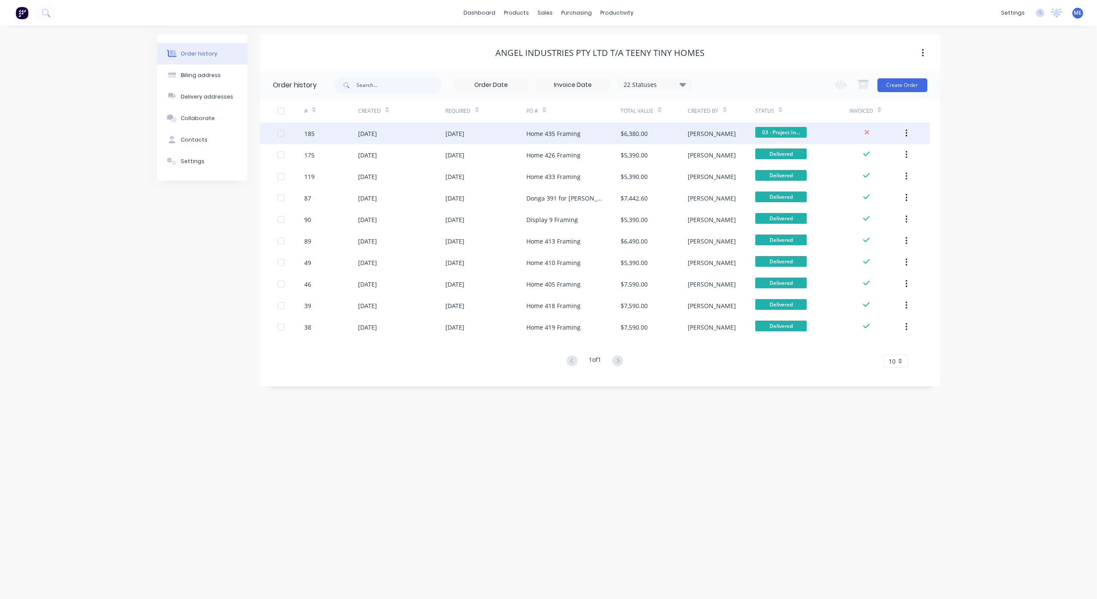
click at [508, 136] on div "[DATE]" at bounding box center [486, 134] width 81 height 22
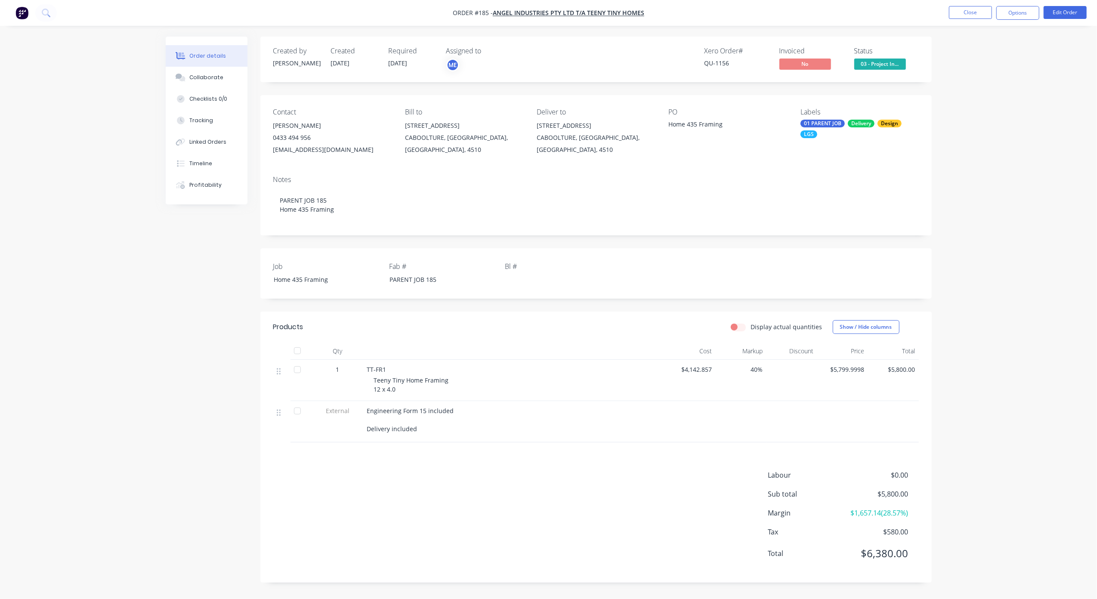
click at [899, 63] on span "03 - Project In..." at bounding box center [880, 64] width 52 height 11
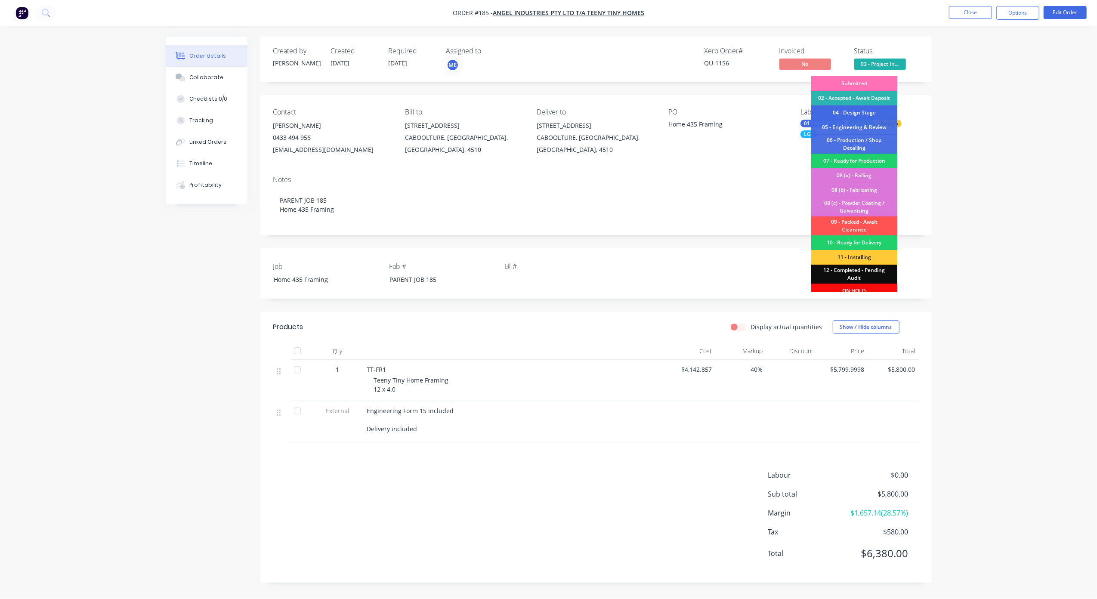
click at [875, 111] on div "04 - Design Stage" at bounding box center [854, 112] width 86 height 15
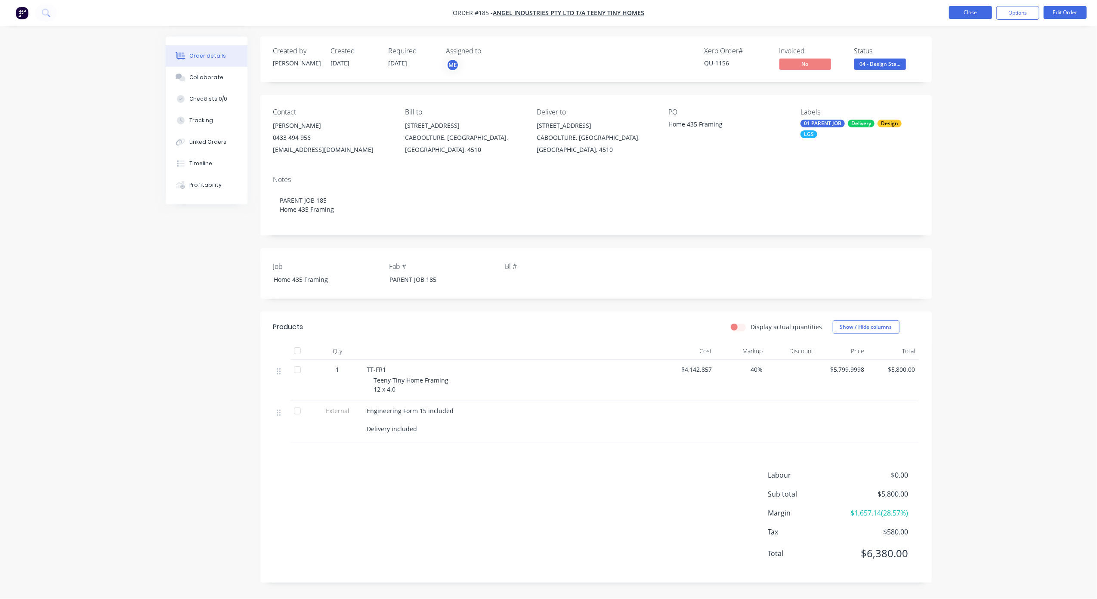
click at [977, 11] on button "Close" at bounding box center [970, 12] width 43 height 13
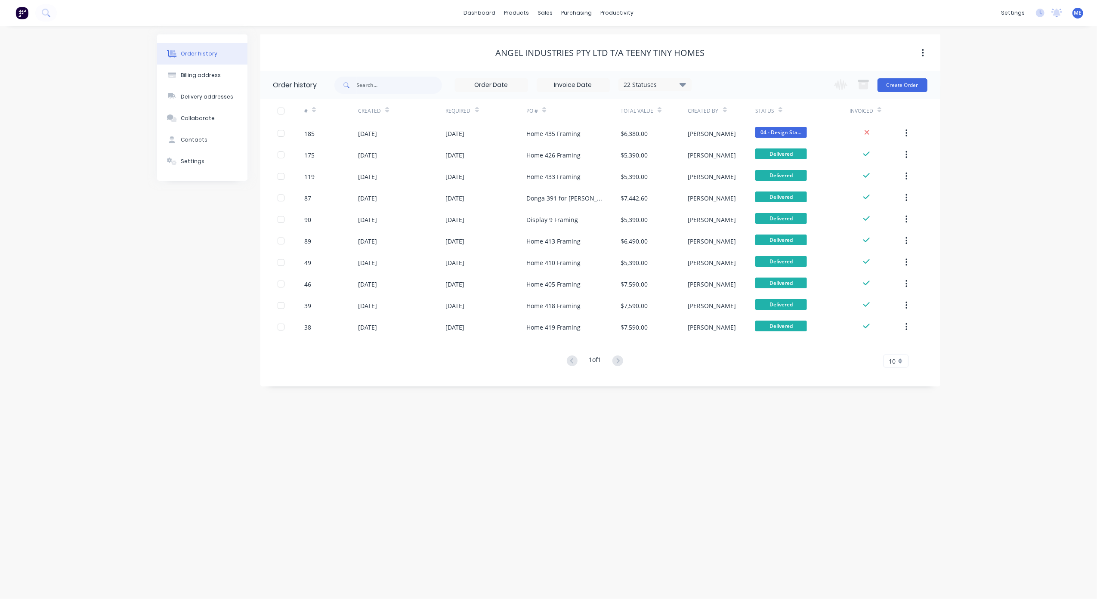
click at [1003, 216] on div "Order history Billing address Delivery addresses Collaborate Contacts Settings …" at bounding box center [548, 312] width 1097 height 573
drag, startPoint x: 60, startPoint y: 12, endPoint x: 57, endPoint y: 18, distance: 6.7
click at [60, 12] on div "dashboard products sales purchasing productivity dashboard products Product Cat…" at bounding box center [548, 13] width 1097 height 26
click at [43, 18] on button at bounding box center [46, 12] width 22 height 17
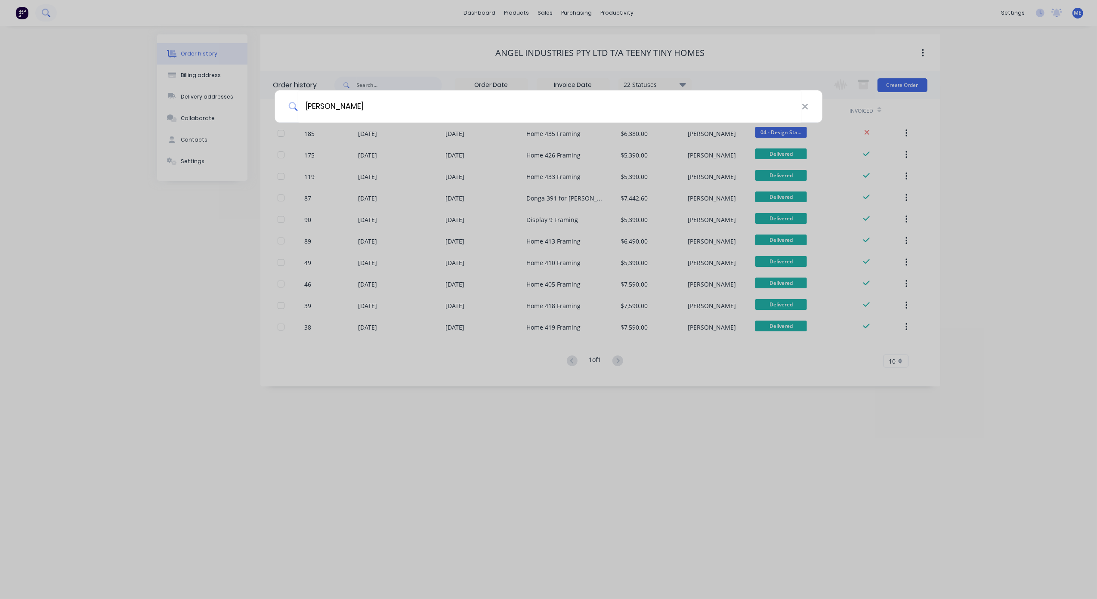
type input "[PERSON_NAME]"
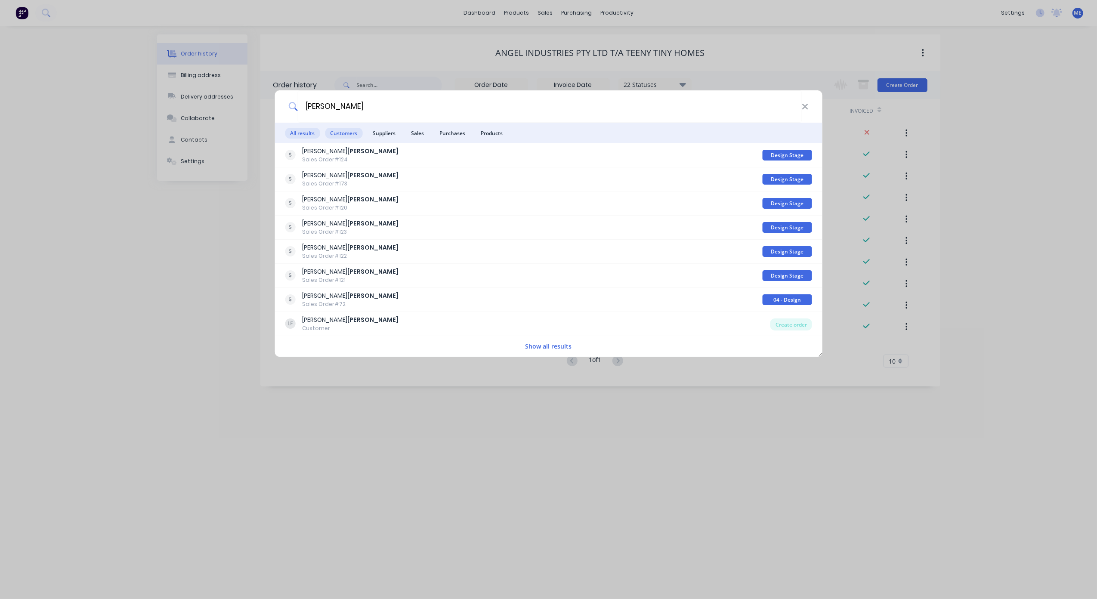
click at [345, 133] on span "Customers" at bounding box center [343, 133] width 37 height 11
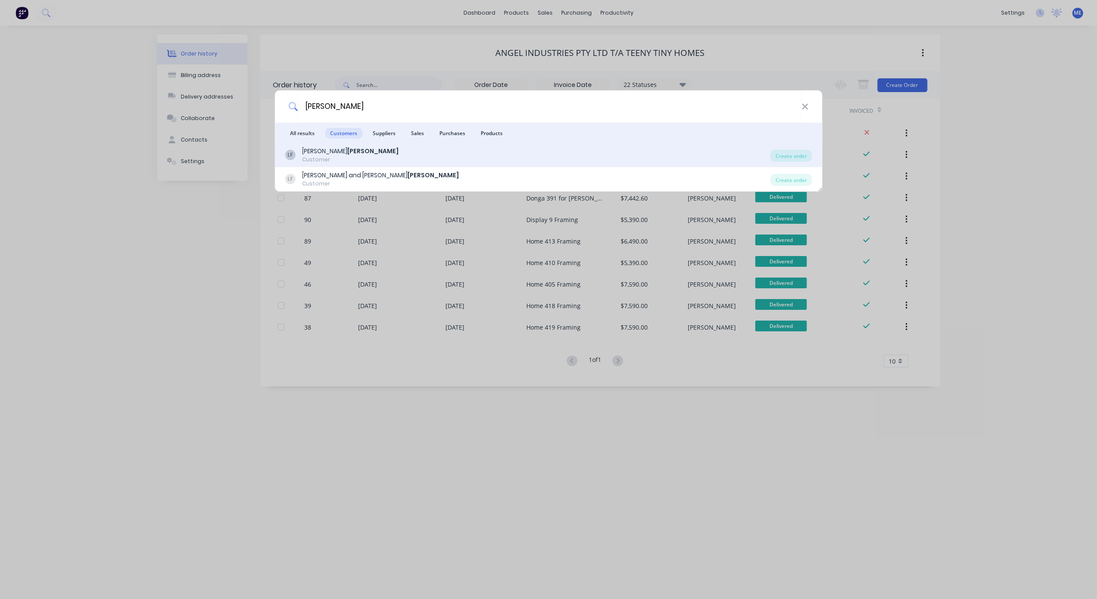
click at [347, 153] on b "[PERSON_NAME]" at bounding box center [372, 151] width 51 height 9
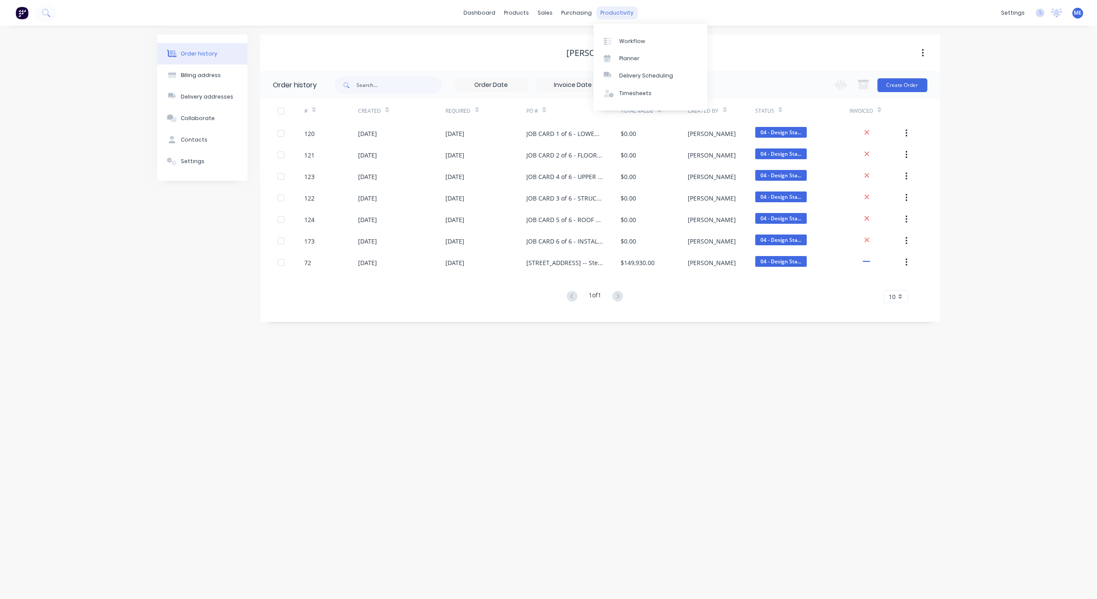
click at [614, 14] on div "productivity" at bounding box center [617, 12] width 42 height 13
click at [625, 55] on div "Planner" at bounding box center [629, 59] width 20 height 8
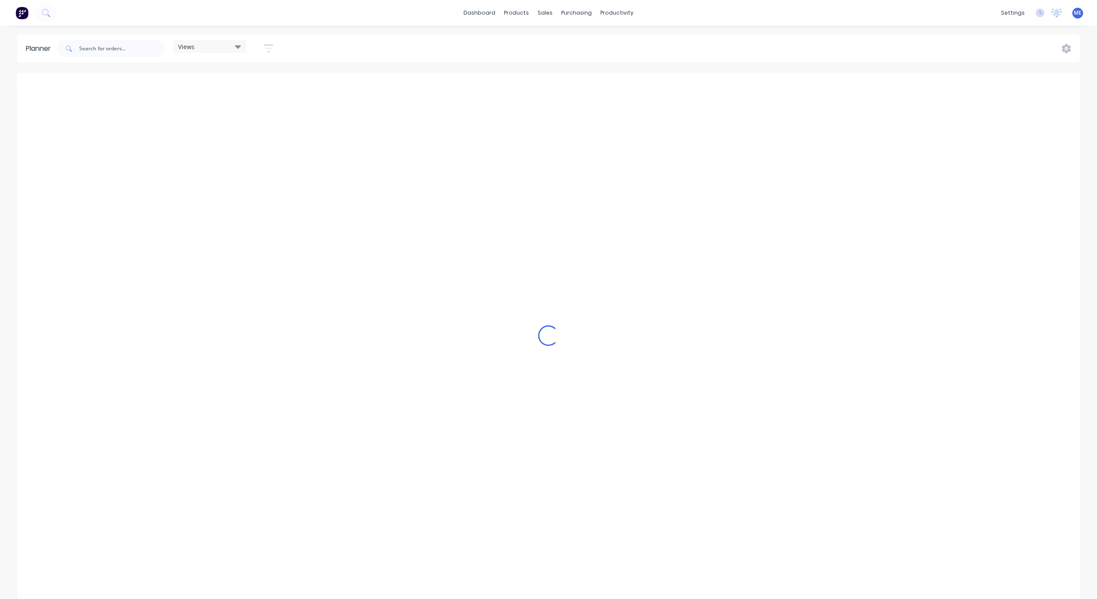
scroll to position [0, 333]
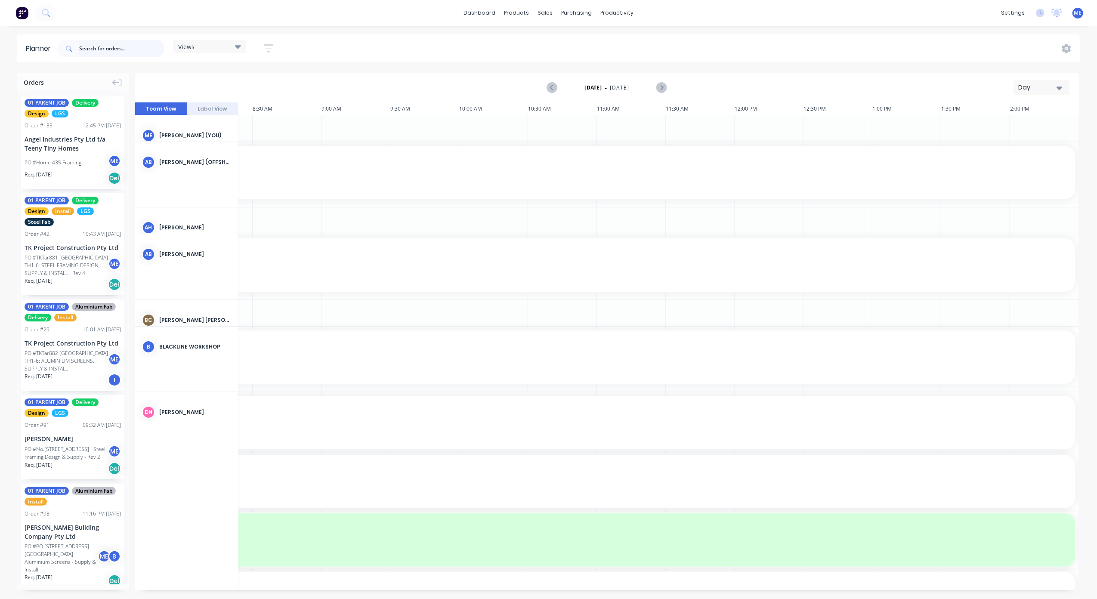
click at [109, 46] on input "text" at bounding box center [121, 48] width 85 height 17
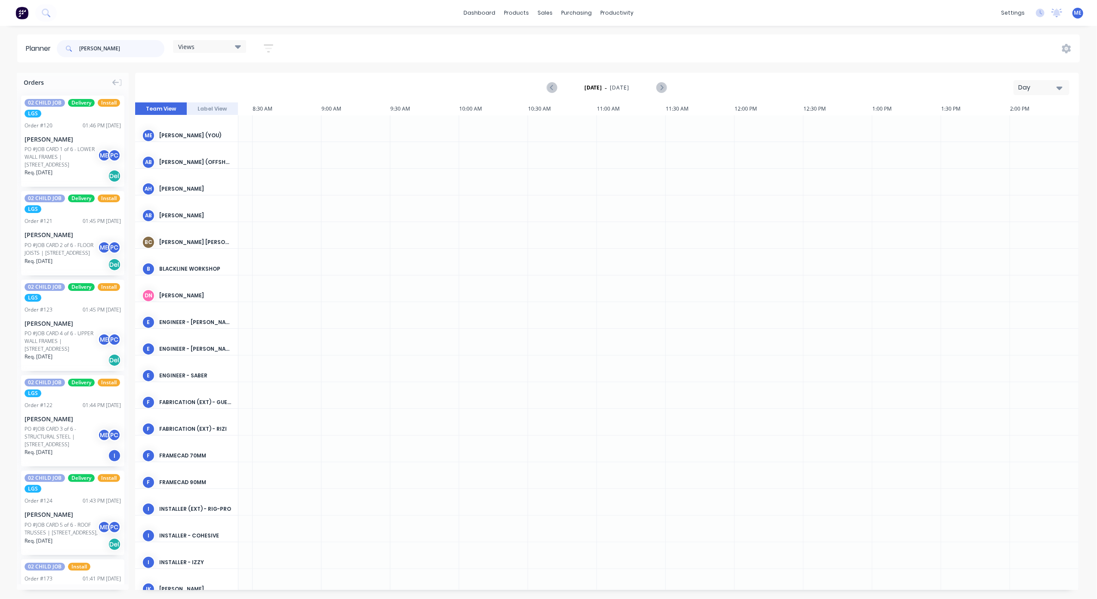
type input "[PERSON_NAME]"
click at [627, 88] on span "[DATE]" at bounding box center [619, 88] width 19 height 8
click at [1038, 89] on div "Day" at bounding box center [1038, 87] width 40 height 9
click at [1028, 131] on div "Week" at bounding box center [1025, 127] width 85 height 17
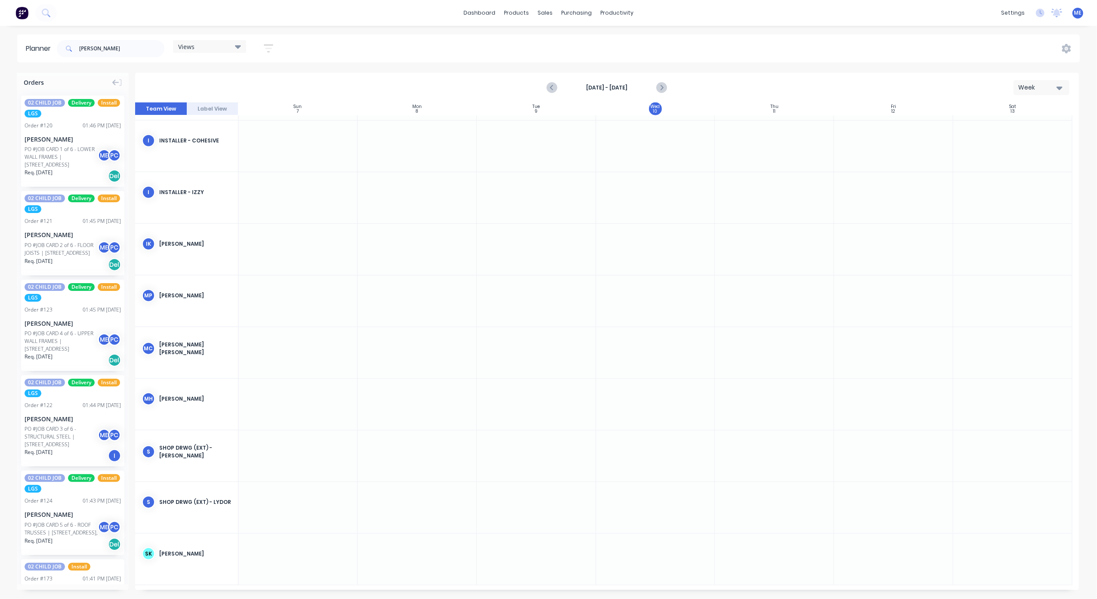
scroll to position [813, 0]
click at [663, 87] on icon "Next page" at bounding box center [661, 88] width 10 height 10
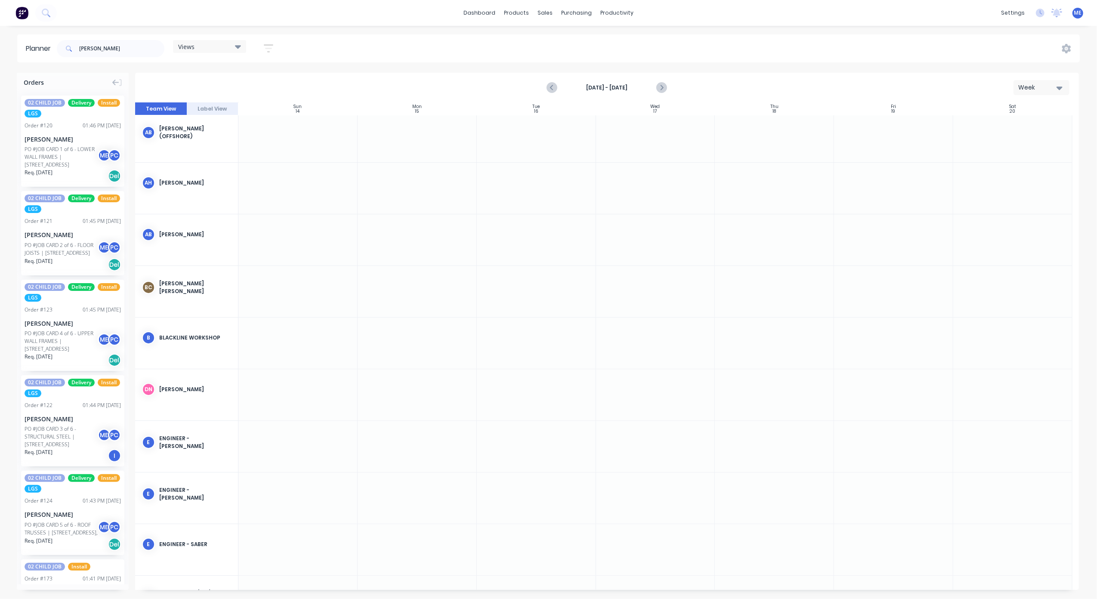
scroll to position [0, 0]
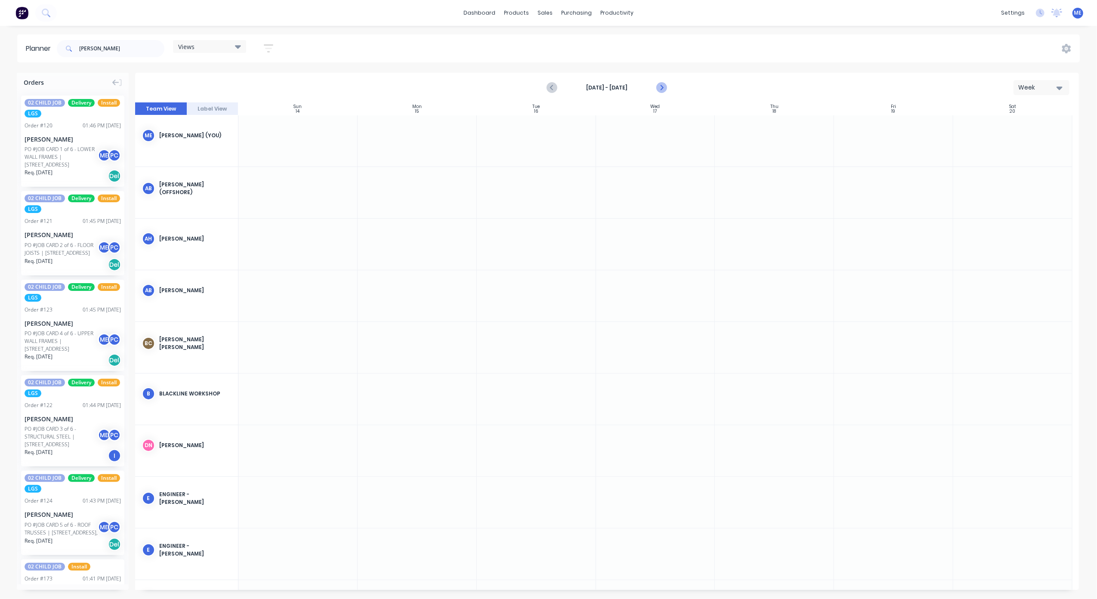
click at [663, 87] on icon "Next page" at bounding box center [661, 88] width 10 height 10
click at [665, 85] on icon "Next page" at bounding box center [661, 88] width 10 height 10
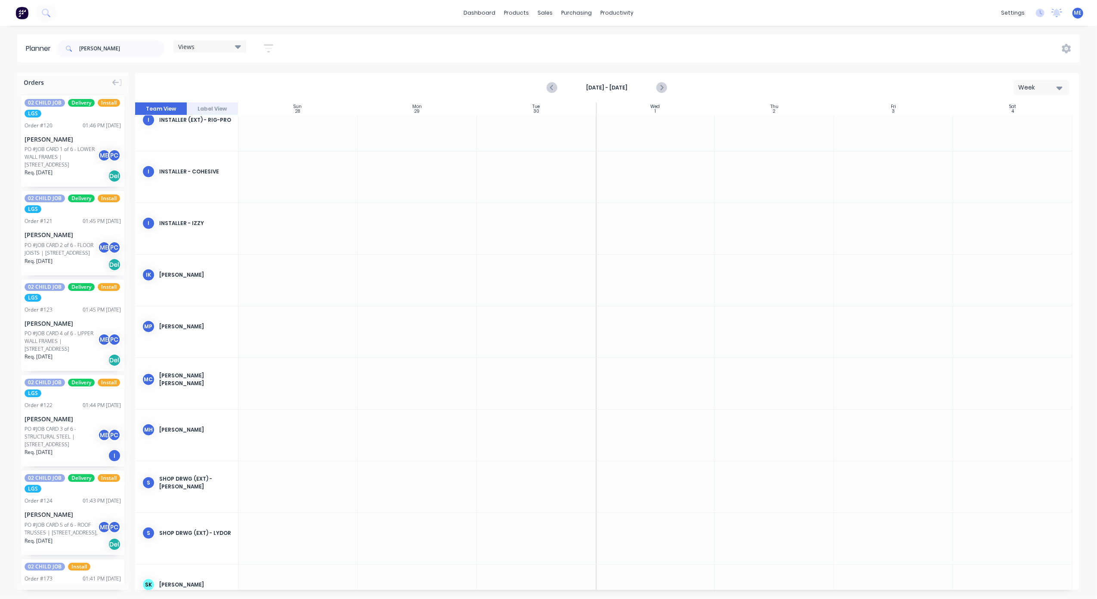
scroll to position [871, 0]
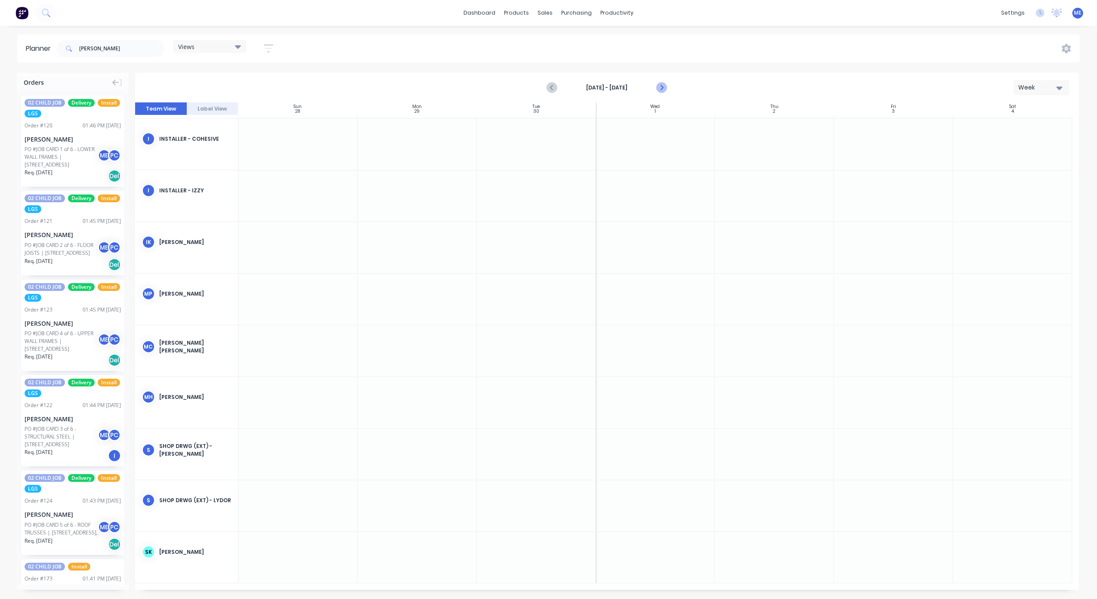
click at [666, 85] on button "Next page" at bounding box center [661, 87] width 17 height 17
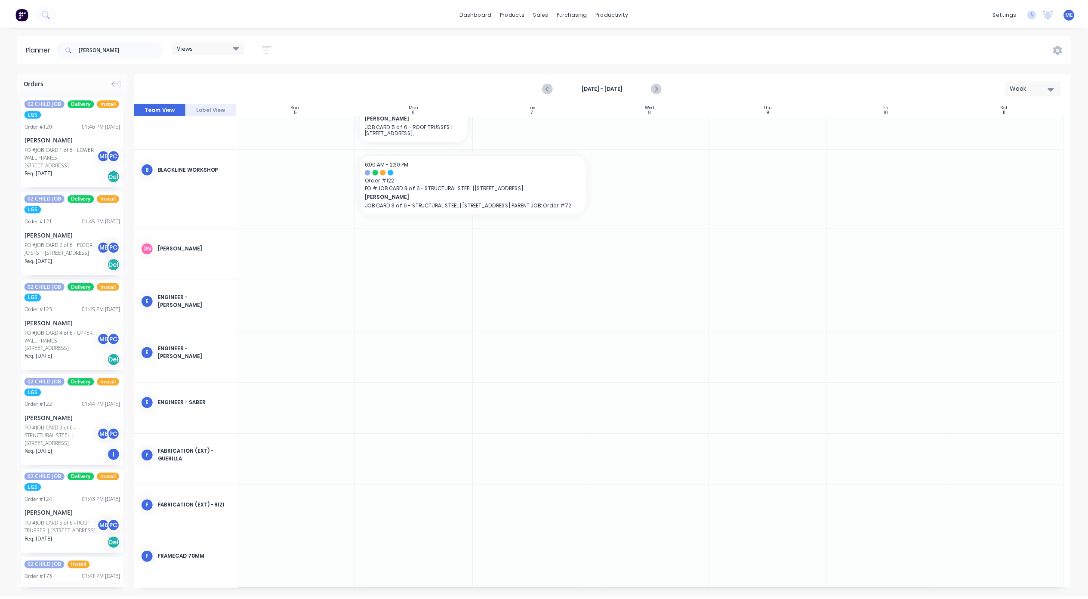
scroll to position [496, 0]
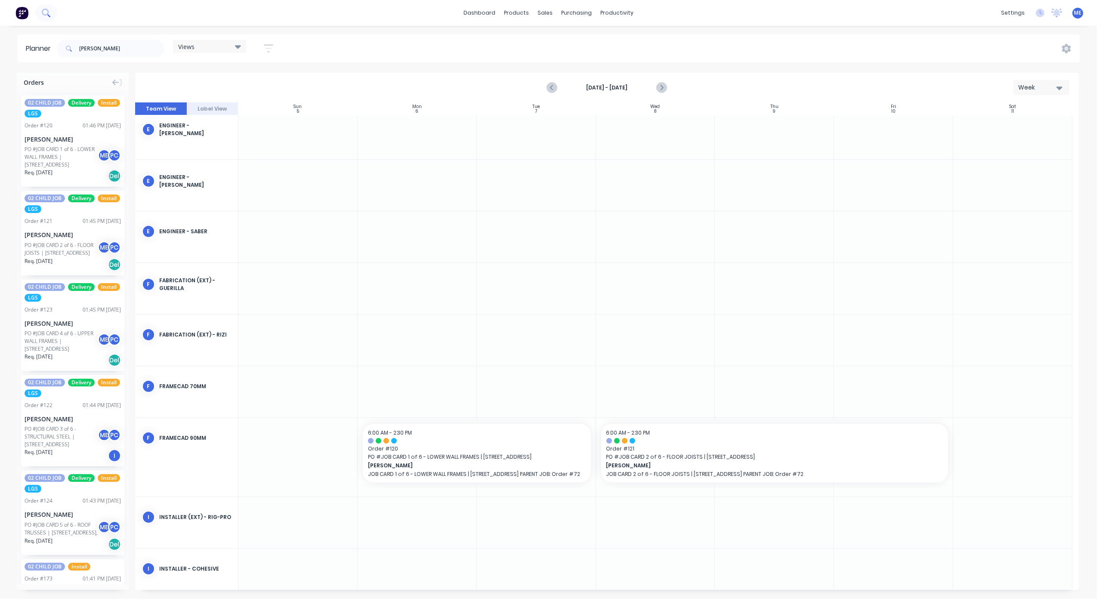
click at [48, 10] on icon at bounding box center [46, 13] width 8 height 8
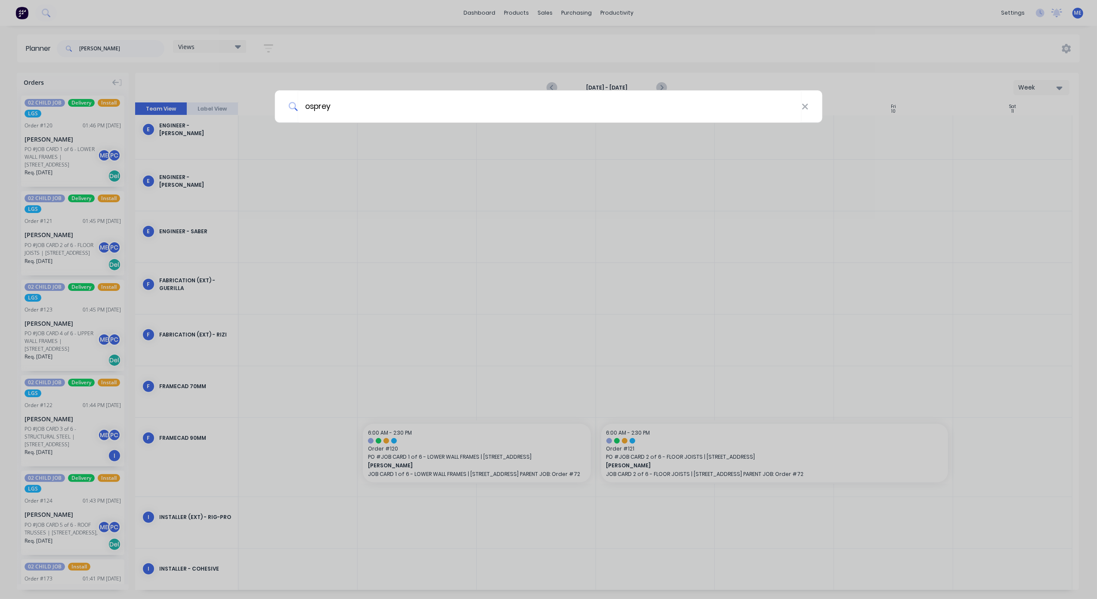
type input "osprey"
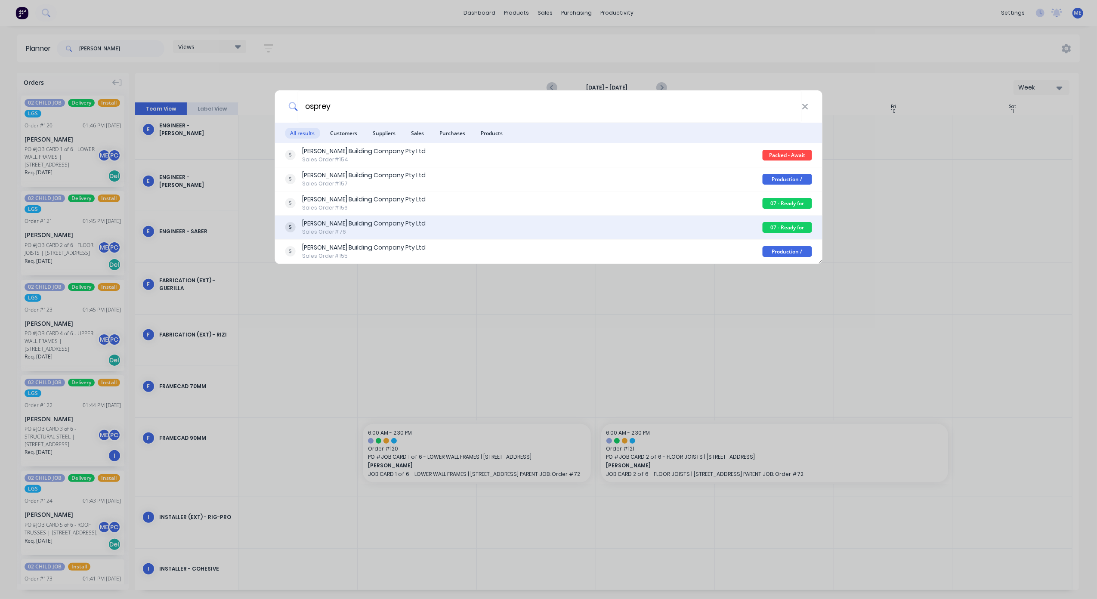
click at [381, 228] on div "[PERSON_NAME] Building Company Pty Ltd" at bounding box center [363, 223] width 123 height 9
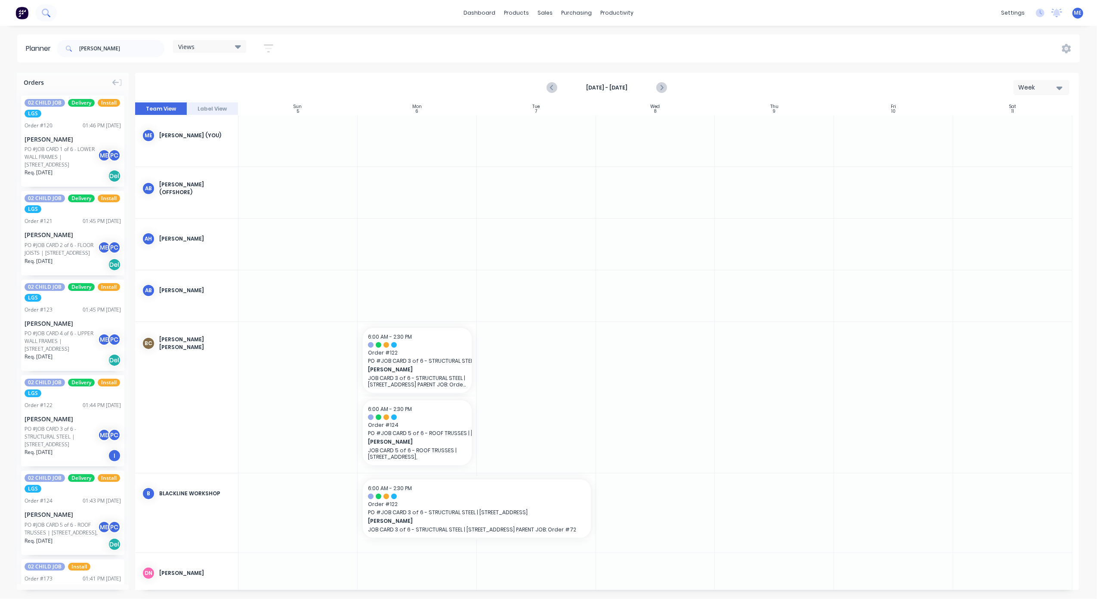
click at [42, 10] on icon at bounding box center [46, 13] width 8 height 8
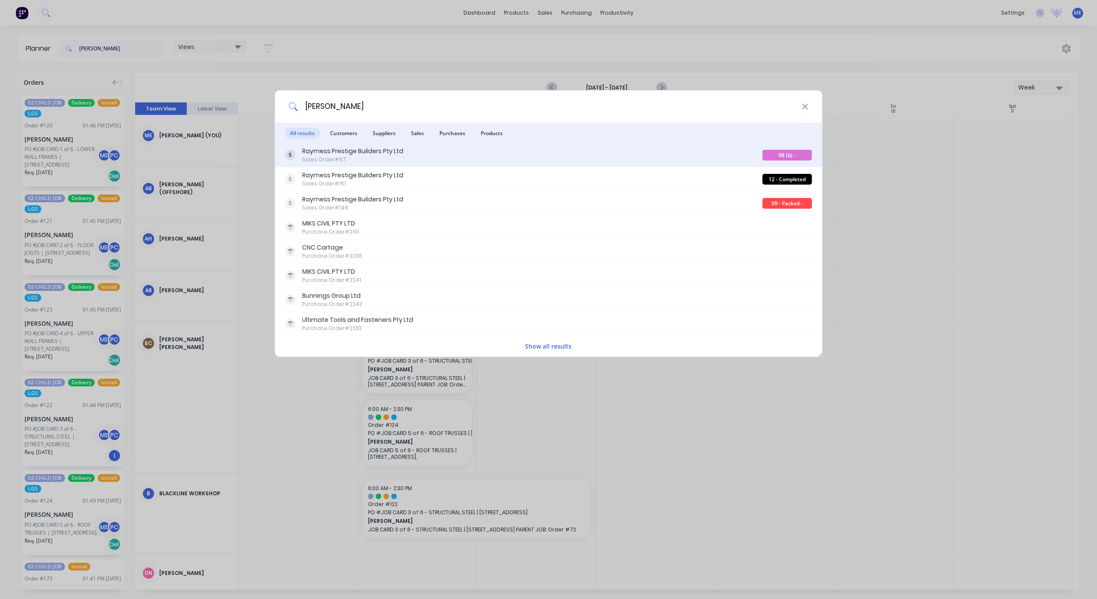
type input "[PERSON_NAME]"
click at [336, 154] on div "Raymess Prestige Builders Pty Ltd" at bounding box center [352, 151] width 101 height 9
